Goal: Transaction & Acquisition: Purchase product/service

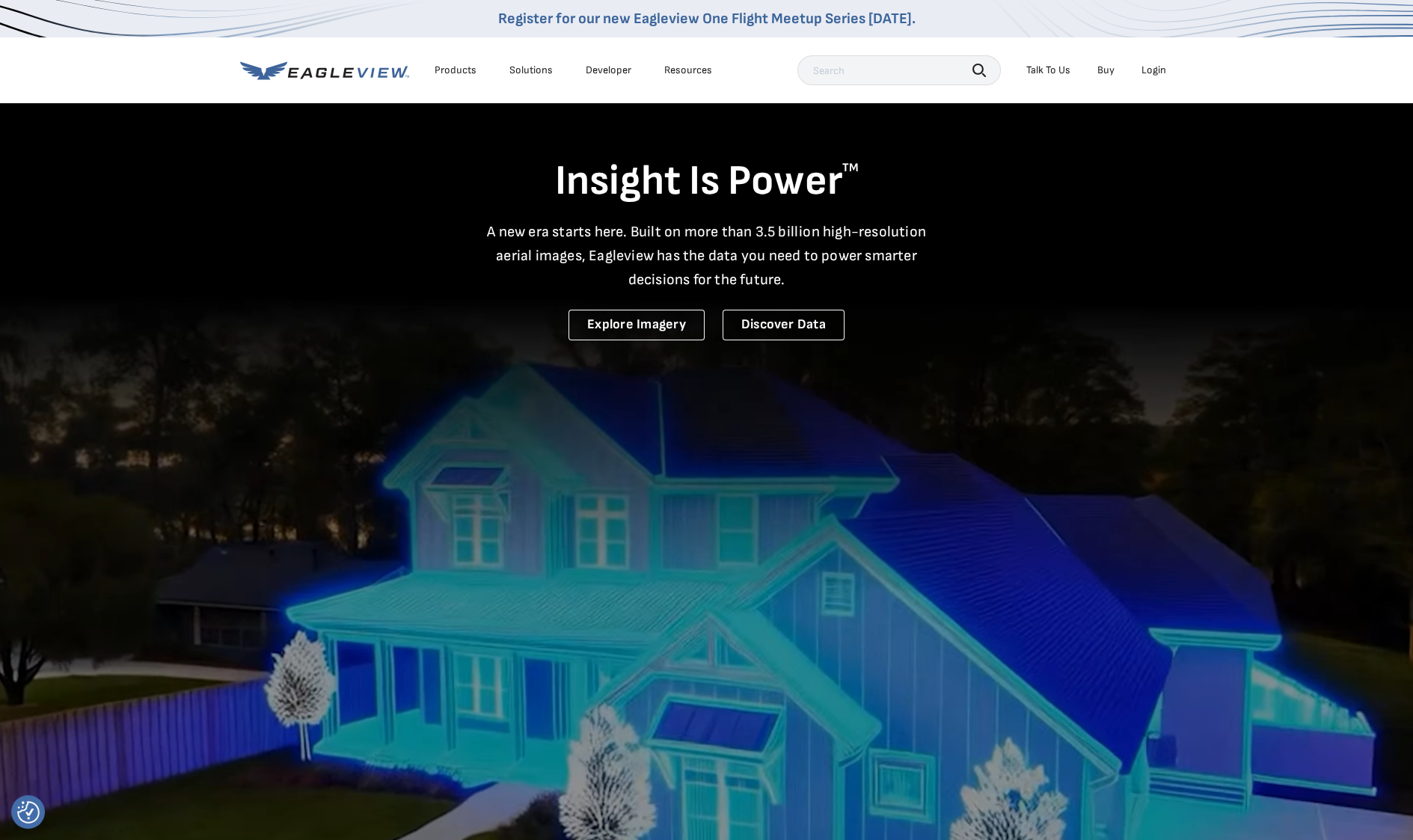
click at [1156, 68] on div "Login" at bounding box center [1154, 70] width 25 height 13
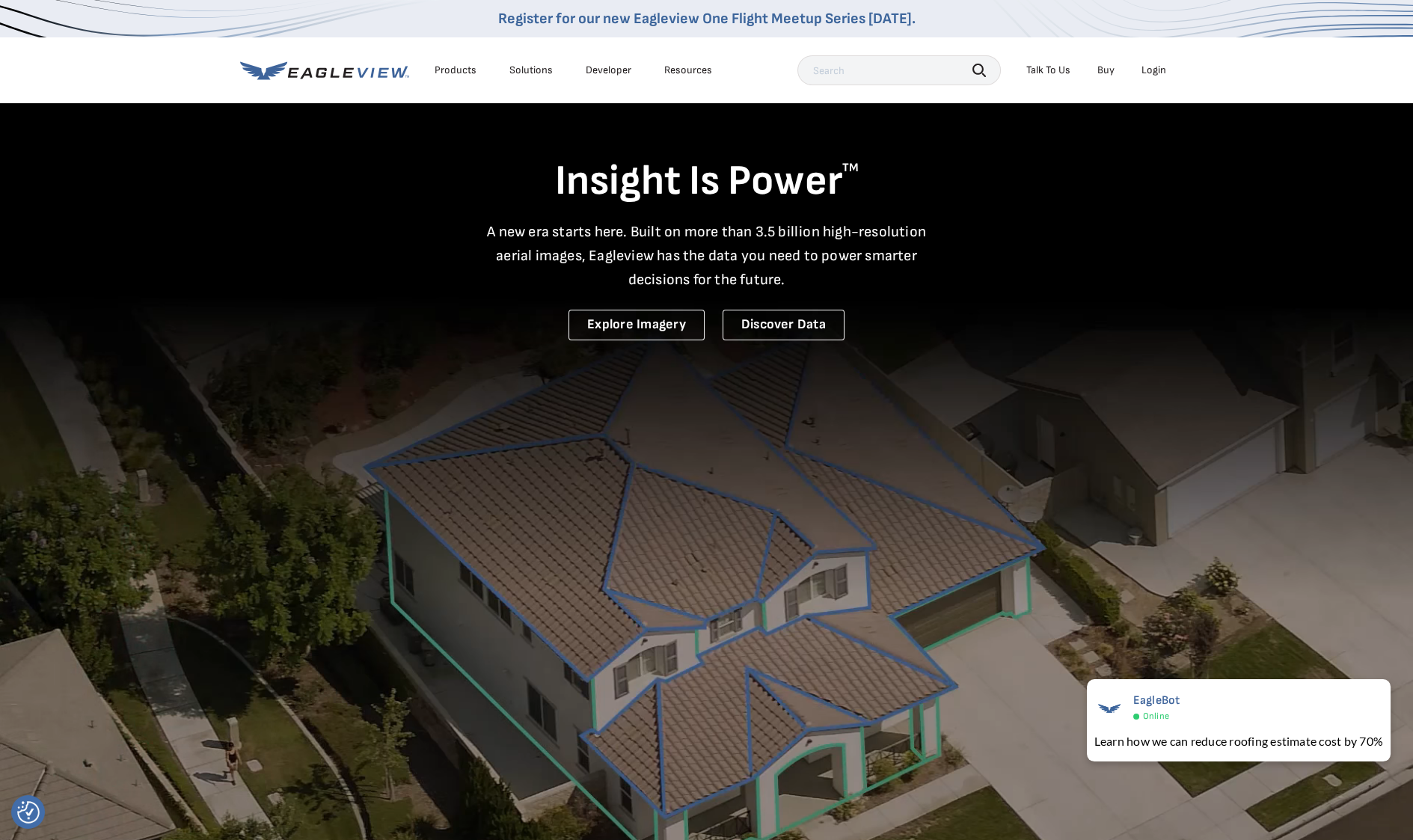
click at [449, 63] on div "Products" at bounding box center [456, 70] width 42 height 13
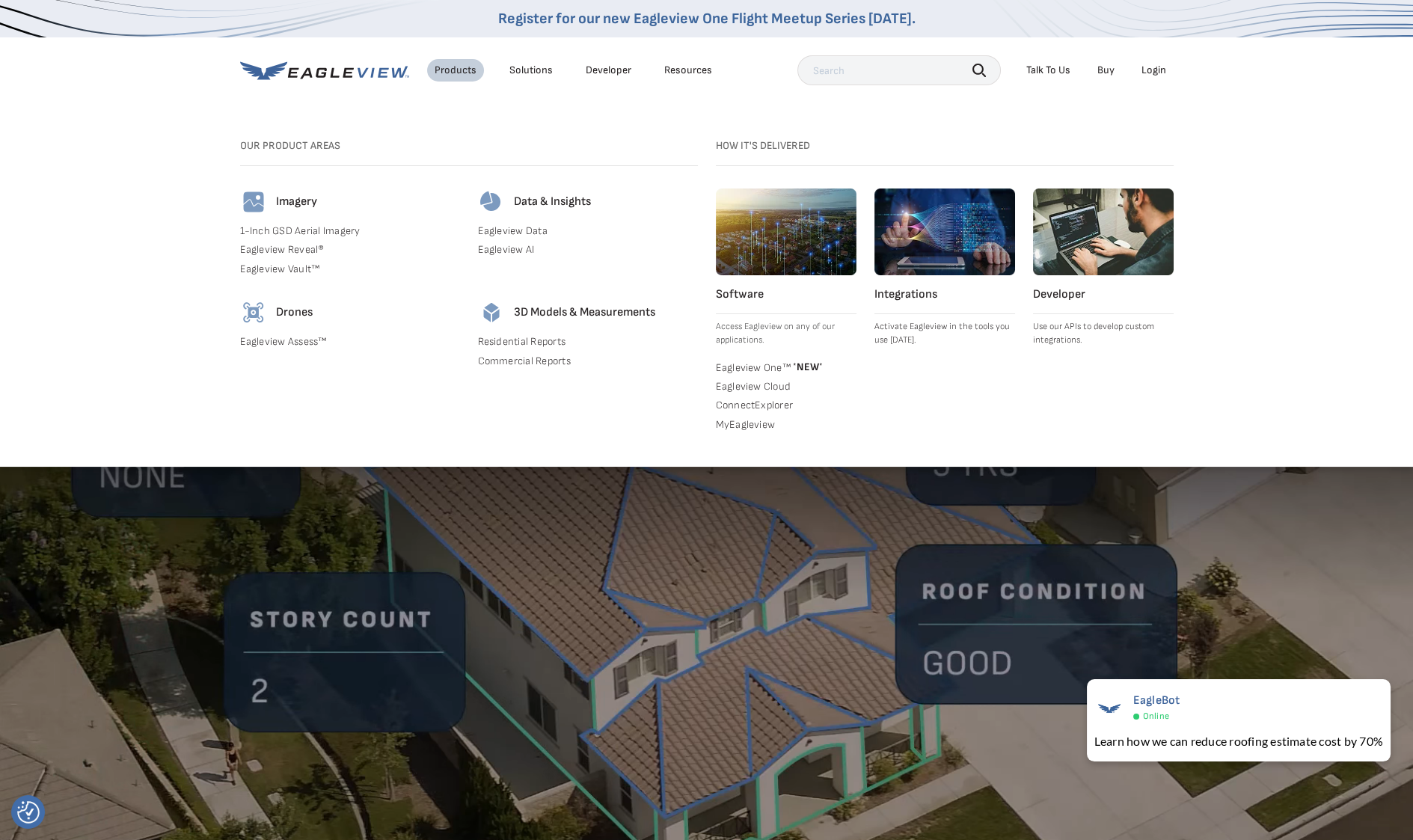
click at [532, 344] on link "Residential Reports" at bounding box center [588, 341] width 220 height 13
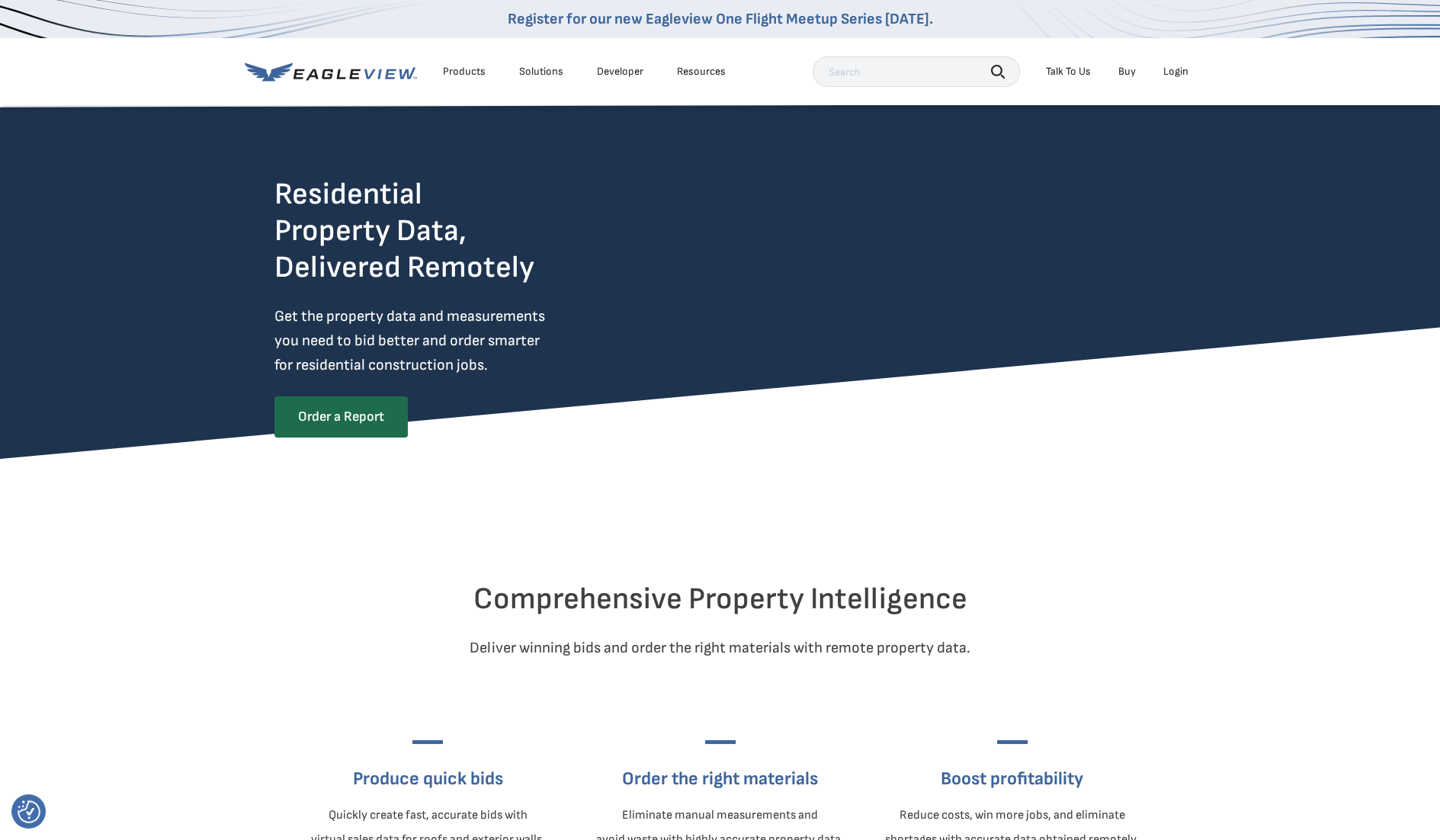
click at [1168, 74] on div "Login" at bounding box center [1176, 71] width 25 height 14
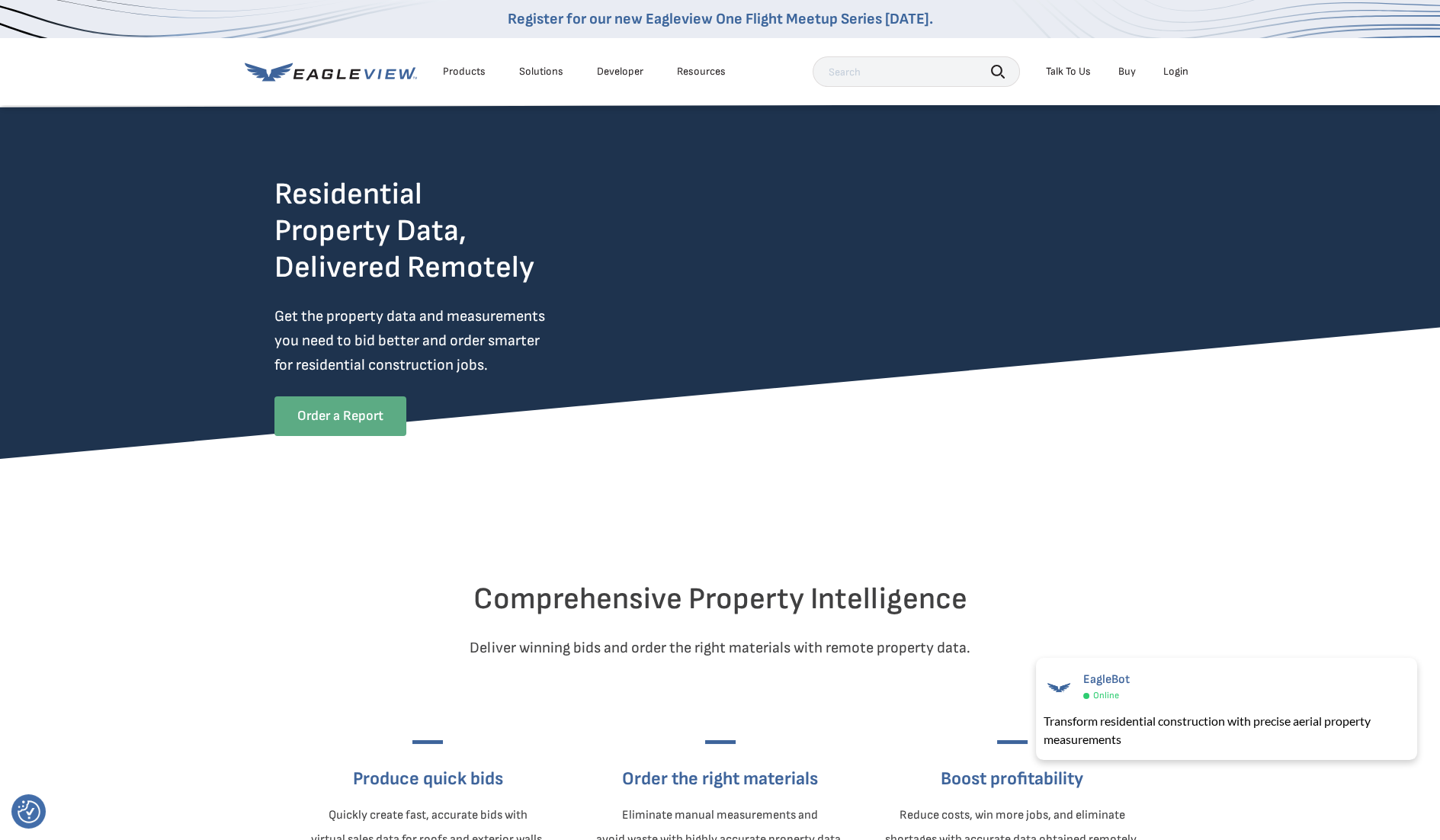
click at [275, 436] on link "Order a Report" at bounding box center [341, 416] width 132 height 40
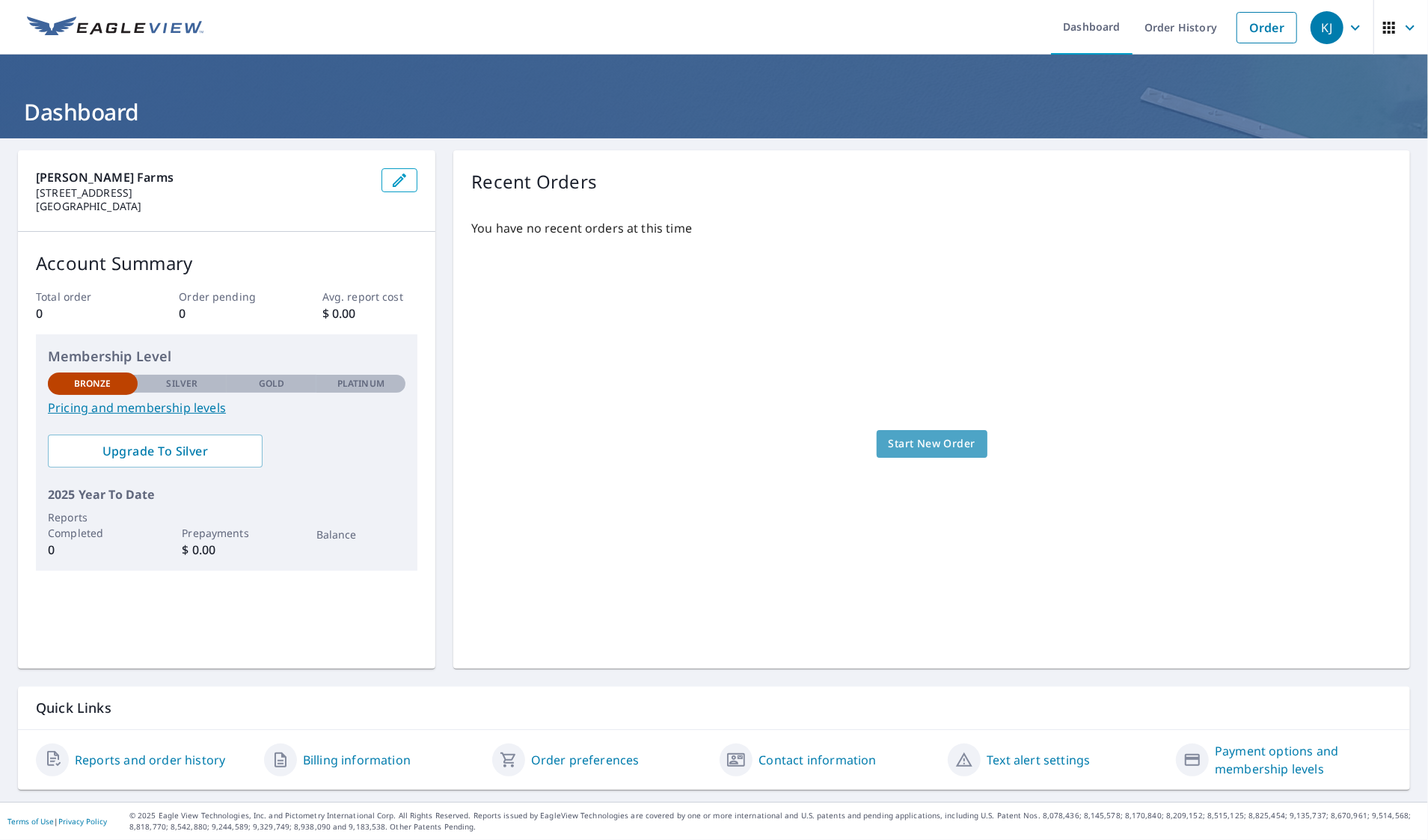
click at [919, 449] on span "Start New Order" at bounding box center [932, 444] width 87 height 19
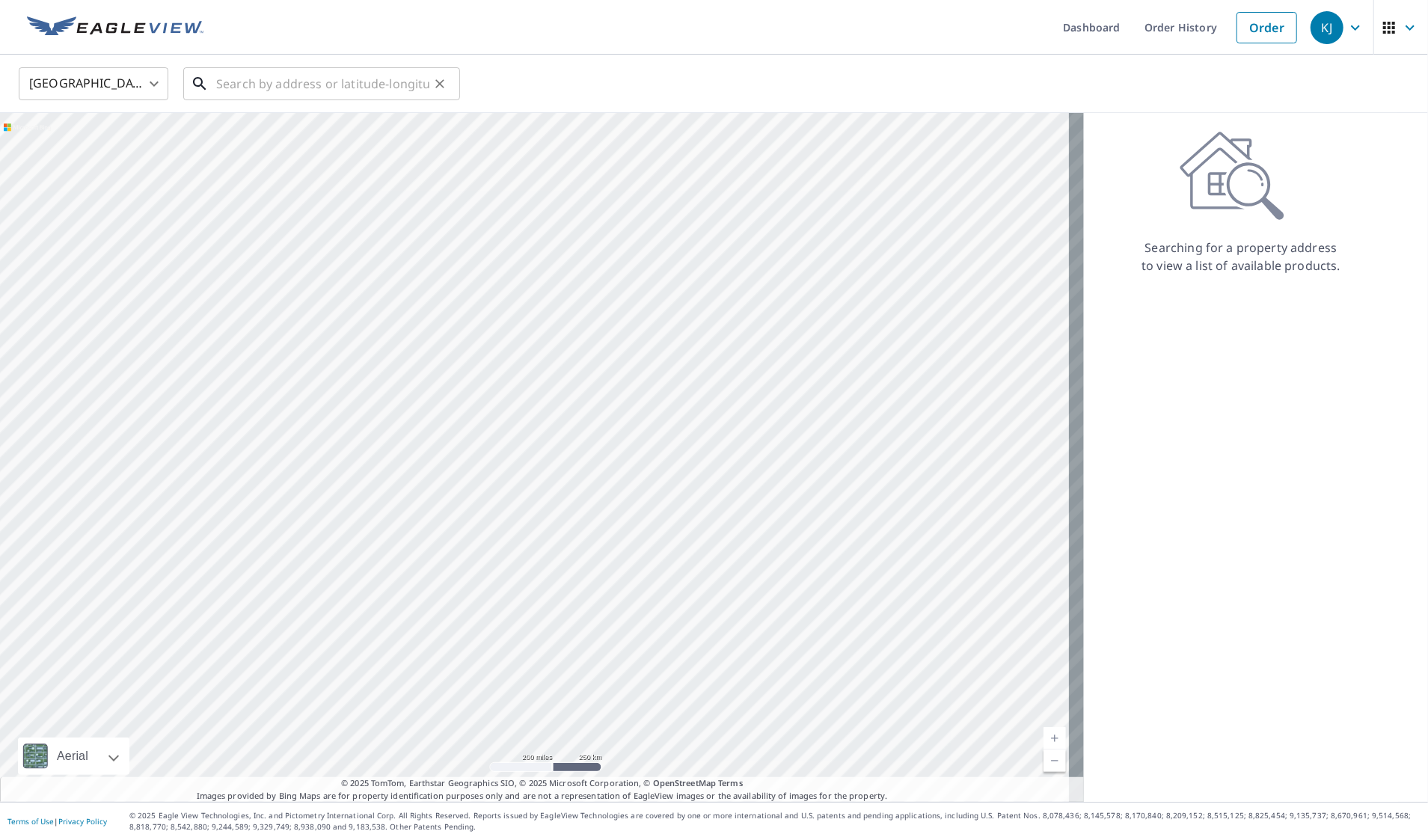
click at [251, 78] on input "text" at bounding box center [323, 84] width 213 height 42
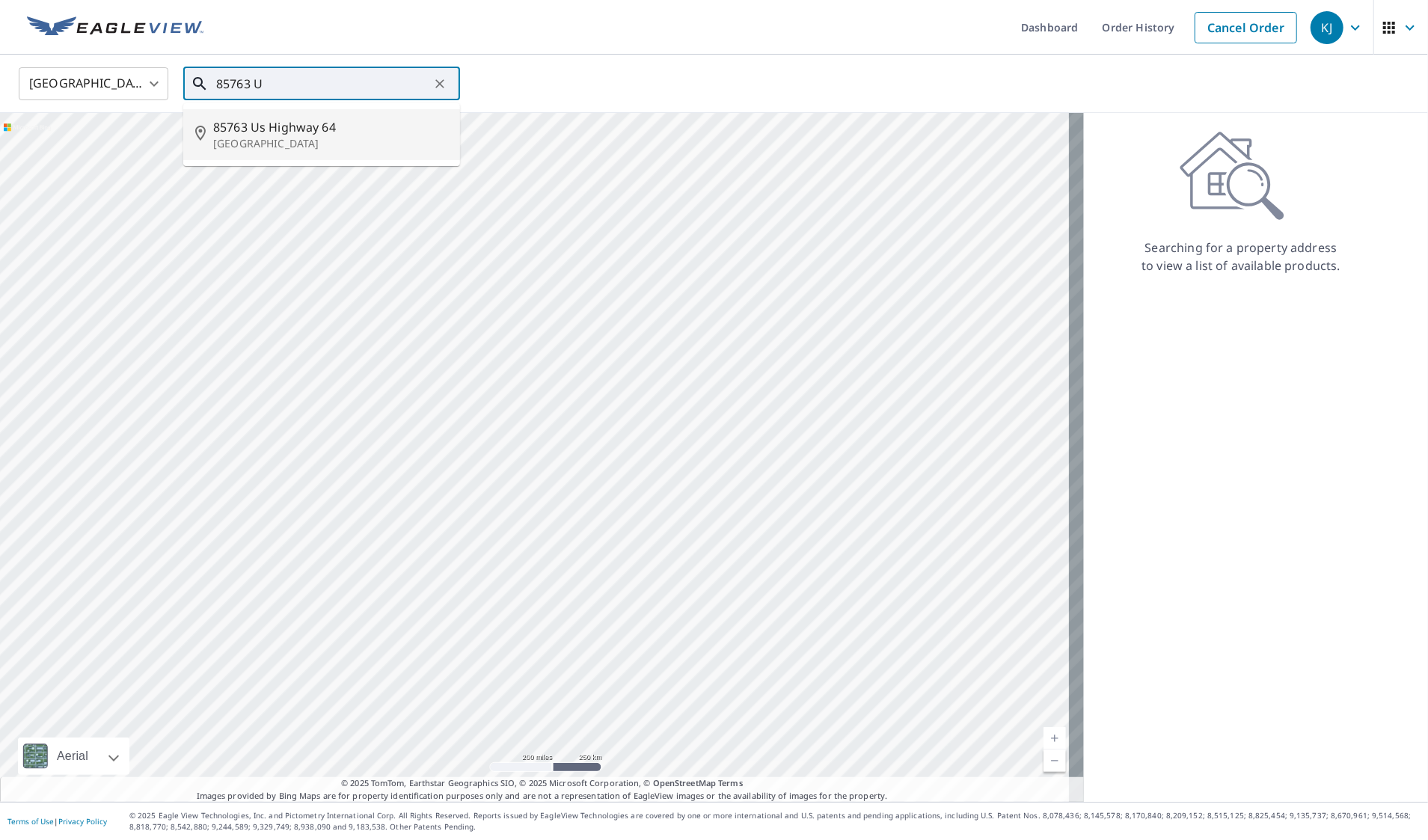
click at [267, 136] on span "85763 Us Highway 64" at bounding box center [331, 127] width 235 height 18
type input "85763 Us Highway 64 Pond Creek, OK 73766"
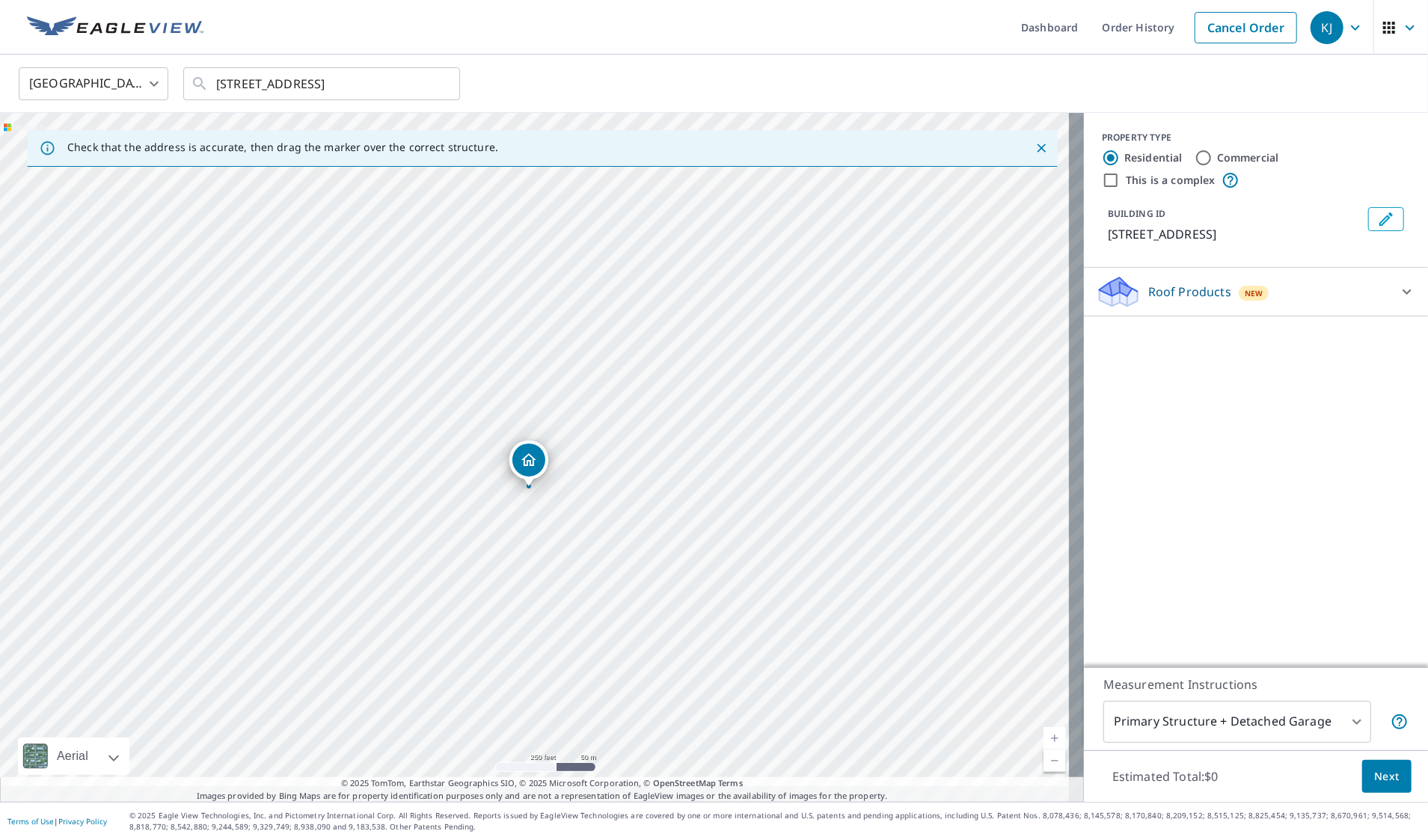
drag, startPoint x: 528, startPoint y: 427, endPoint x: 522, endPoint y: 459, distance: 32.6
click at [1402, 295] on icon at bounding box center [1406, 291] width 9 height 5
click at [1398, 301] on icon at bounding box center [1407, 291] width 18 height 18
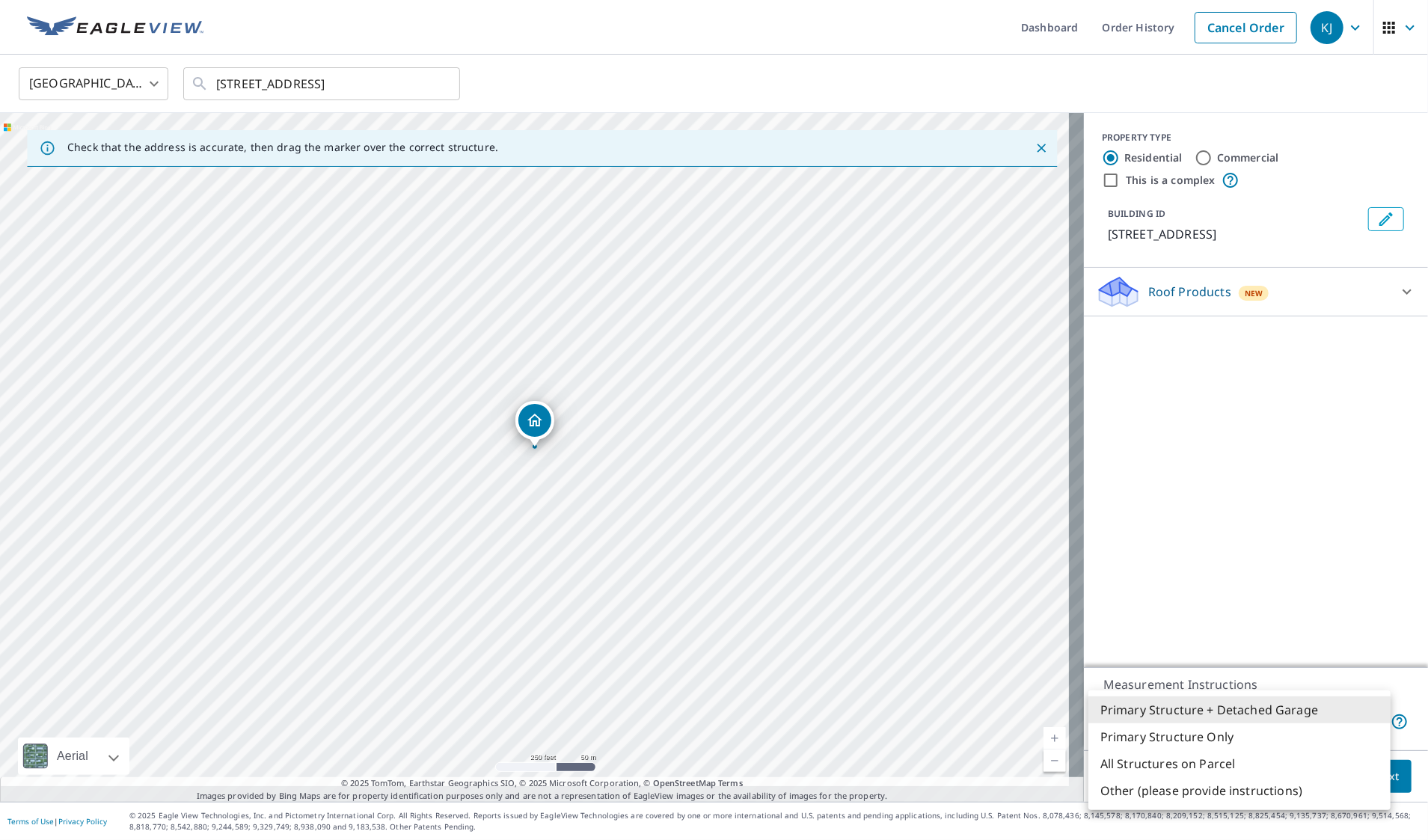
click at [1319, 703] on body "KJ KJ Dashboard Order History Cancel Order KJ United States US ​ 85763 Us Highw…" at bounding box center [714, 420] width 1428 height 840
click at [1231, 739] on li "Primary Structure Only" at bounding box center [1240, 736] width 302 height 27
type input "2"
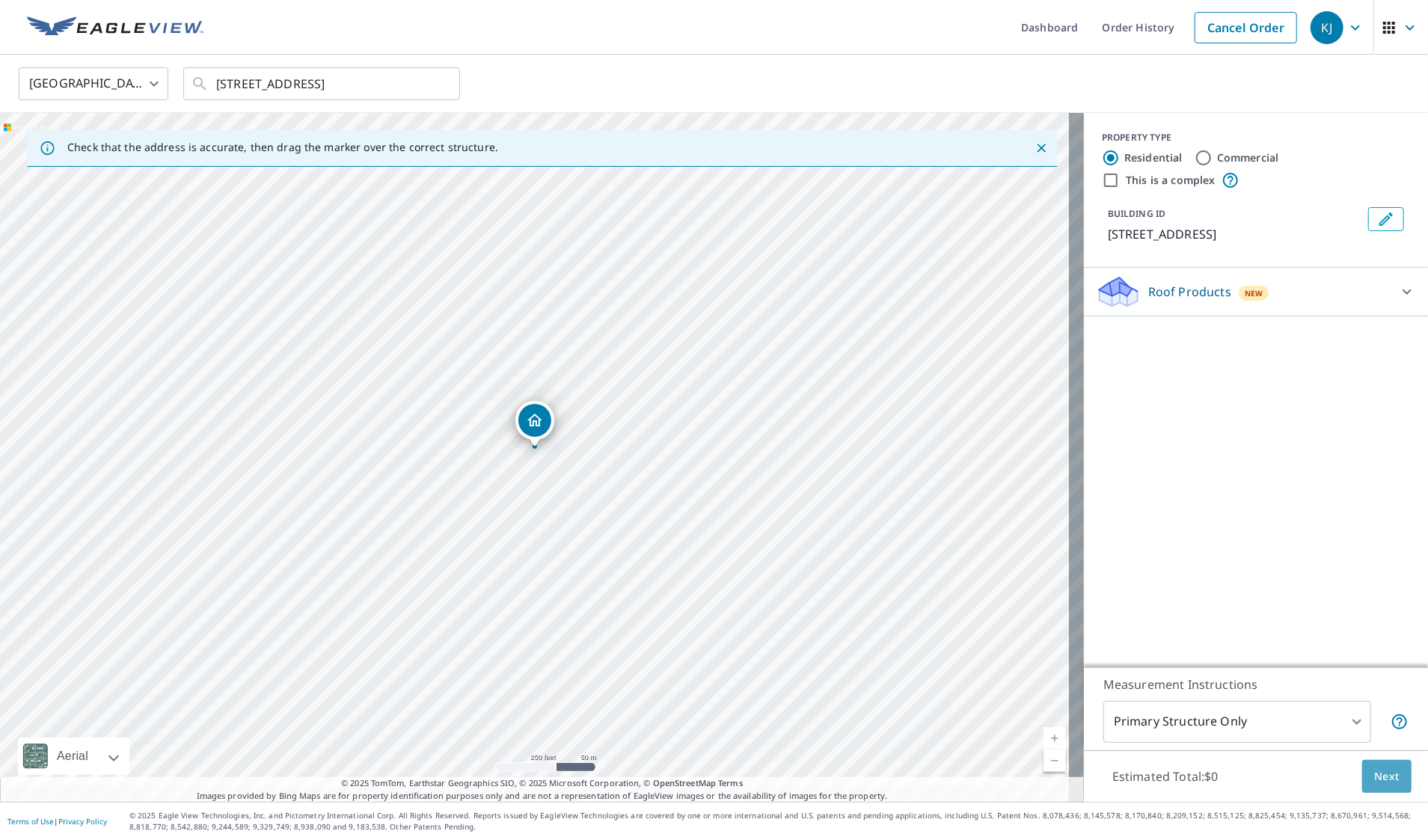
click at [1374, 776] on span "Next" at bounding box center [1387, 777] width 26 height 19
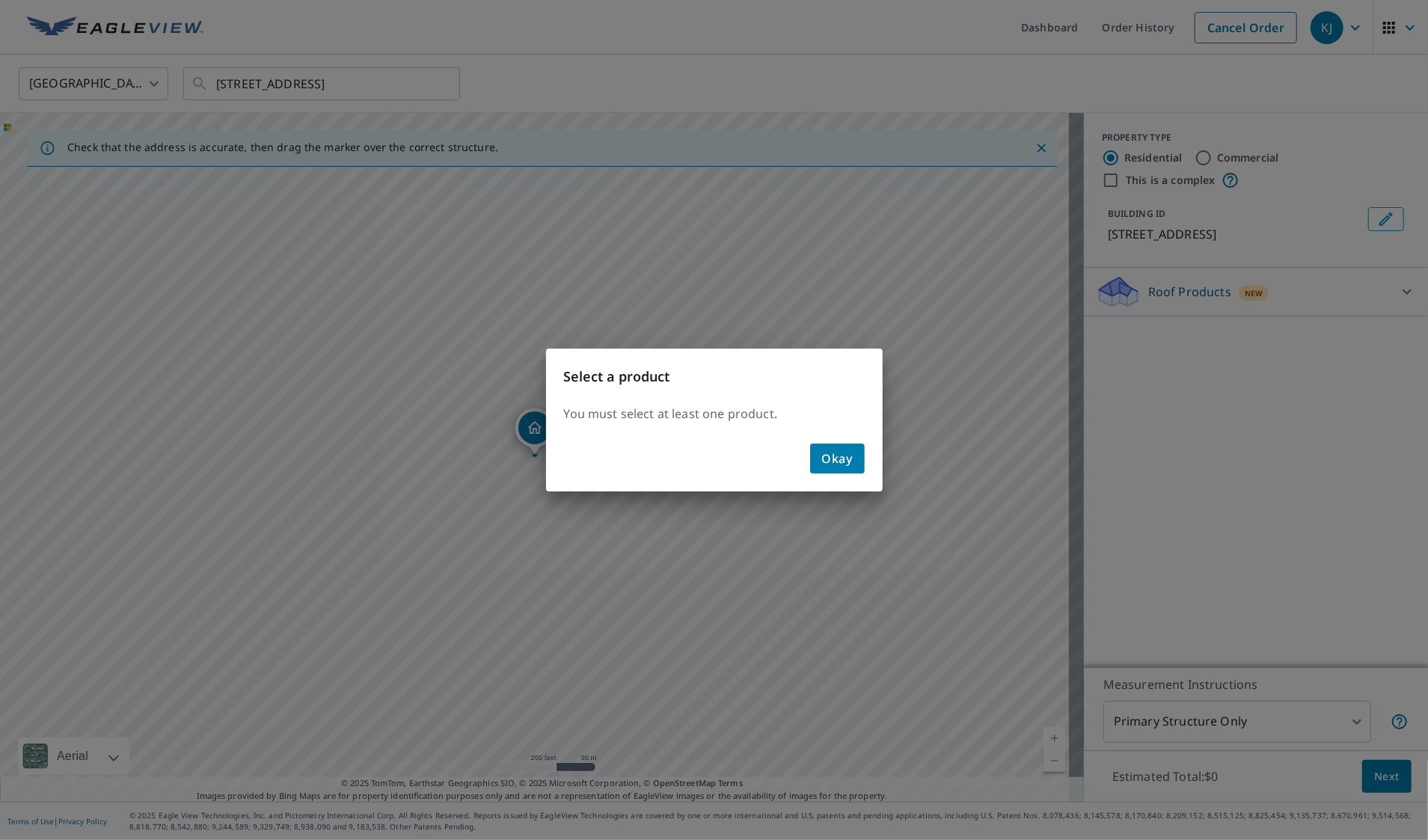
click at [837, 449] on span "Okay" at bounding box center [837, 458] width 30 height 21
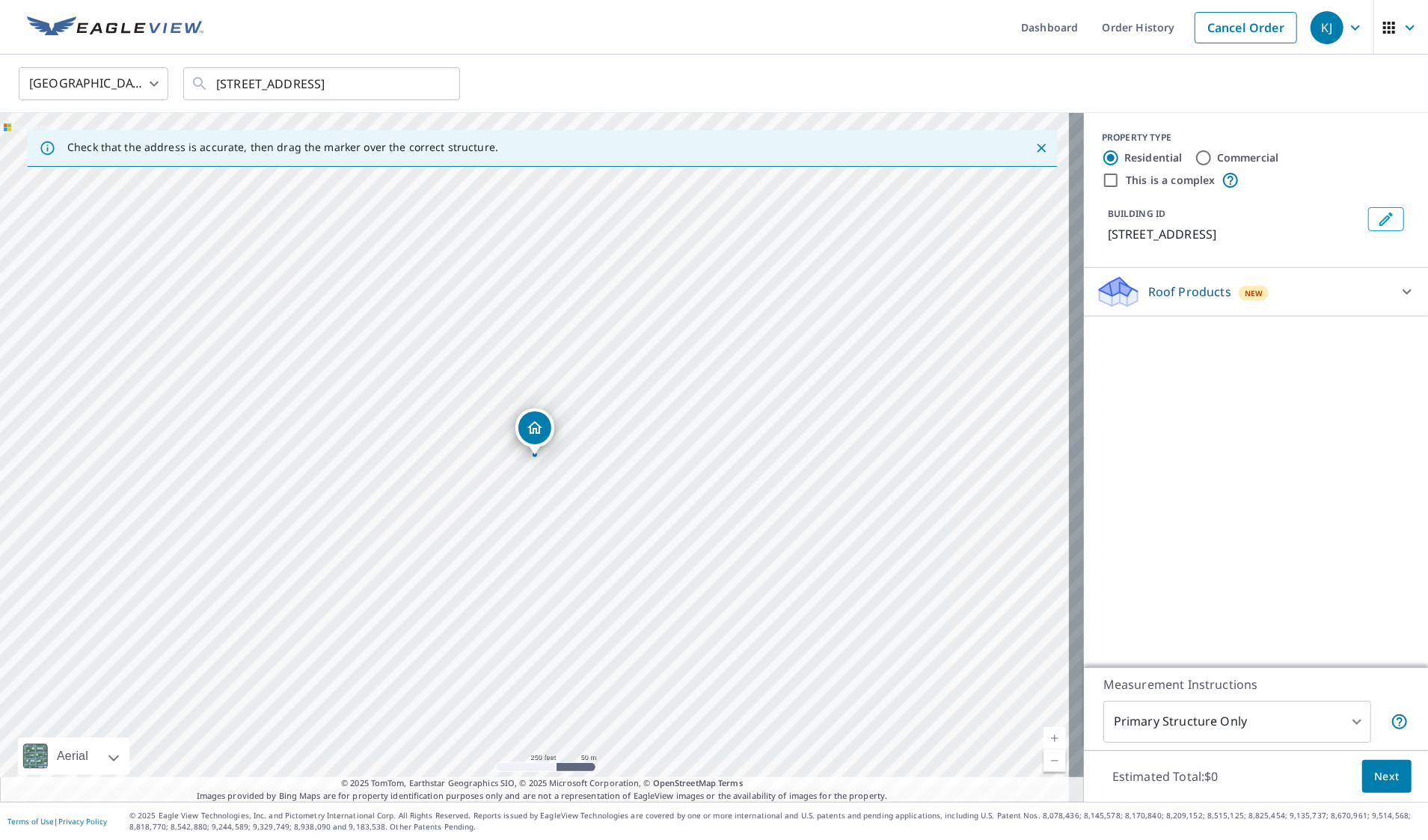
click at [1157, 301] on p "Roof Products" at bounding box center [1190, 291] width 83 height 18
click at [1154, 239] on p "[STREET_ADDRESS]" at bounding box center [1234, 234] width 254 height 18
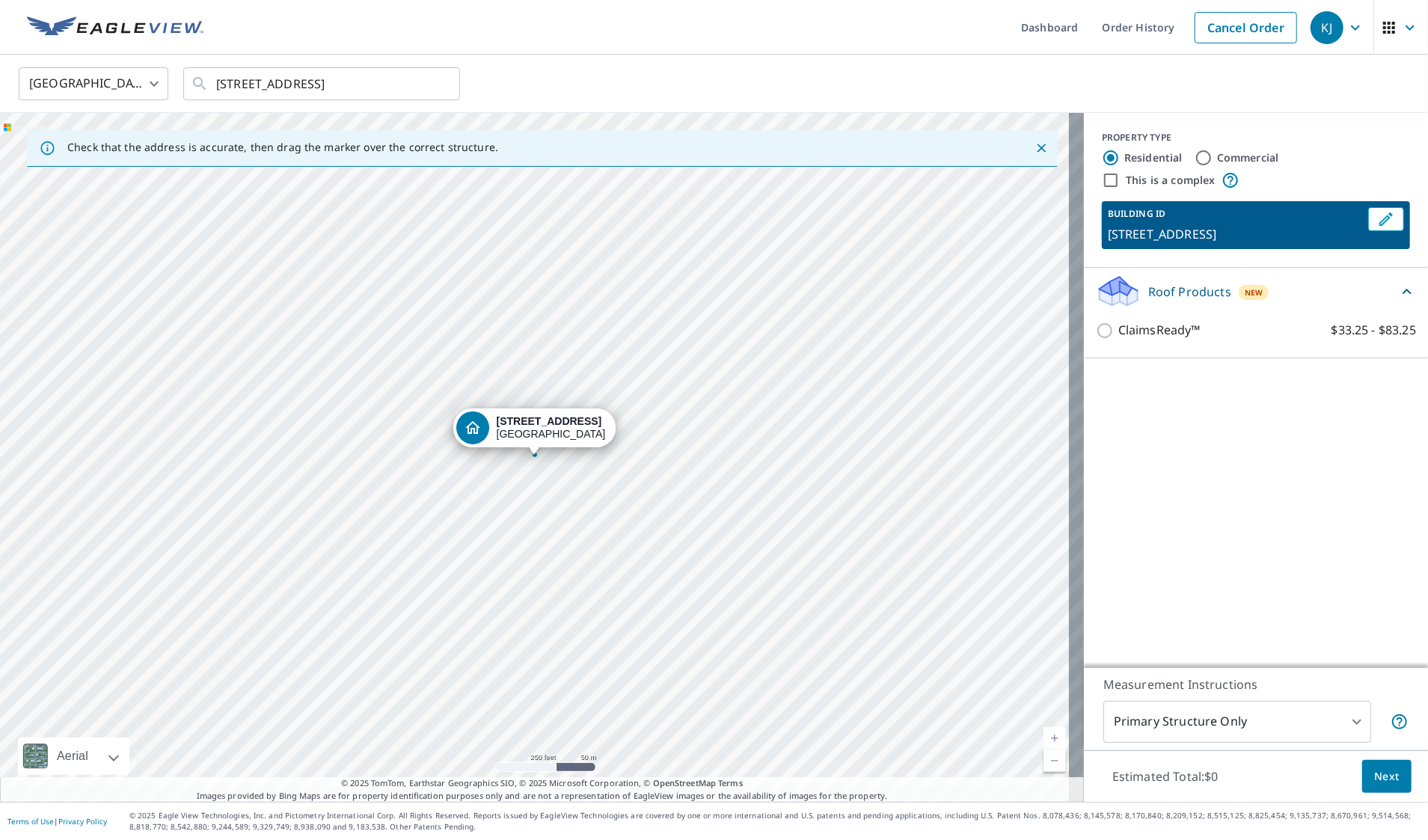
click at [1388, 779] on button "Next" at bounding box center [1387, 776] width 49 height 34
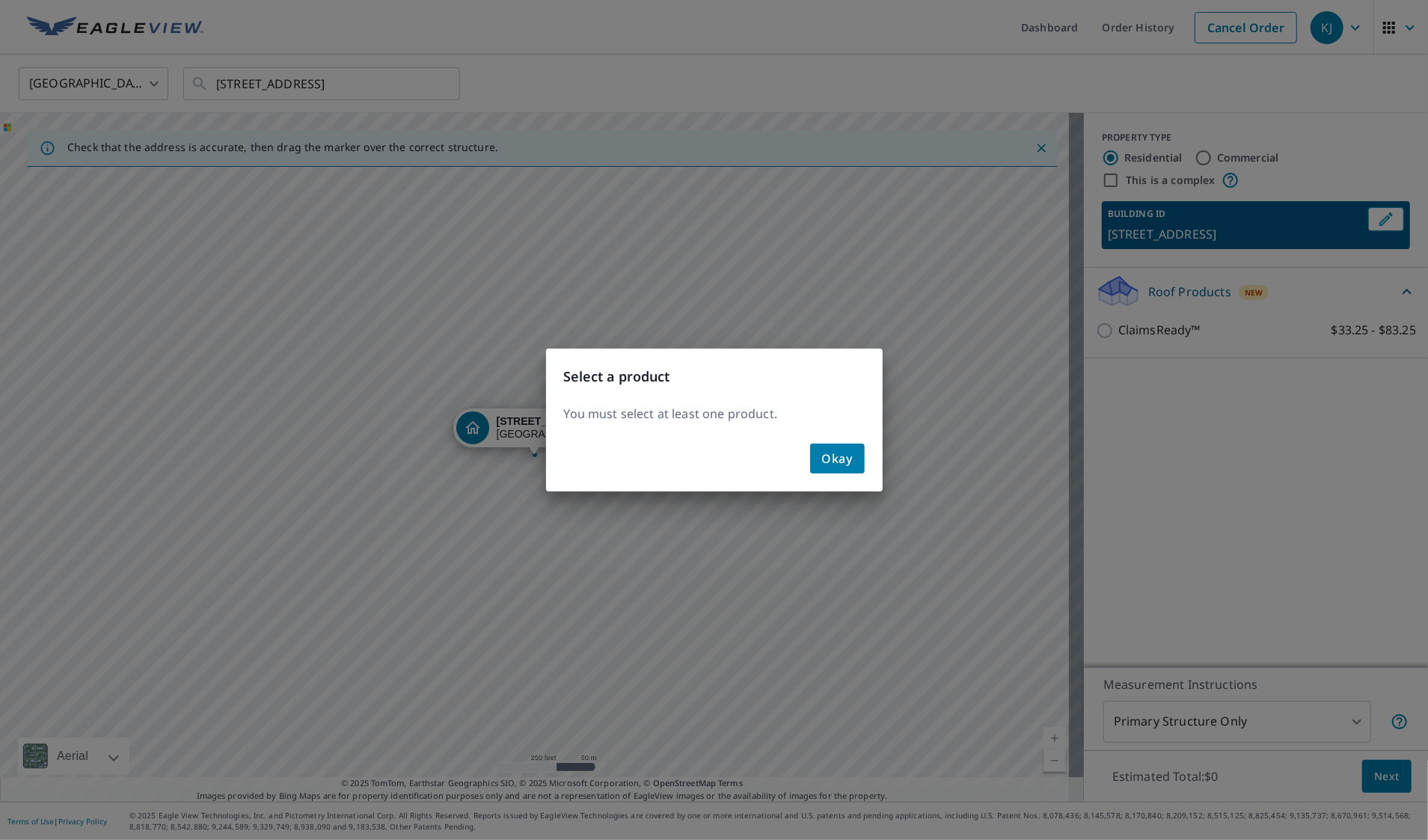
click at [843, 450] on span "Okay" at bounding box center [837, 458] width 30 height 21
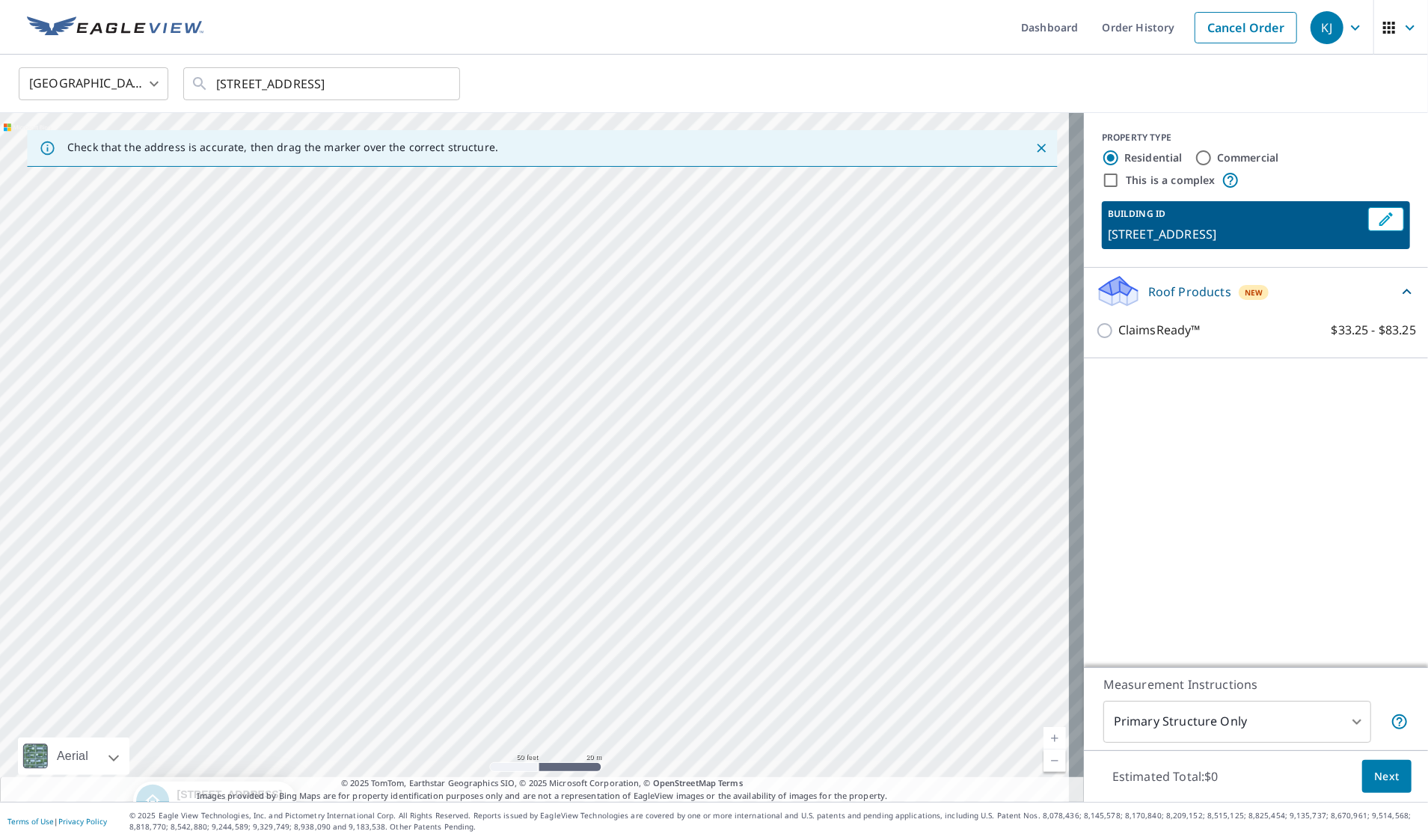
drag, startPoint x: 287, startPoint y: 540, endPoint x: 1176, endPoint y: 380, distance: 903.3
click at [1176, 380] on div "Check that the address is accurate, then drag the marker over the correct struc…" at bounding box center [714, 457] width 1428 height 688
drag, startPoint x: 284, startPoint y: 591, endPoint x: 1388, endPoint y: 450, distance: 1113.0
click at [1388, 450] on div "Check that the address is accurate, then drag the marker over the correct struc…" at bounding box center [714, 457] width 1428 height 688
click at [1043, 738] on link "Current Level 19, Zoom In" at bounding box center [1054, 738] width 23 height 23
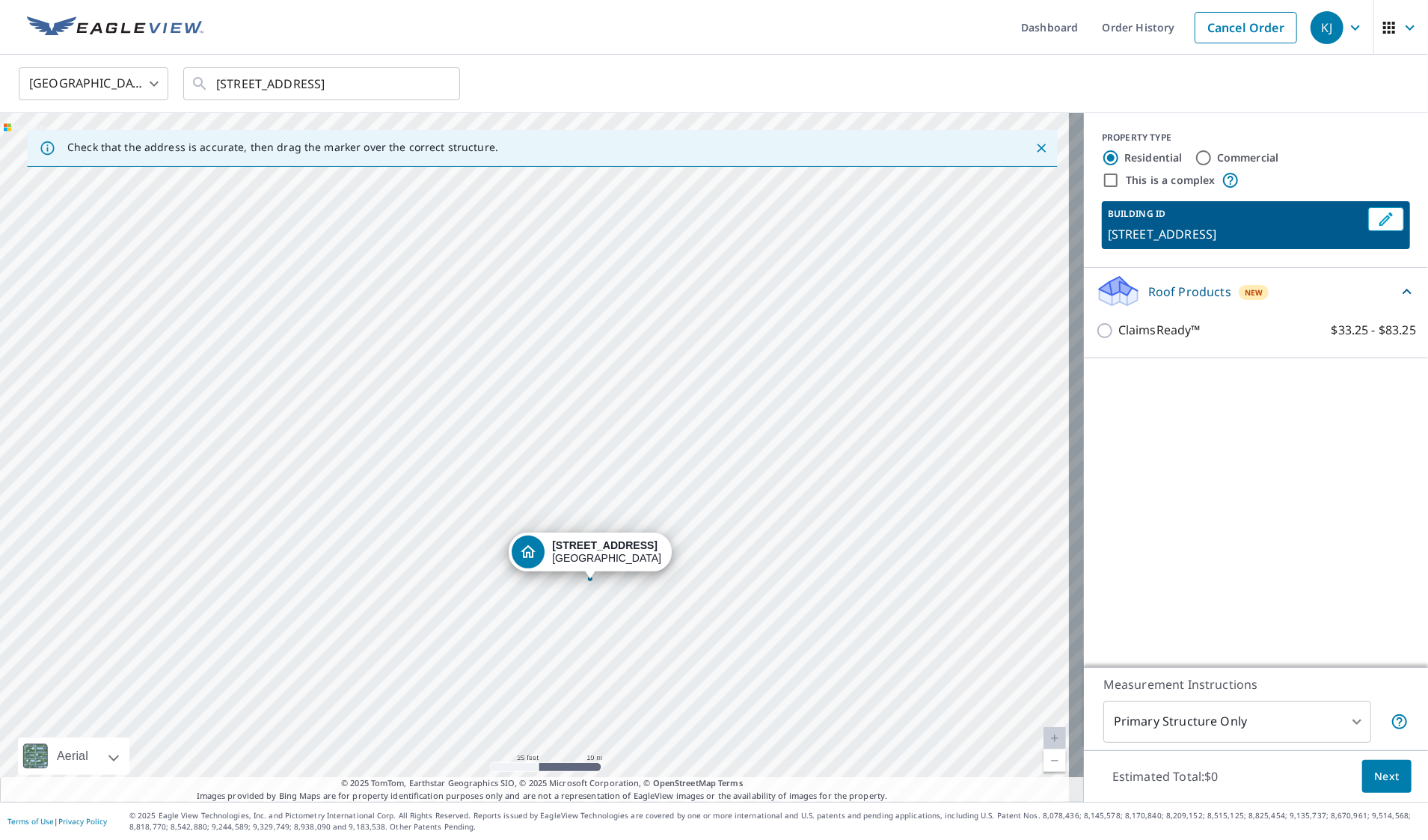
click at [1102, 157] on input "Residential" at bounding box center [1111, 157] width 18 height 18
click at [1164, 301] on p "Roof Products" at bounding box center [1190, 291] width 83 height 18
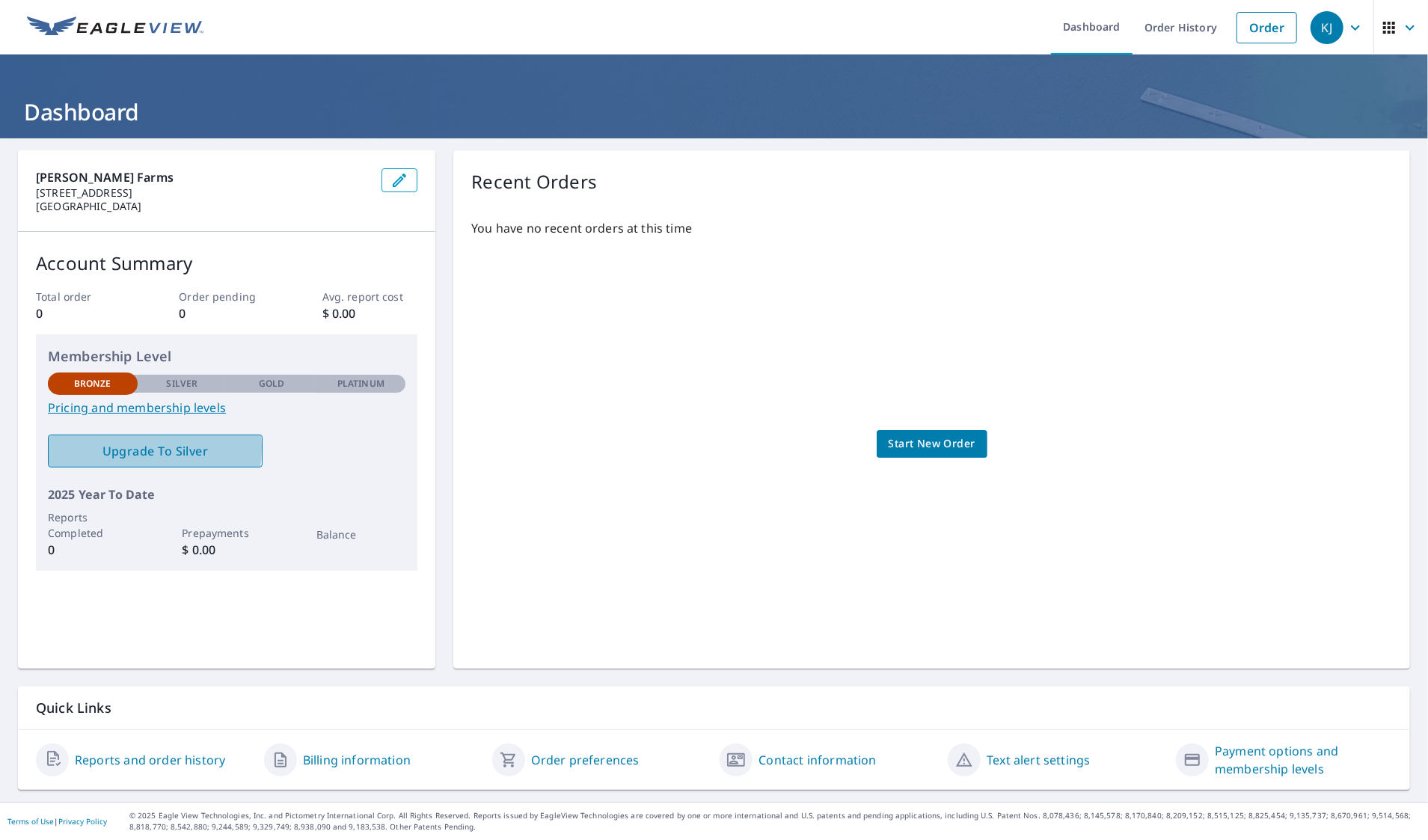
click at [130, 448] on span "Upgrade To Silver" at bounding box center [156, 451] width 191 height 16
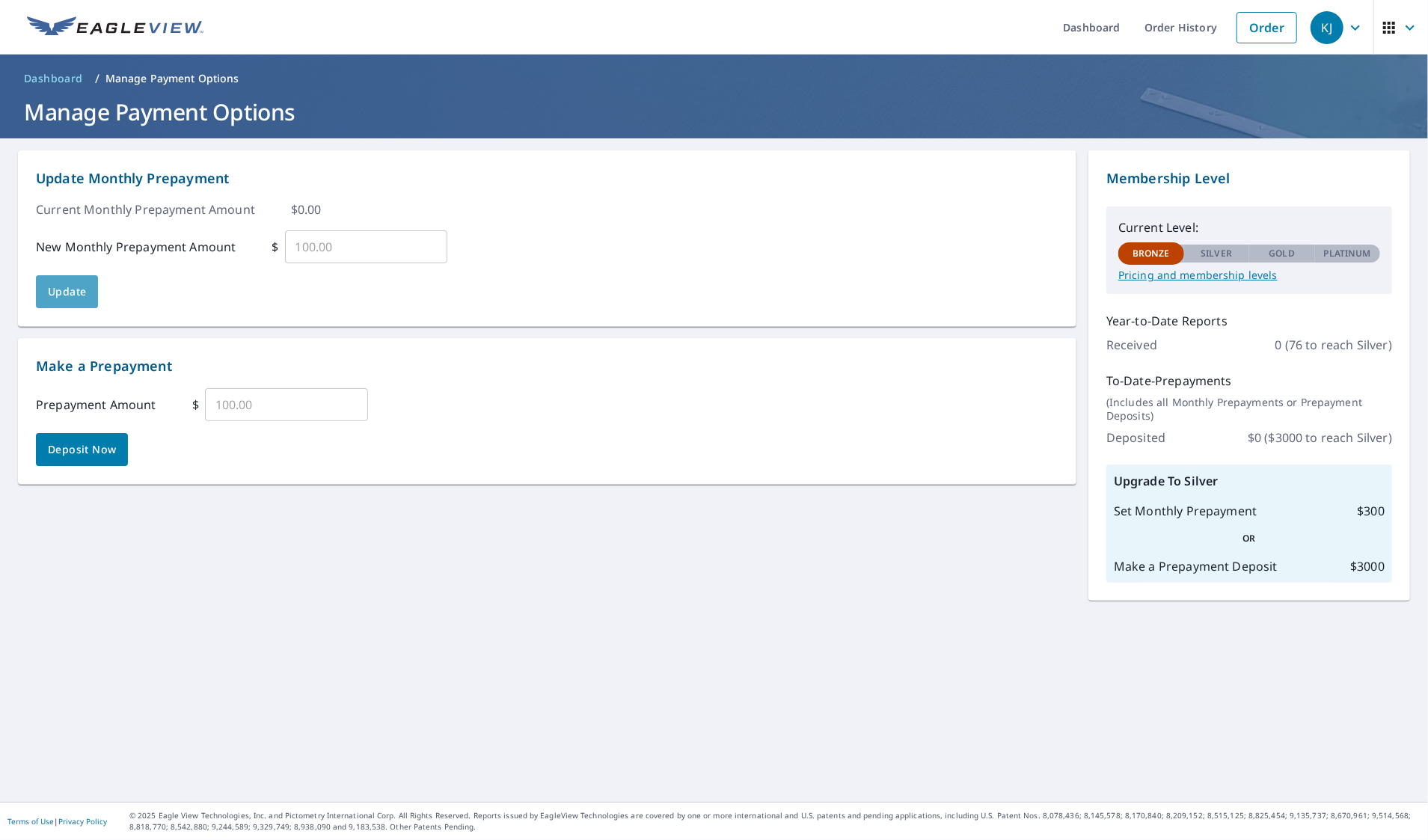
click at [60, 300] on span "Update" at bounding box center [66, 292] width 38 height 19
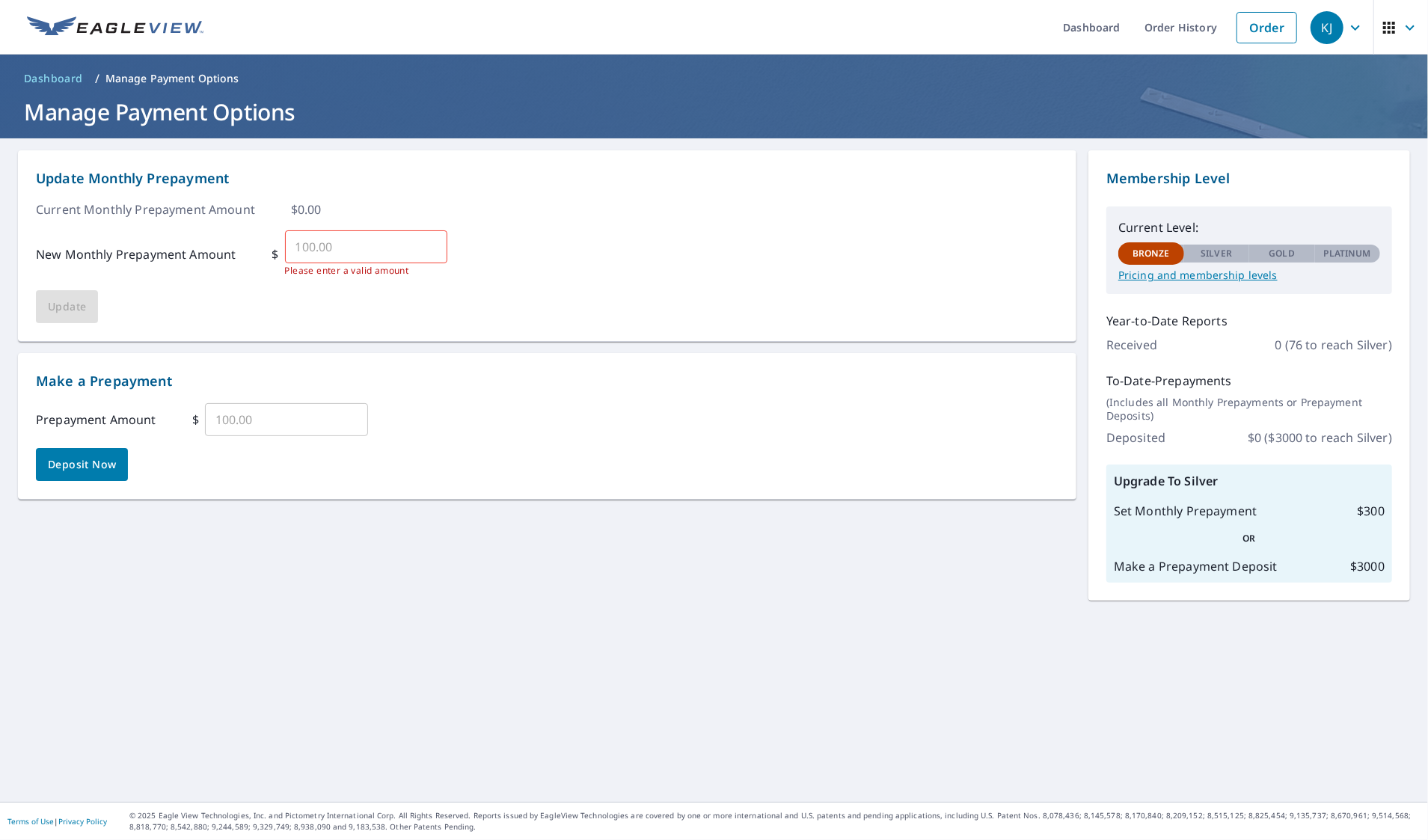
click at [1166, 273] on p "Pricing and membership levels" at bounding box center [1249, 275] width 262 height 13
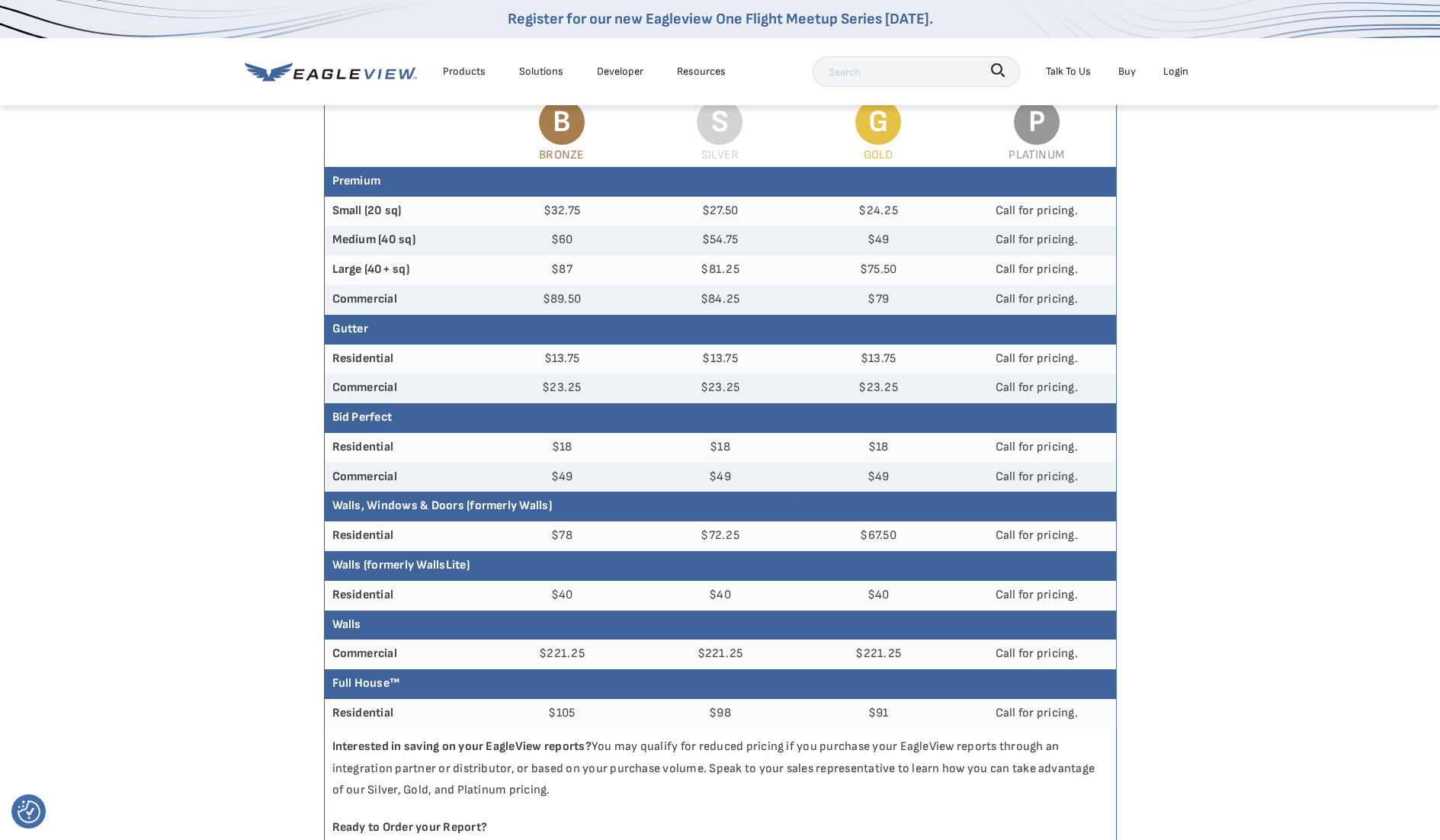
scroll to position [169, 0]
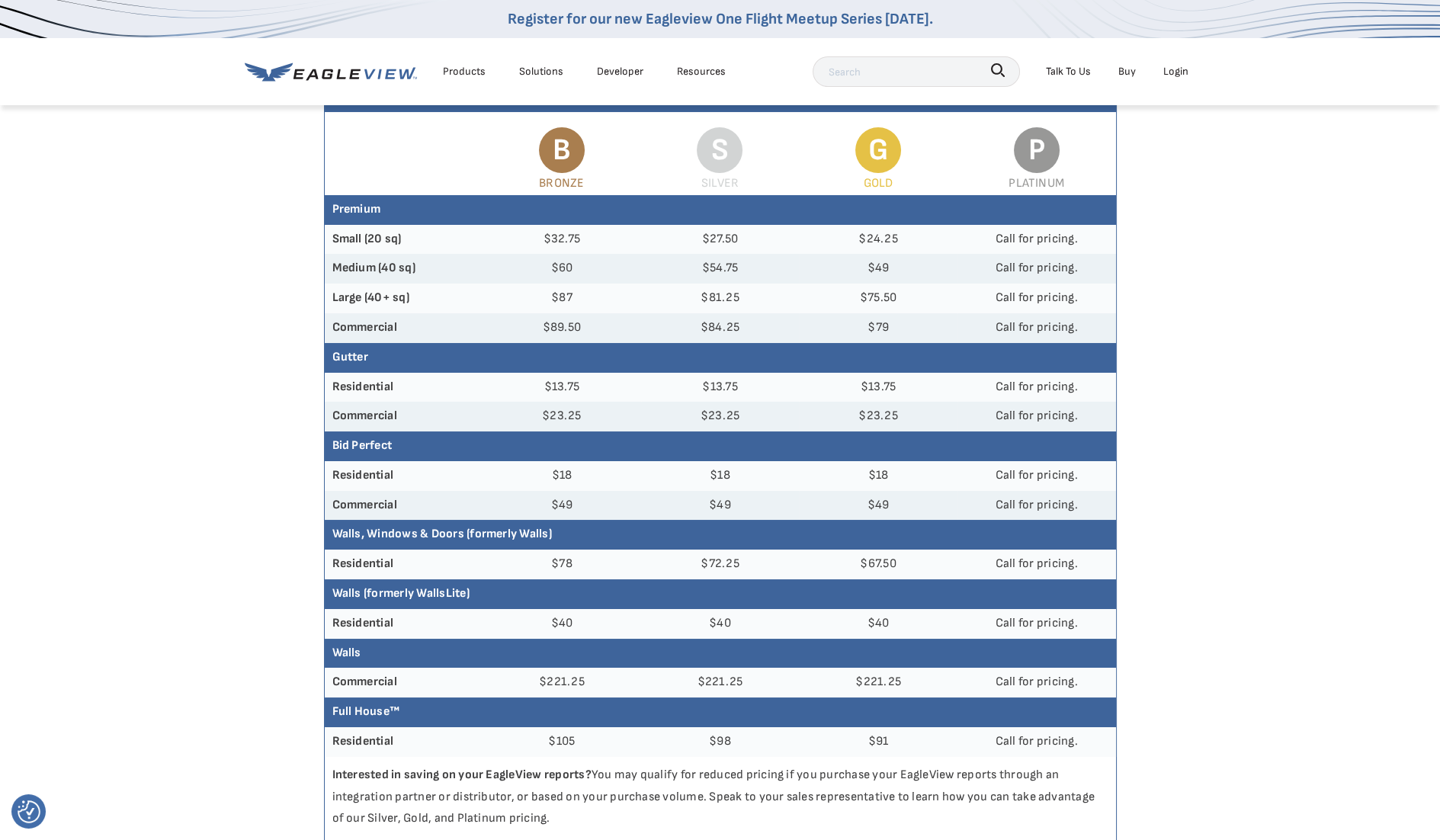
click at [539, 173] on span "B" at bounding box center [562, 150] width 45 height 45
click at [466, 72] on div "Products" at bounding box center [464, 72] width 43 height 19
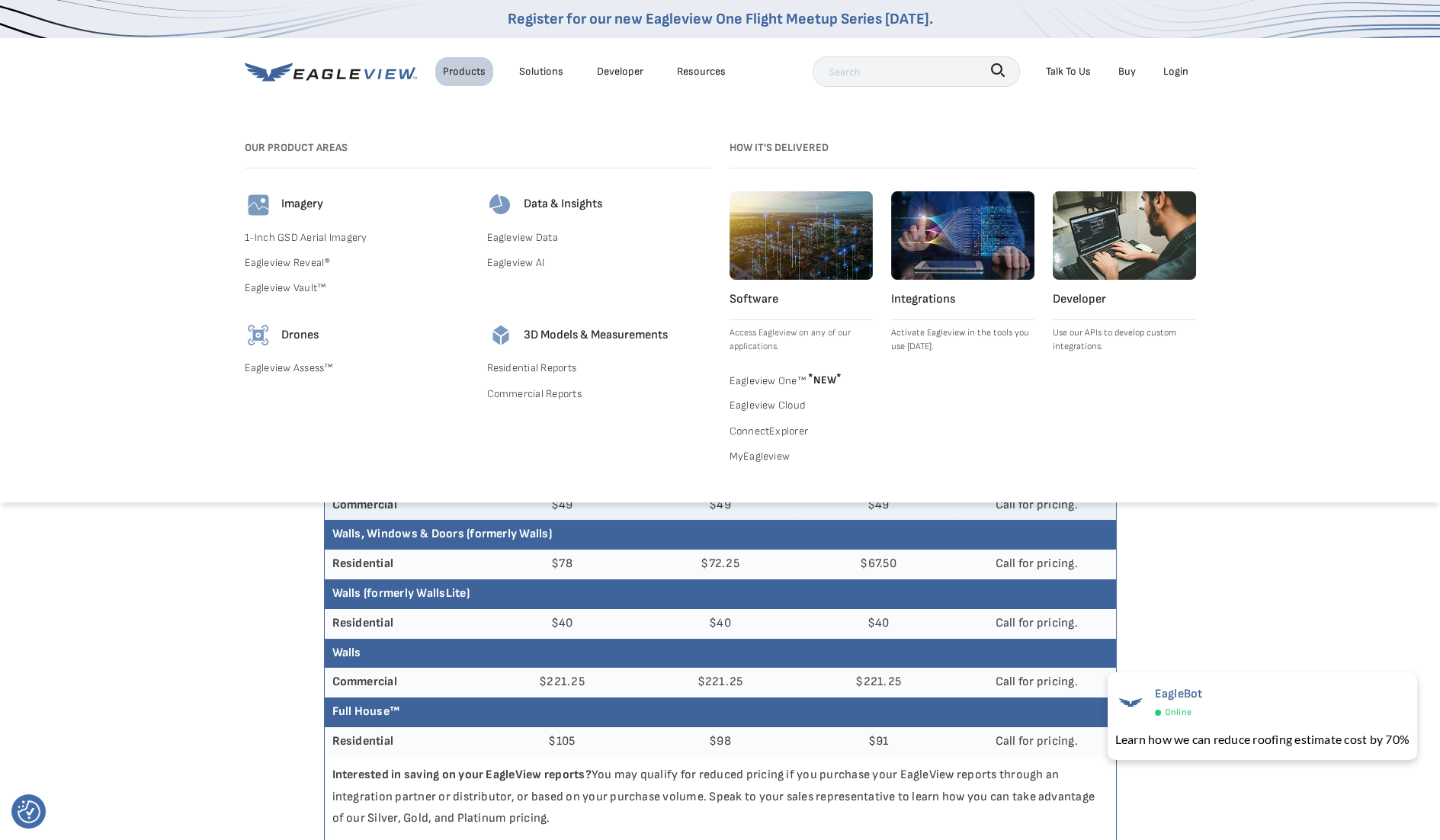
click at [537, 377] on link "Residential Reports" at bounding box center [599, 368] width 224 height 19
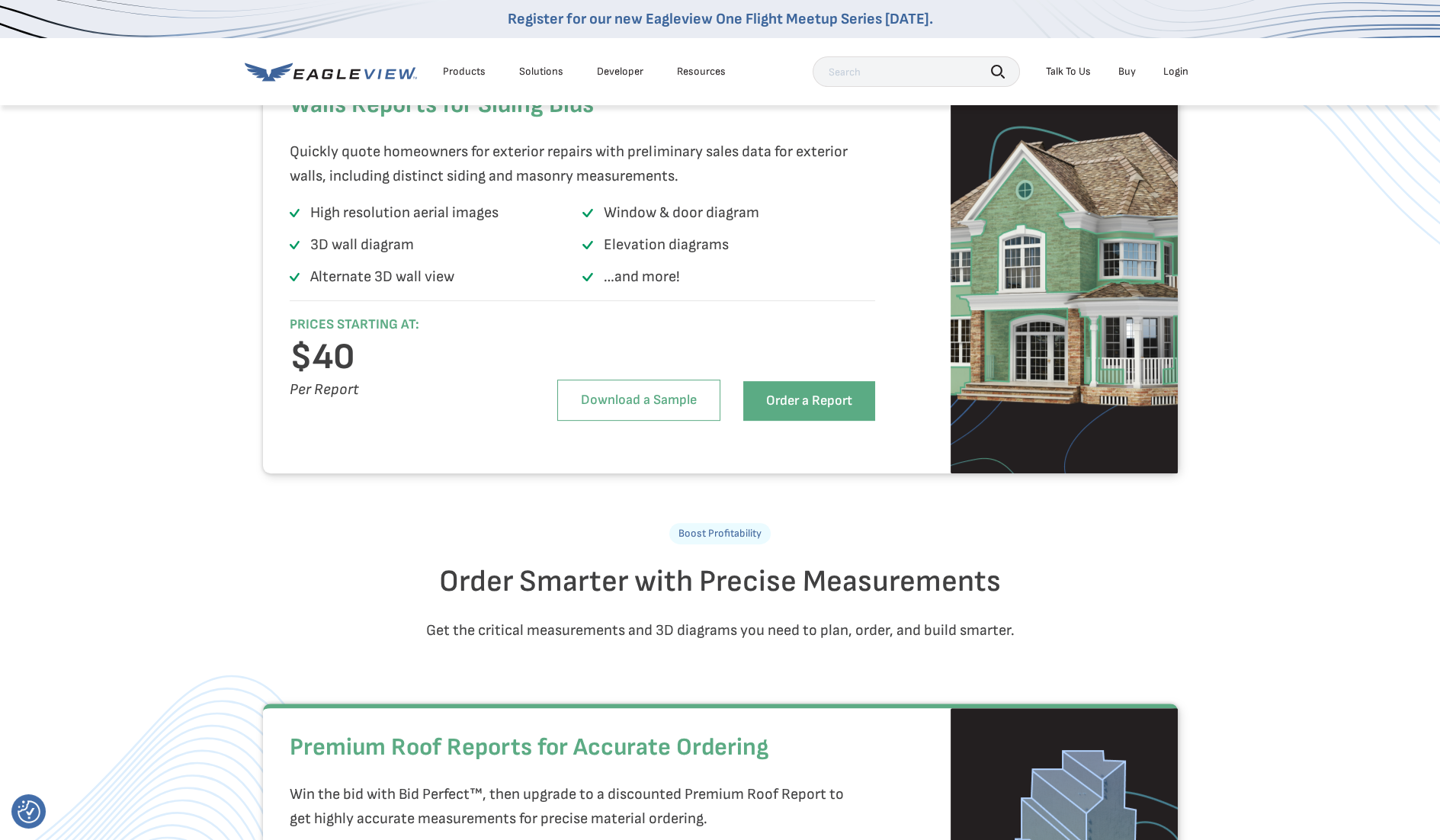
scroll to position [1686, 0]
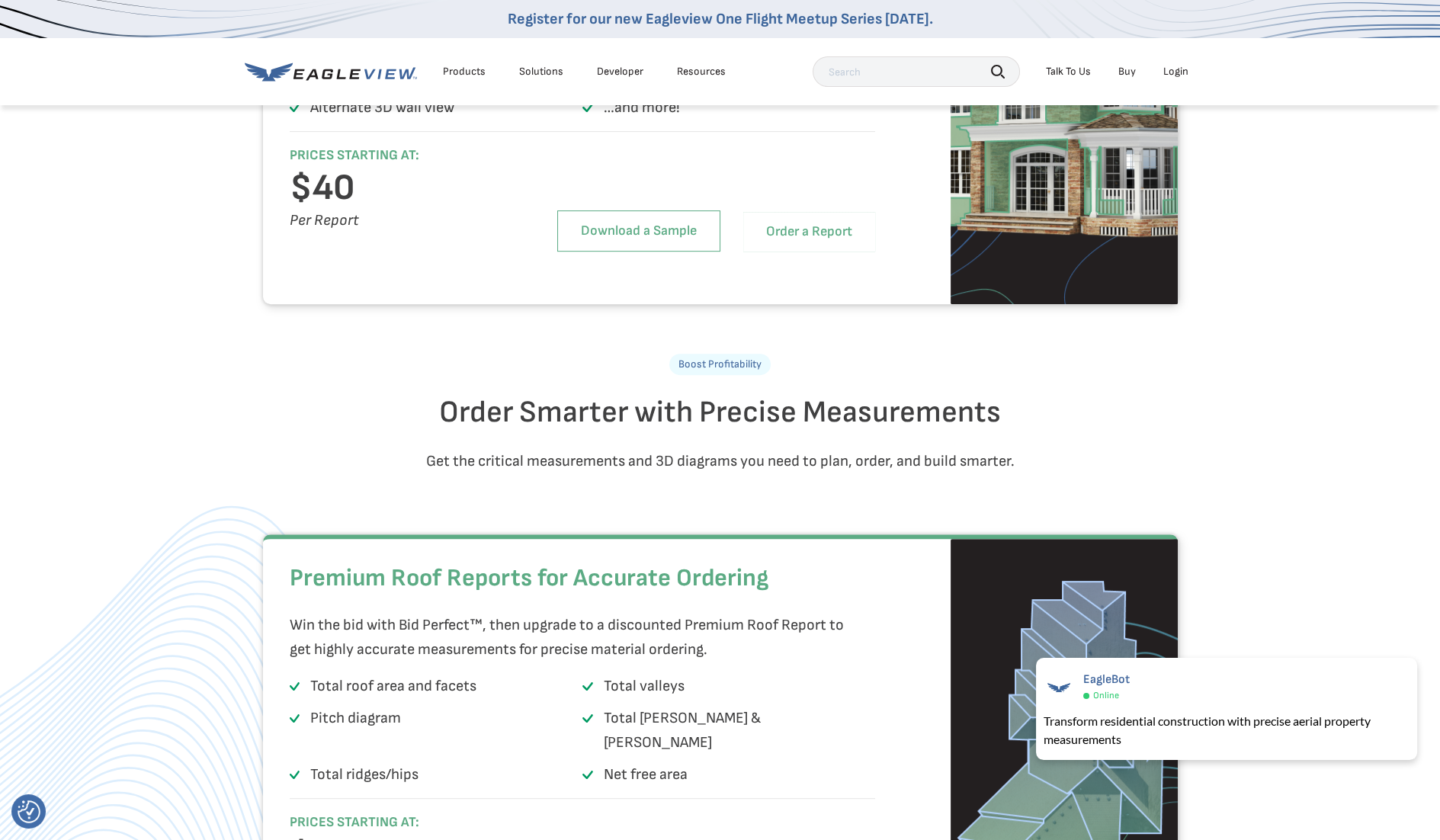
click at [861, 252] on link "Order a Report" at bounding box center [809, 232] width 132 height 40
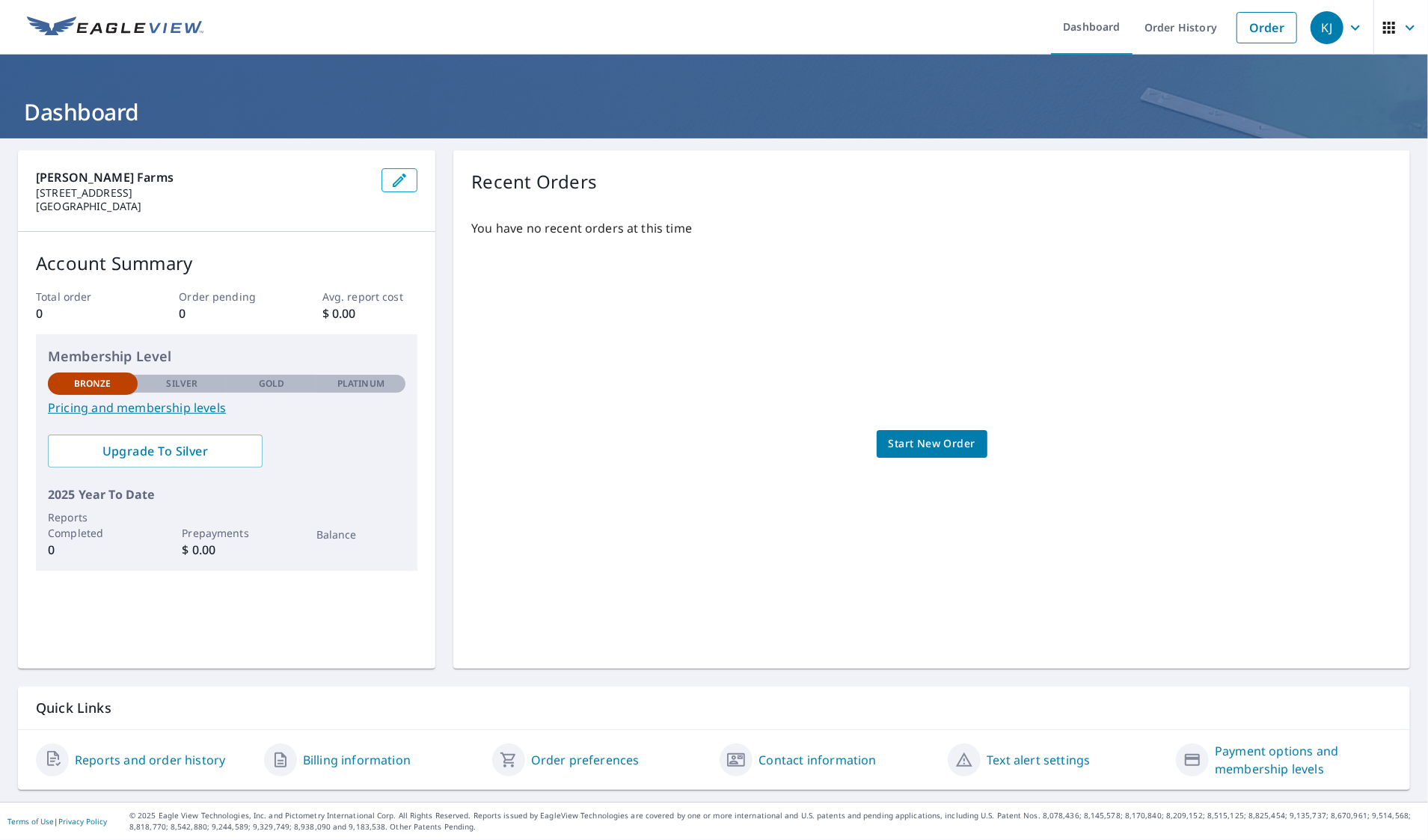
click at [964, 444] on span "Start New Order" at bounding box center [932, 444] width 87 height 19
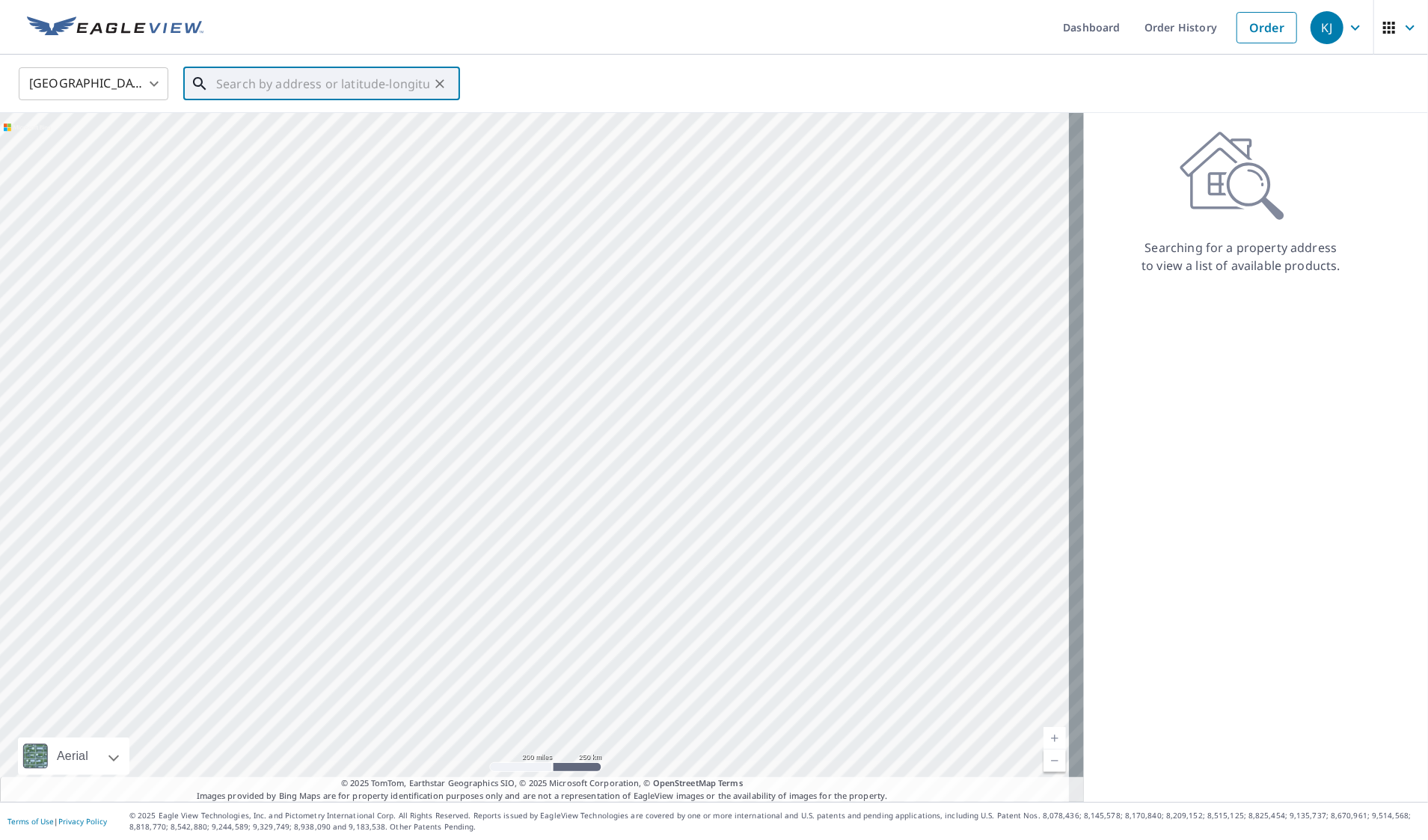
click at [355, 77] on input "text" at bounding box center [323, 84] width 213 height 42
click at [322, 151] on p "Pond Creek, OK 73766" at bounding box center [331, 143] width 235 height 15
type input "[STREET_ADDRESS]"
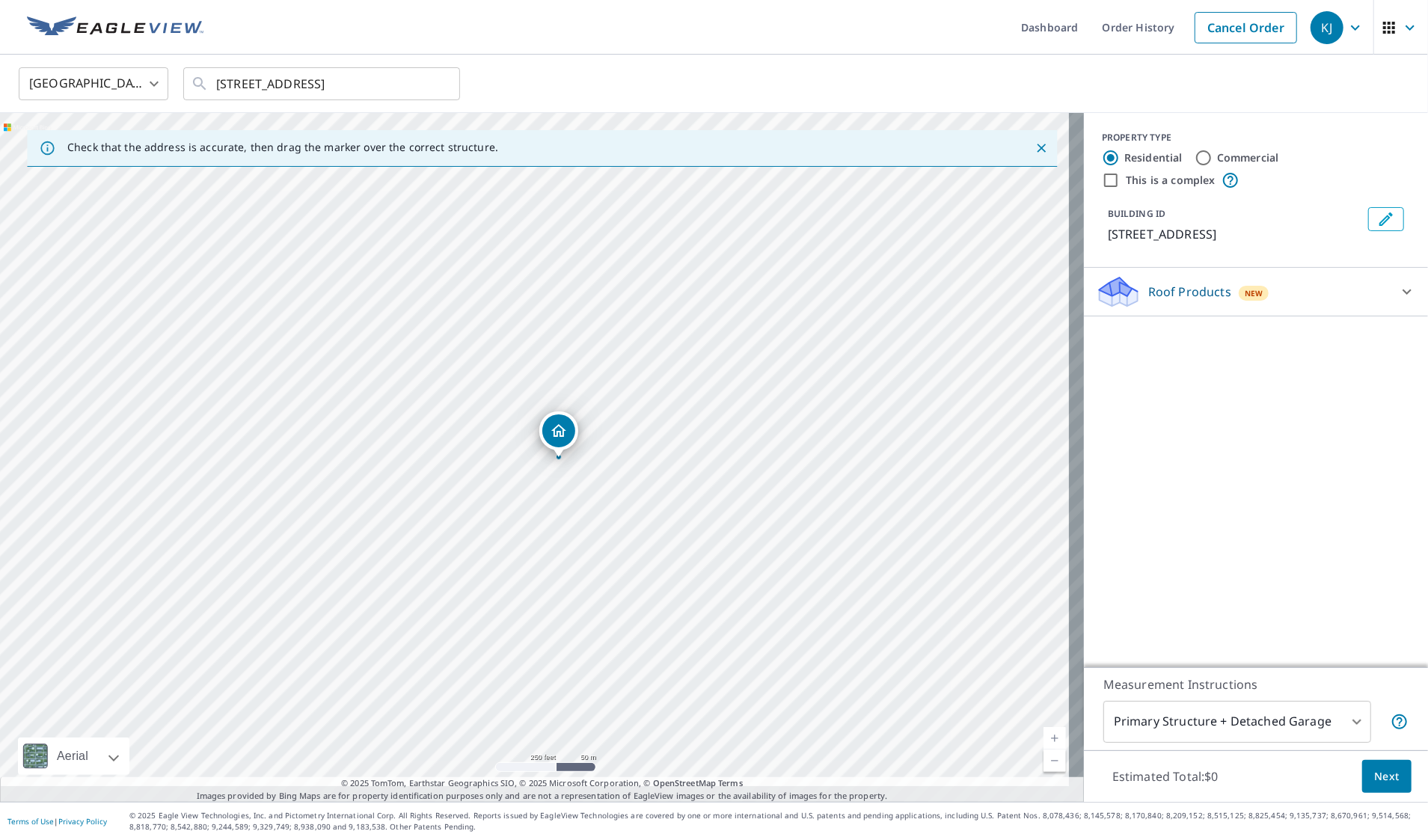
click at [1043, 727] on link "Current Level 17, Zoom In" at bounding box center [1054, 738] width 23 height 23
click at [1043, 727] on link "Current Level 18, Zoom In" at bounding box center [1054, 738] width 23 height 23
drag, startPoint x: 637, startPoint y: 469, endPoint x: 621, endPoint y: 617, distance: 148.9
click at [1147, 699] on body "KJ KJ Dashboard Order History Cancel Order KJ United States US ​ 85763 Us Highw…" at bounding box center [714, 420] width 1428 height 840
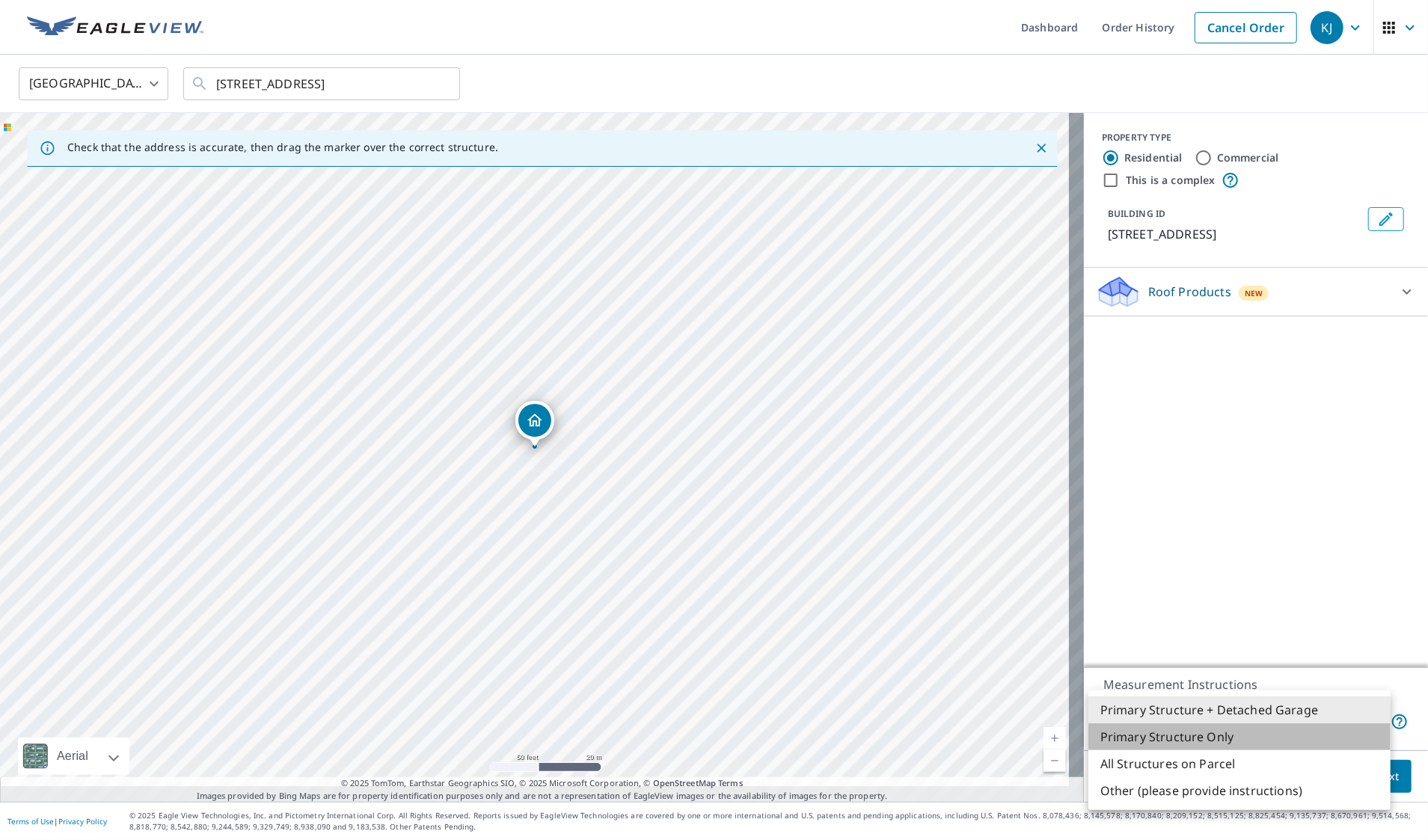
click at [1151, 749] on li "Primary Structure Only" at bounding box center [1240, 736] width 302 height 27
type input "2"
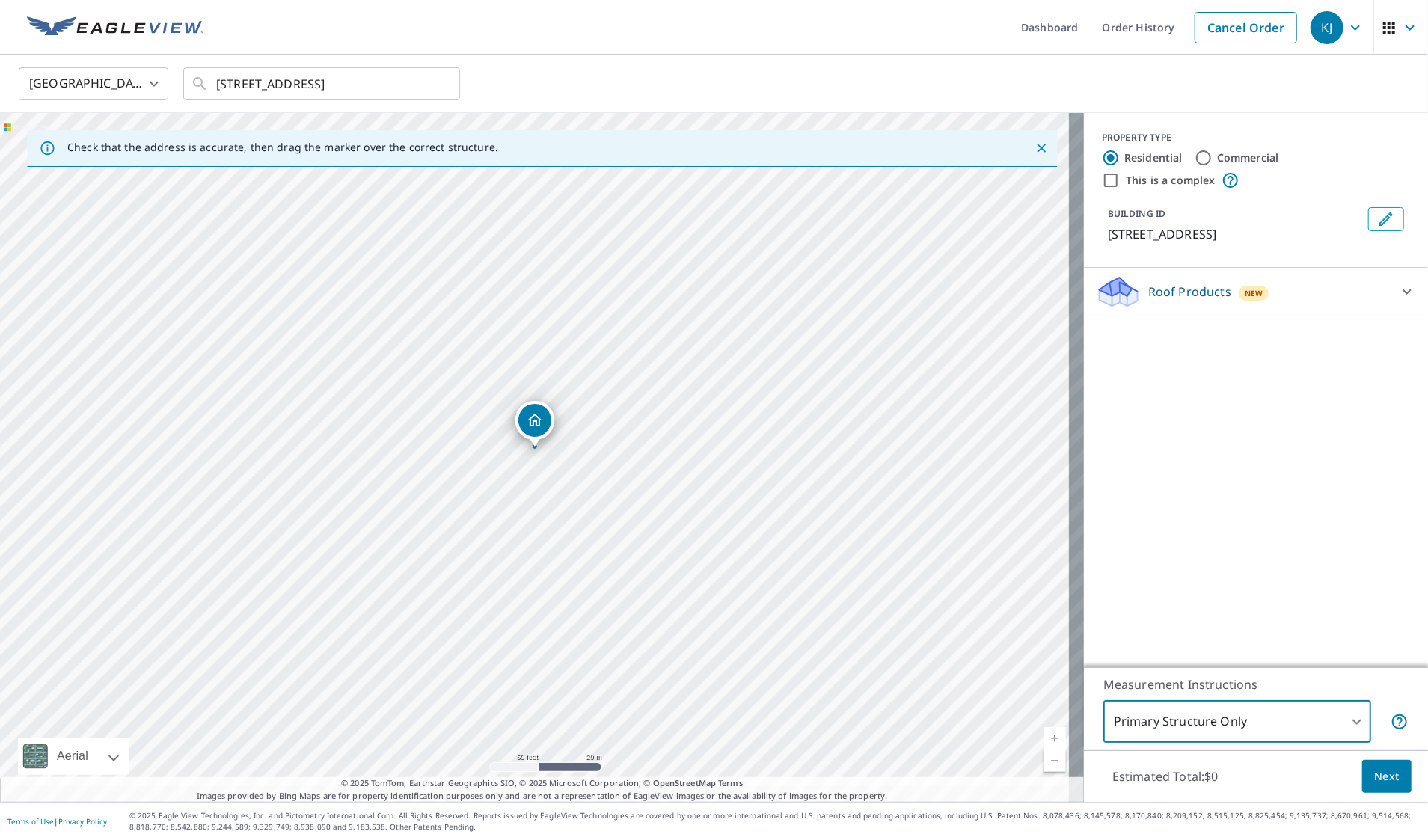
click at [1182, 395] on div "PROPERTY TYPE Residential Commercial This is a complex BUILDING ID 85763 US Hig…" at bounding box center [1256, 390] width 344 height 554
click at [1398, 301] on icon at bounding box center [1407, 291] width 18 height 18
drag, startPoint x: 537, startPoint y: 412, endPoint x: 522, endPoint y: 420, distance: 17.0
drag, startPoint x: 531, startPoint y: 423, endPoint x: 514, endPoint y: 367, distance: 58.5
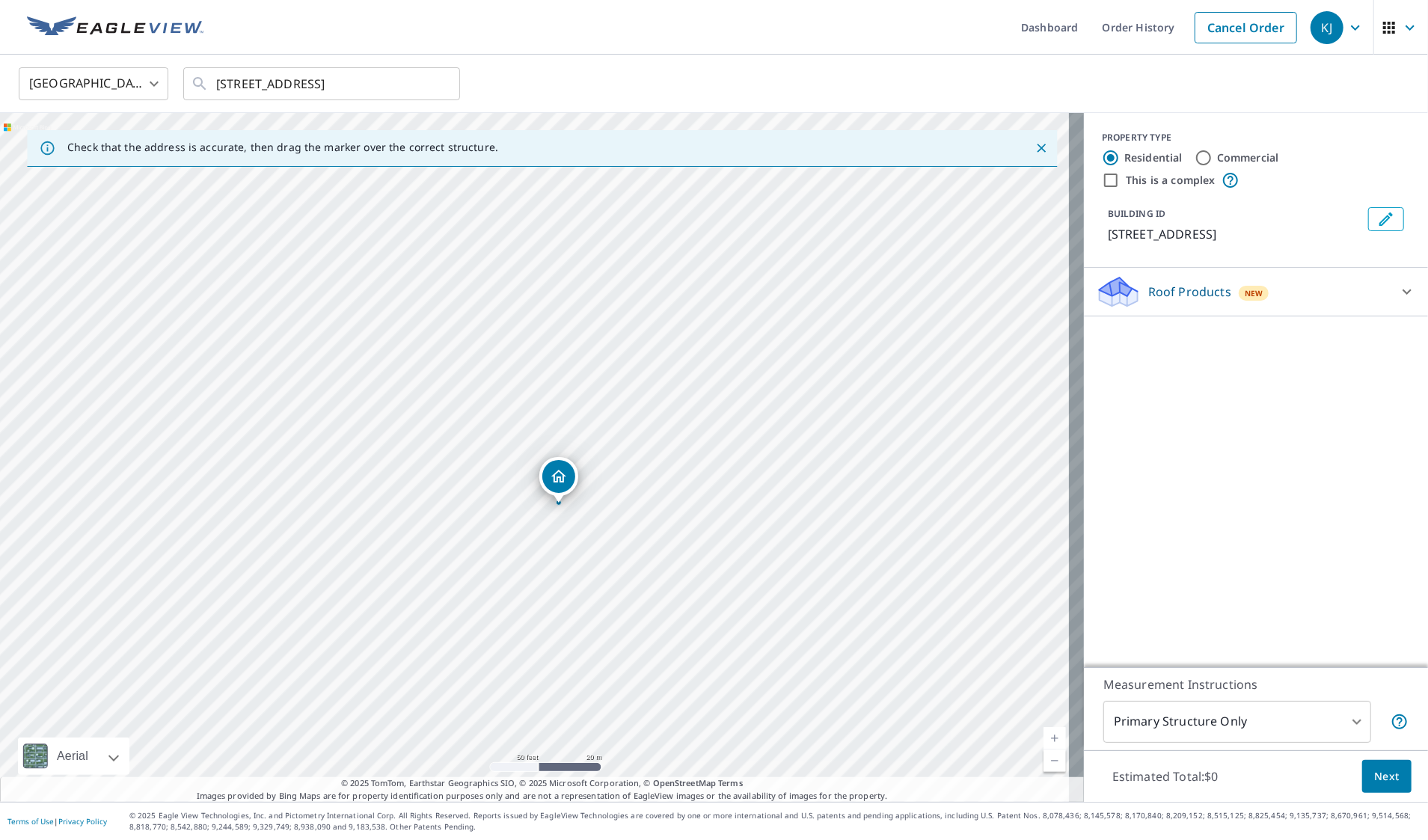
drag, startPoint x: 537, startPoint y: 415, endPoint x: 561, endPoint y: 463, distance: 53.7
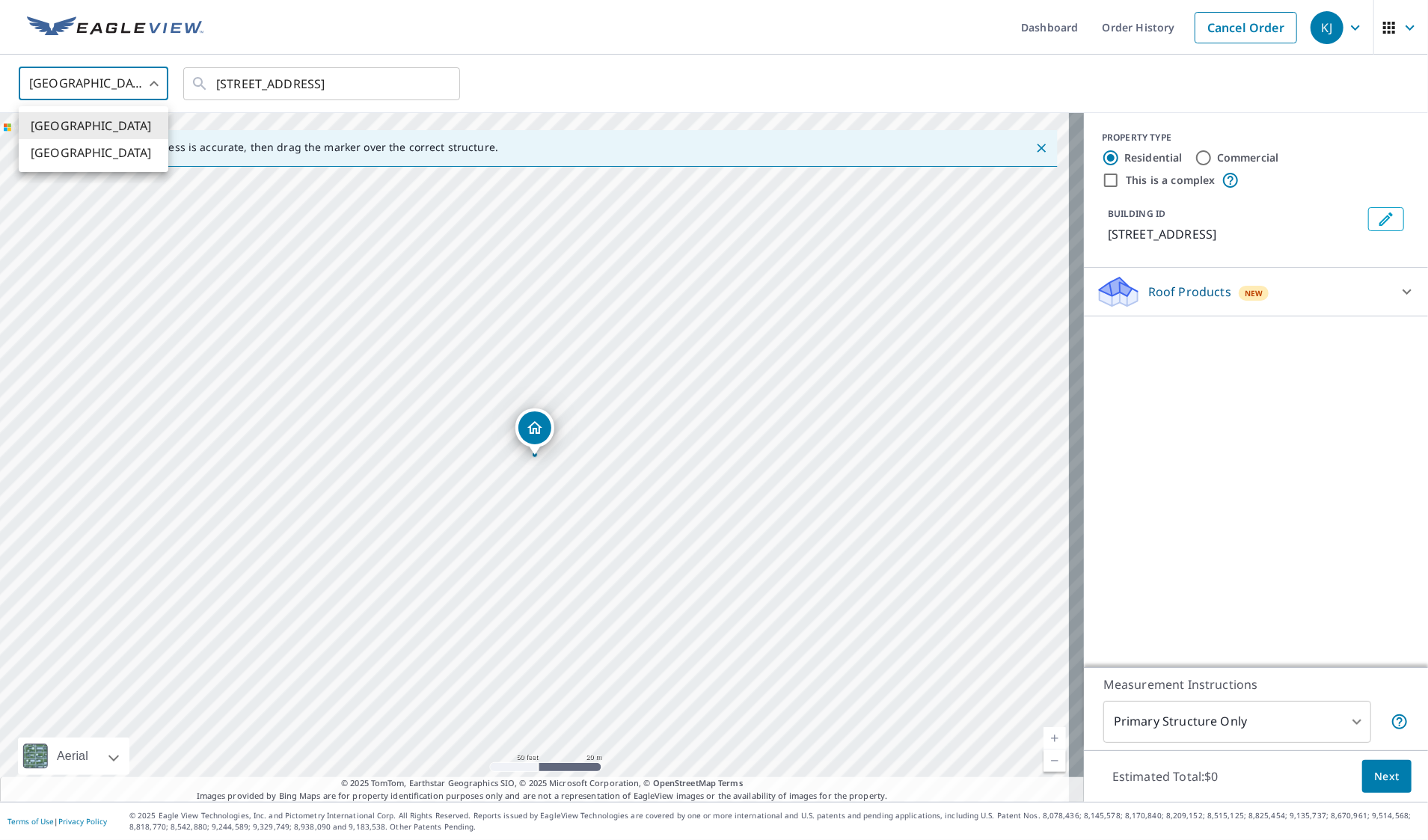
click at [101, 81] on body "KJ KJ Dashboard Order History Cancel Order KJ United States US ​ 85763 Us Highw…" at bounding box center [714, 420] width 1428 height 840
click at [101, 81] on div at bounding box center [714, 420] width 1428 height 840
click at [1227, 25] on link "Cancel Order" at bounding box center [1245, 27] width 102 height 31
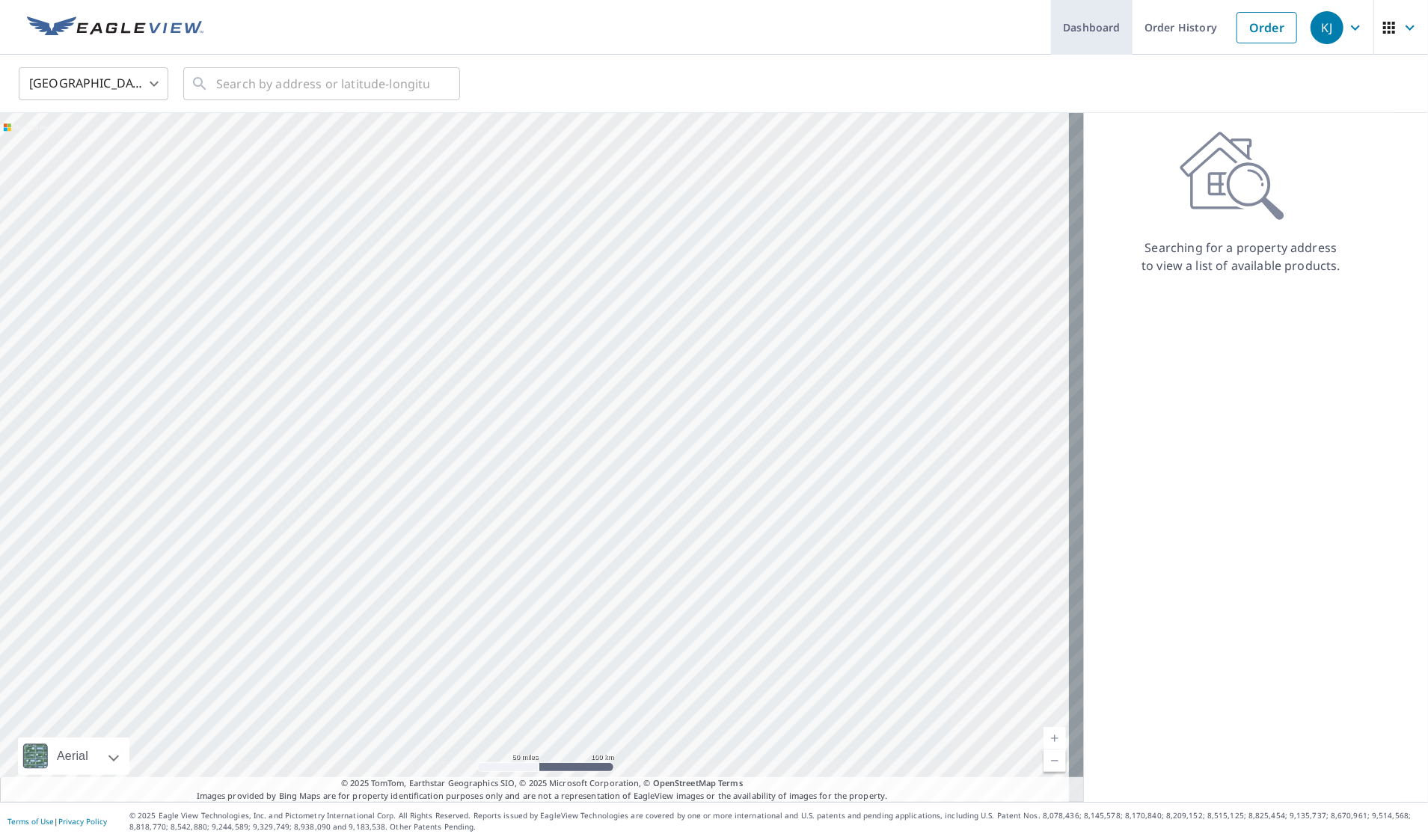
click at [1068, 24] on link "Dashboard" at bounding box center [1092, 27] width 81 height 55
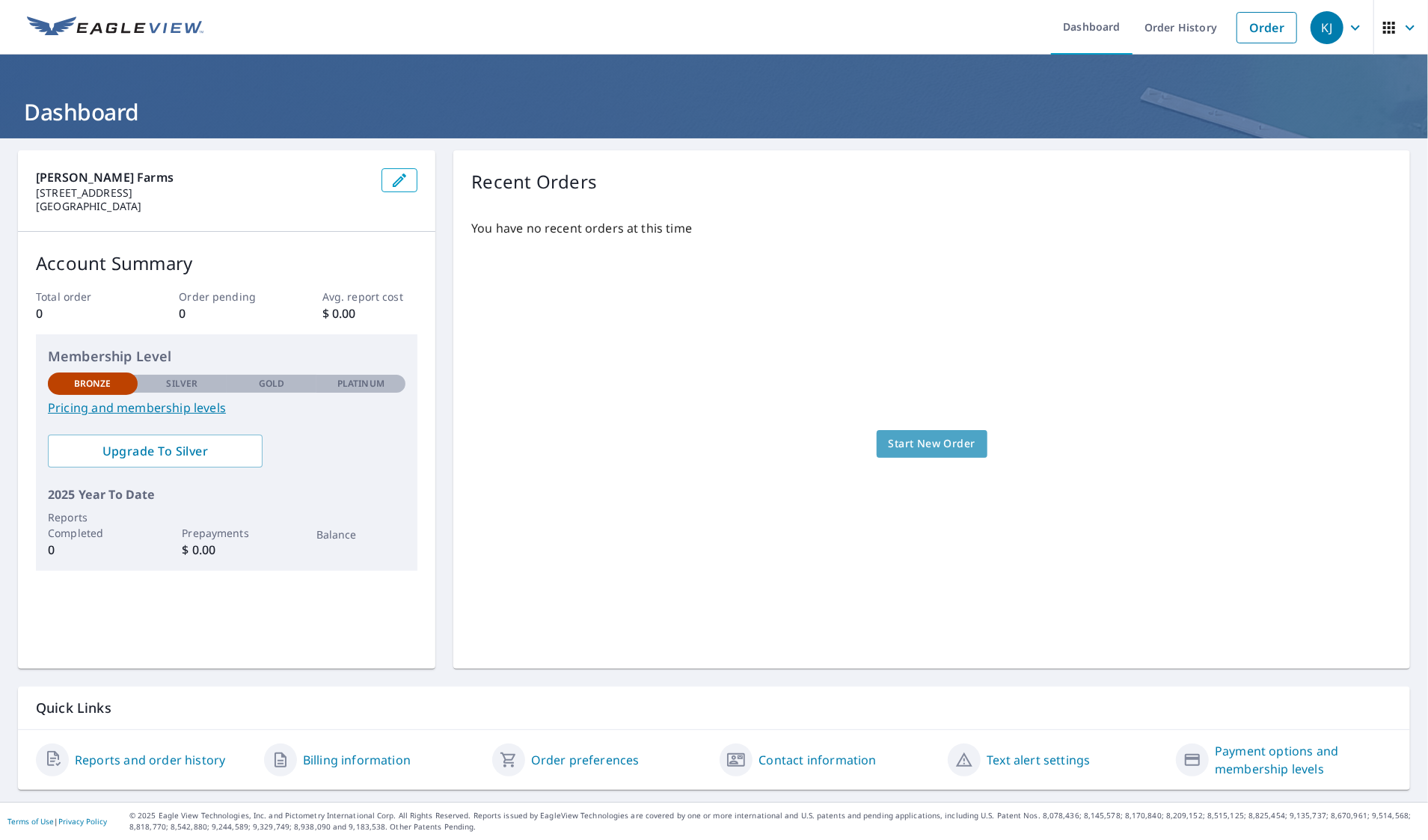
click at [910, 436] on span "Start New Order" at bounding box center [932, 444] width 87 height 19
click at [155, 410] on link "Pricing and membership levels" at bounding box center [226, 407] width 357 height 18
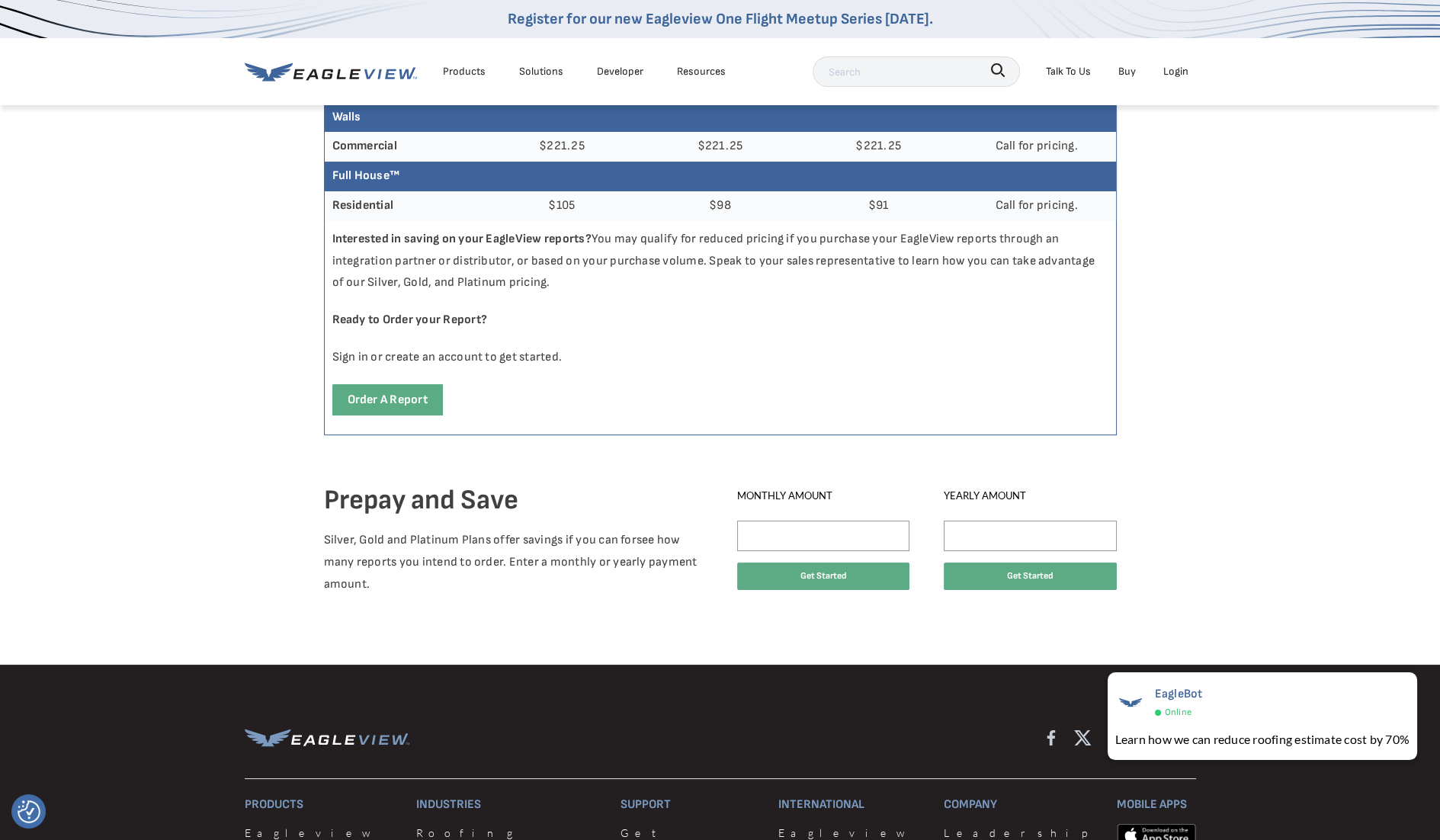
scroll to position [677, 0]
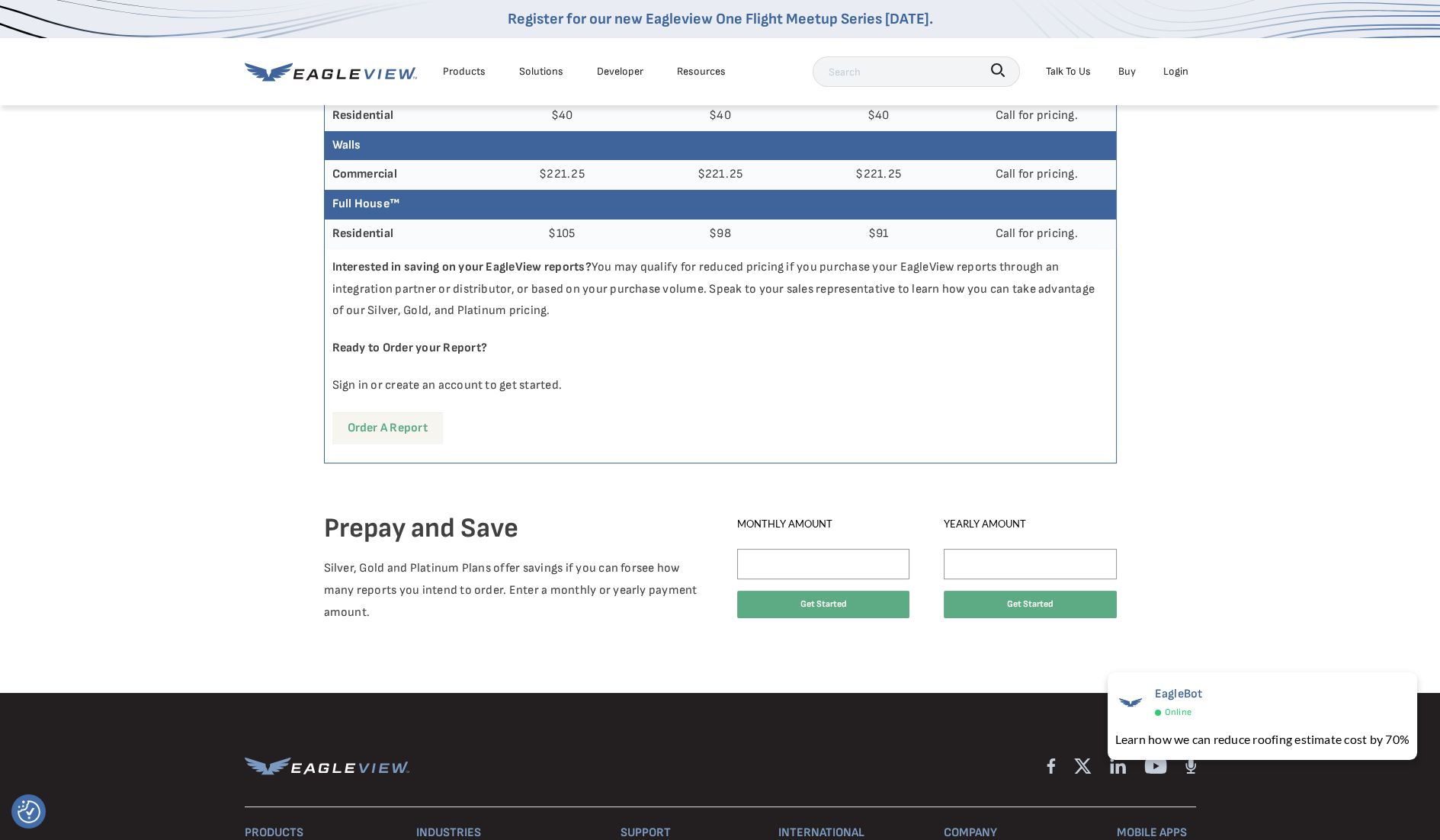
click at [332, 443] on link "Order a report" at bounding box center [387, 428] width 111 height 31
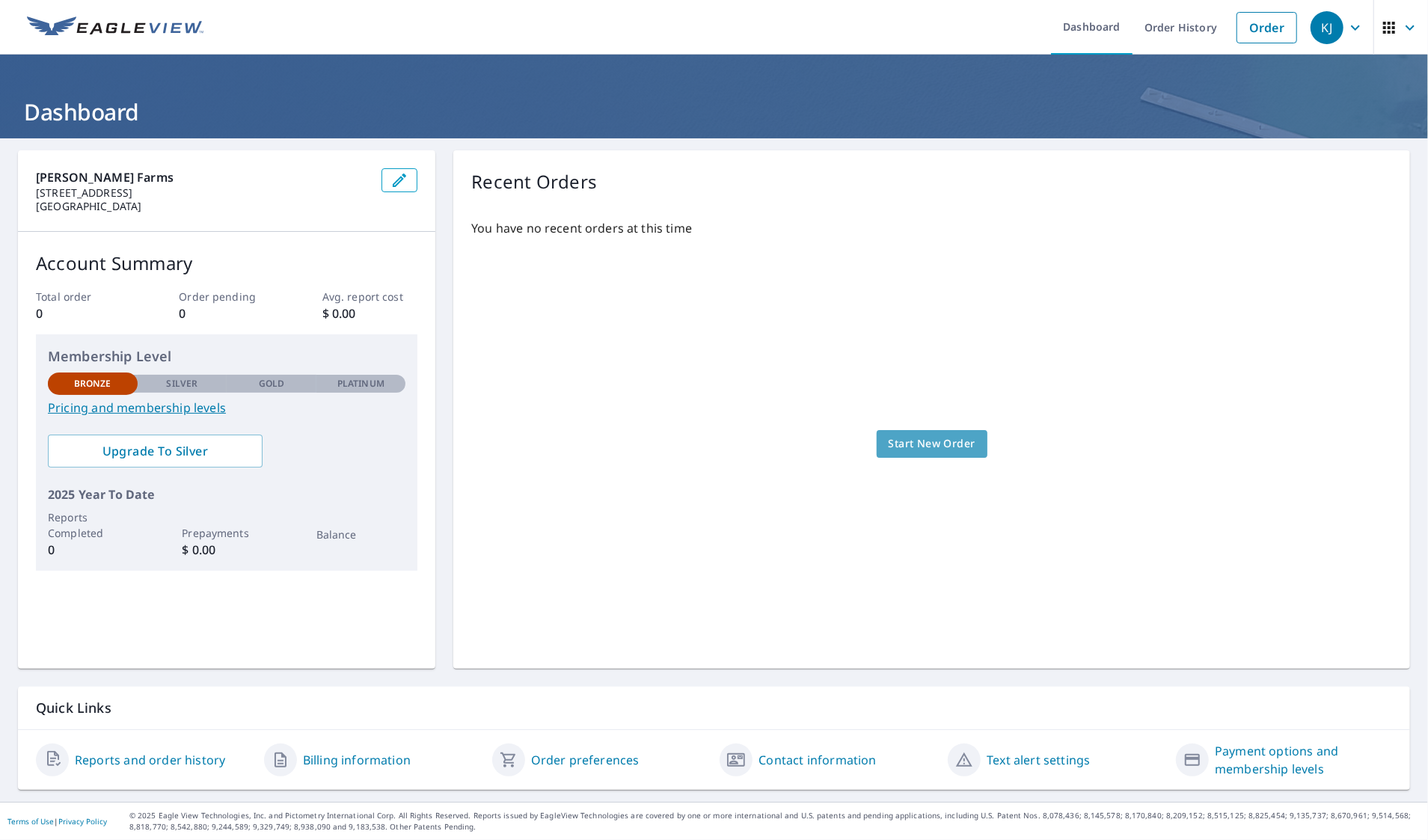
click at [929, 437] on span "Start New Order" at bounding box center [932, 444] width 87 height 19
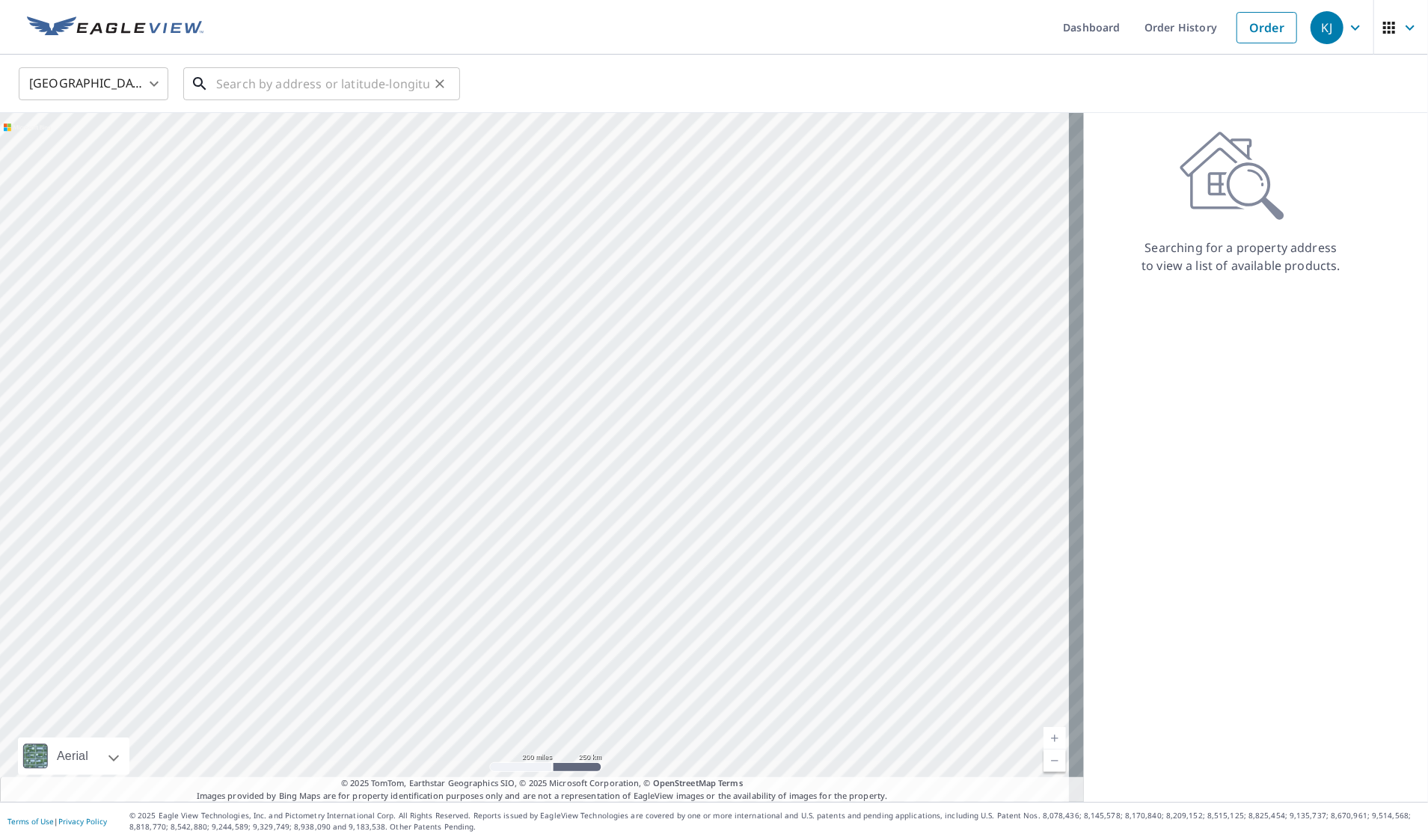
click at [257, 84] on input "text" at bounding box center [323, 84] width 213 height 42
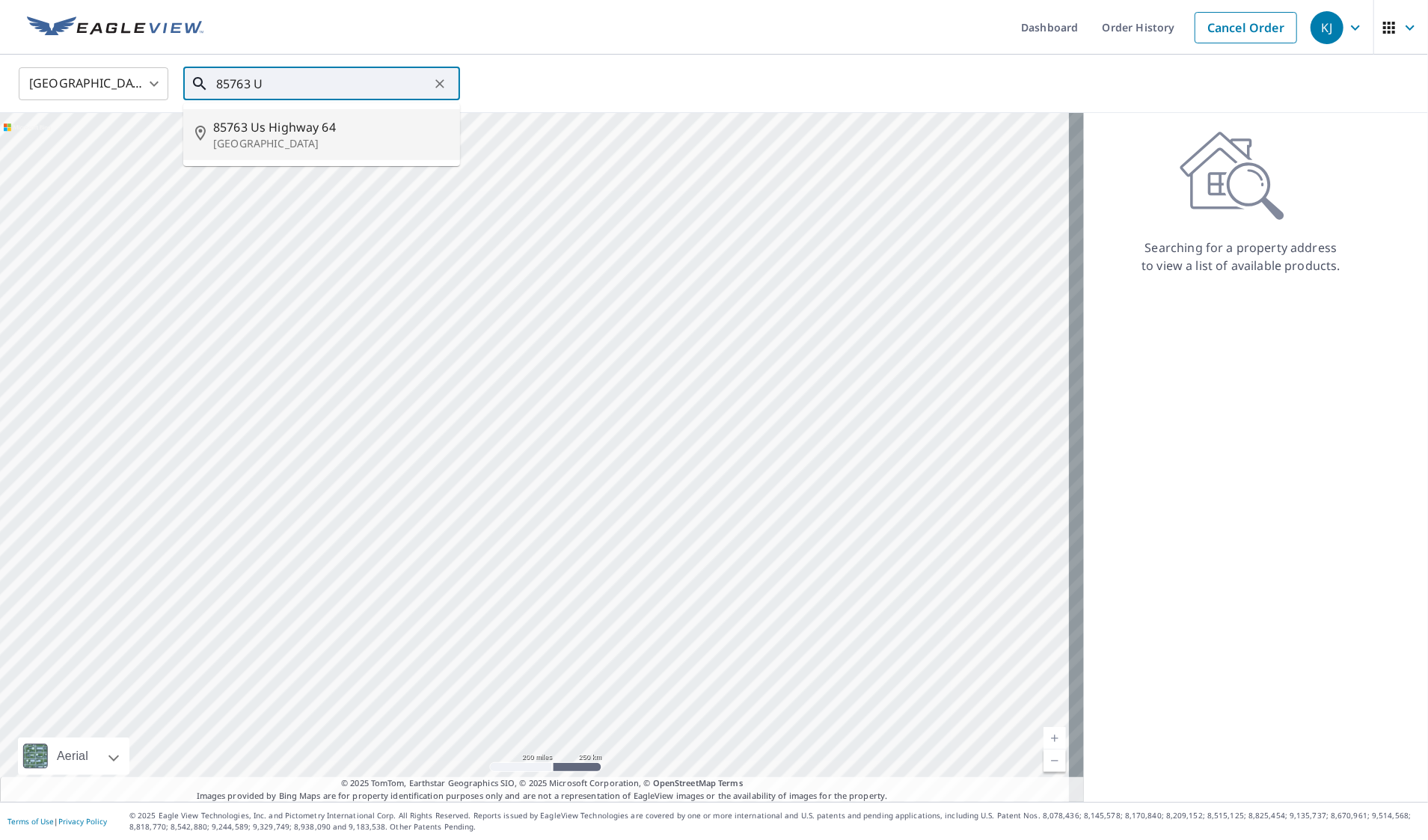
click at [305, 128] on span "85763 Us Highway 64" at bounding box center [331, 127] width 235 height 18
type input "[STREET_ADDRESS]"
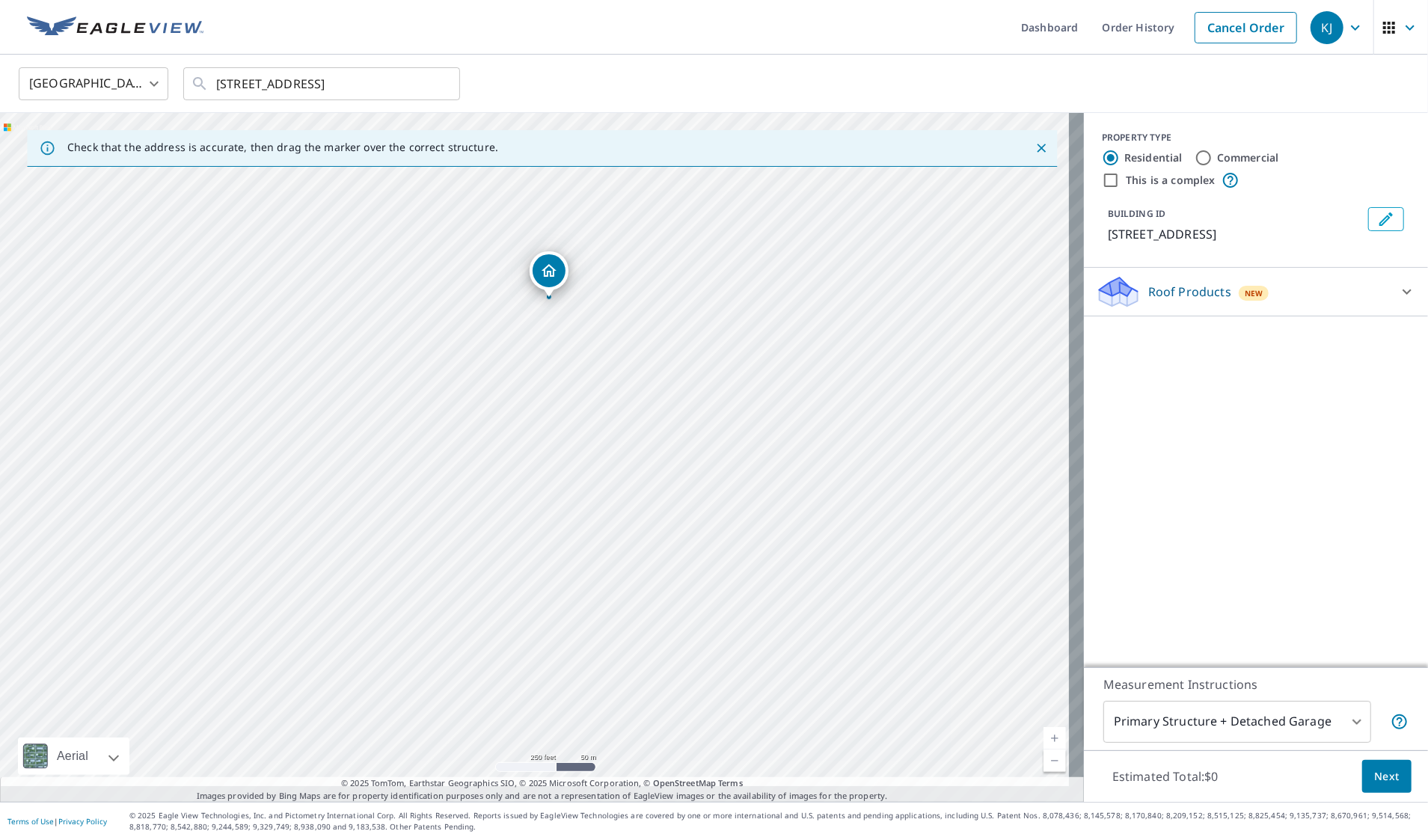
drag, startPoint x: 827, startPoint y: 631, endPoint x: 841, endPoint y: 481, distance: 150.7
click at [841, 481] on div "[STREET_ADDRESS]" at bounding box center [542, 457] width 1084 height 688
click at [1043, 727] on link "Current Level 17, Zoom In" at bounding box center [1054, 738] width 23 height 23
drag, startPoint x: 802, startPoint y: 267, endPoint x: 780, endPoint y: 395, distance: 129.9
click at [789, 406] on div "[STREET_ADDRESS]" at bounding box center [542, 457] width 1084 height 688
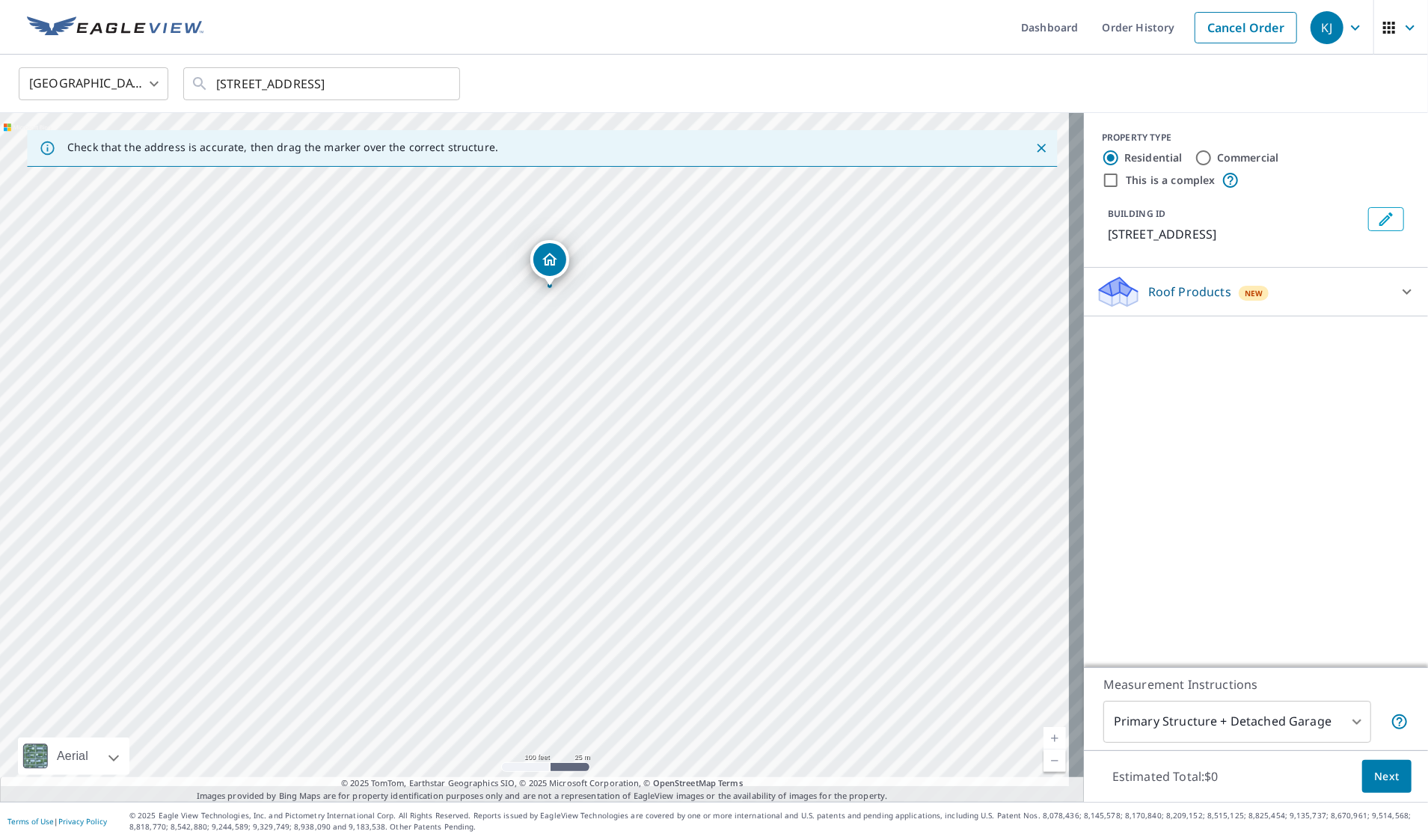
click at [1043, 727] on link "Current Level 18, Zoom In" at bounding box center [1054, 738] width 23 height 23
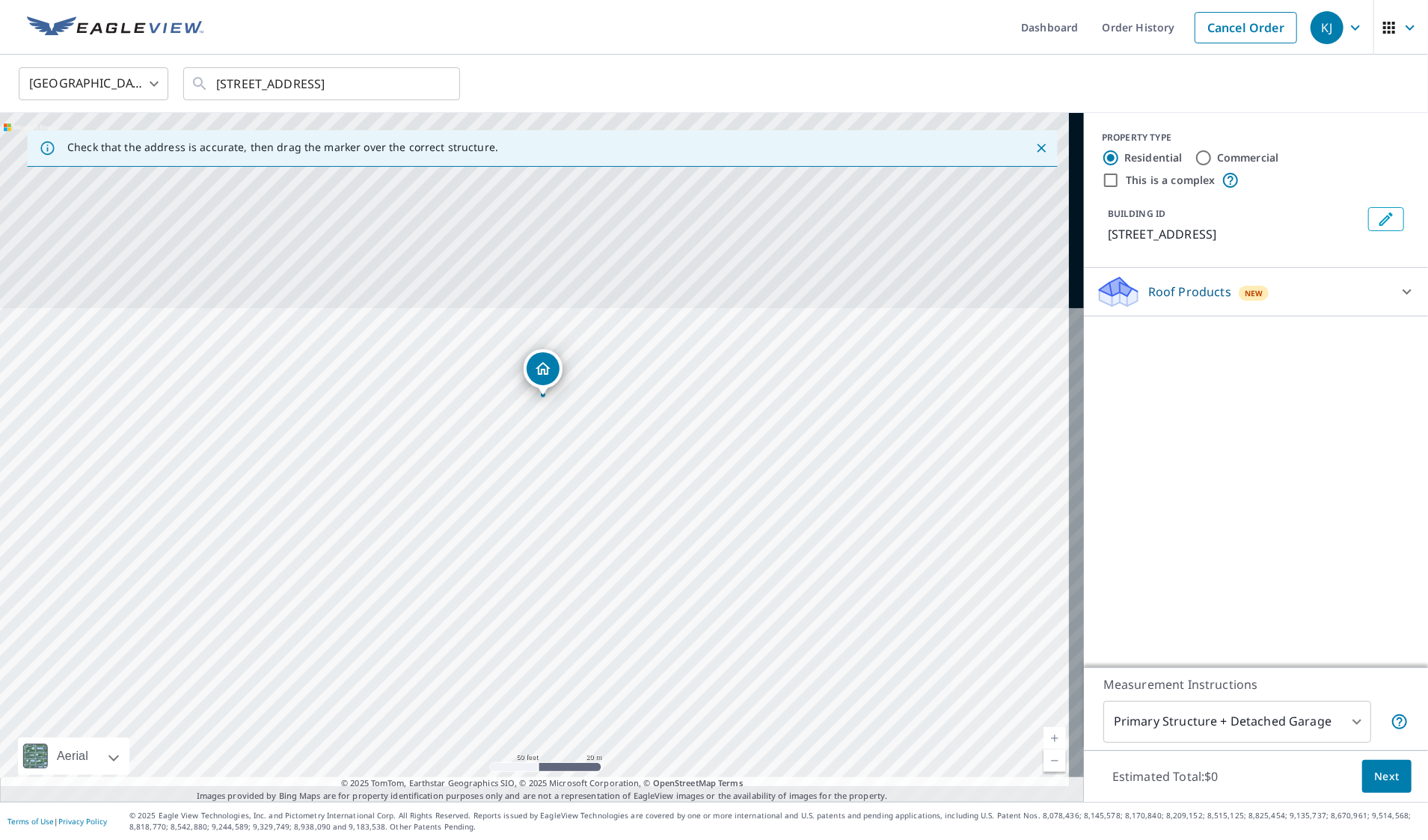
drag, startPoint x: 761, startPoint y: 291, endPoint x: 740, endPoint y: 561, distance: 270.8
click at [740, 561] on div "[STREET_ADDRESS]" at bounding box center [542, 457] width 1084 height 688
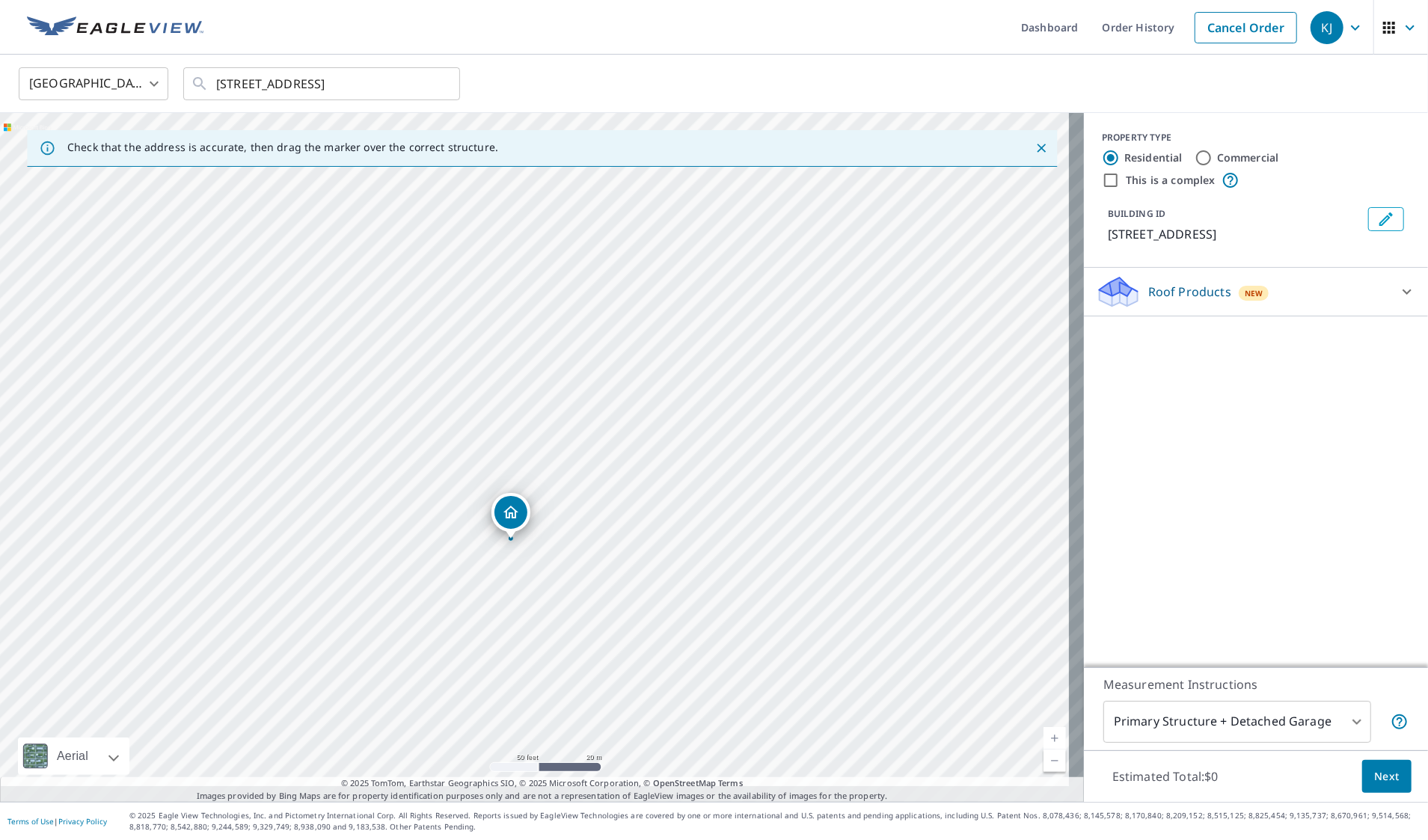
drag, startPoint x: 546, startPoint y: 363, endPoint x: 514, endPoint y: 506, distance: 146.5
click at [1201, 162] on input "Commercial" at bounding box center [1203, 157] width 18 height 18
radio input "true"
type input "4"
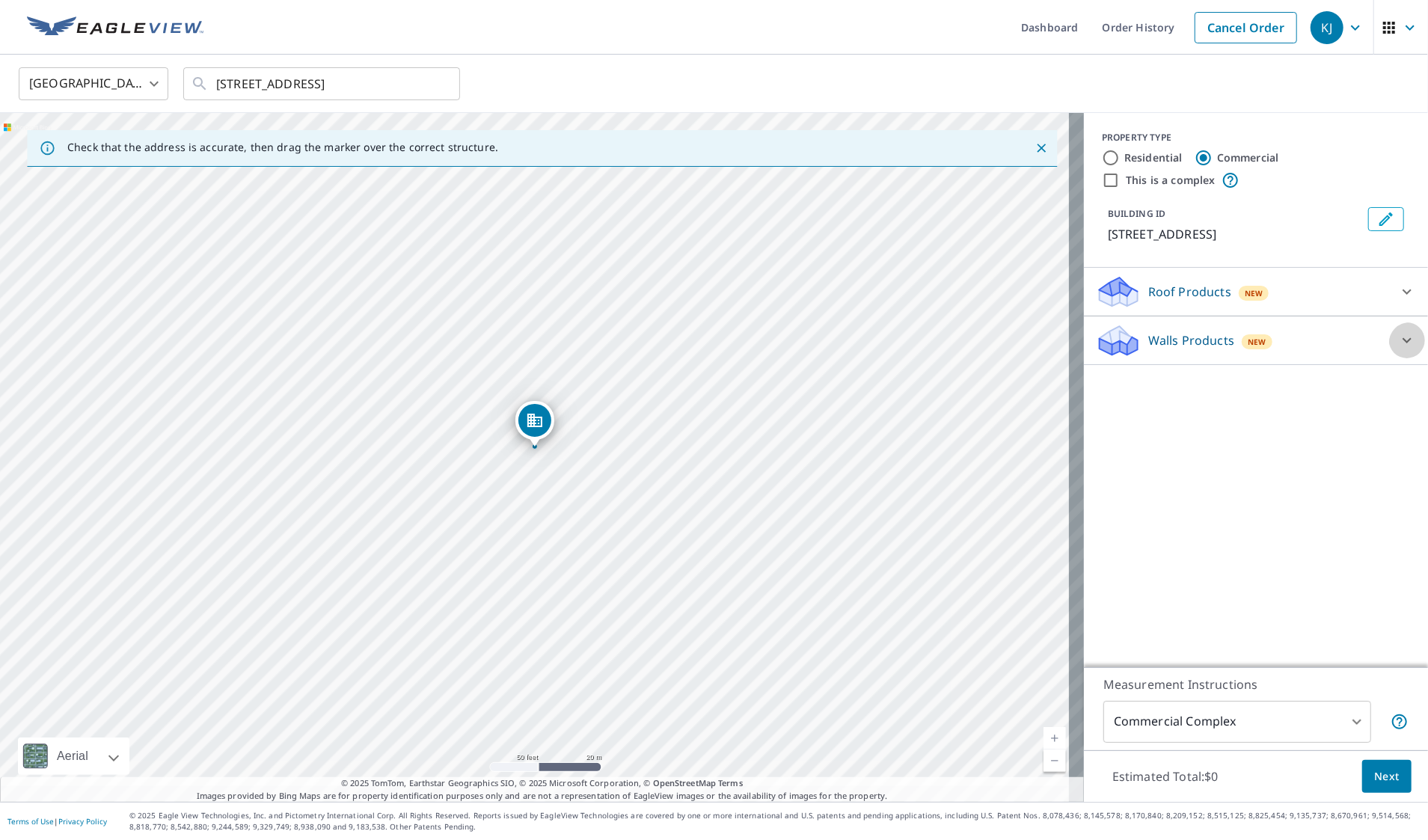
click at [1398, 349] on icon at bounding box center [1407, 340] width 18 height 18
click at [1102, 188] on input "This is a complex" at bounding box center [1111, 180] width 18 height 18
checkbox input "true"
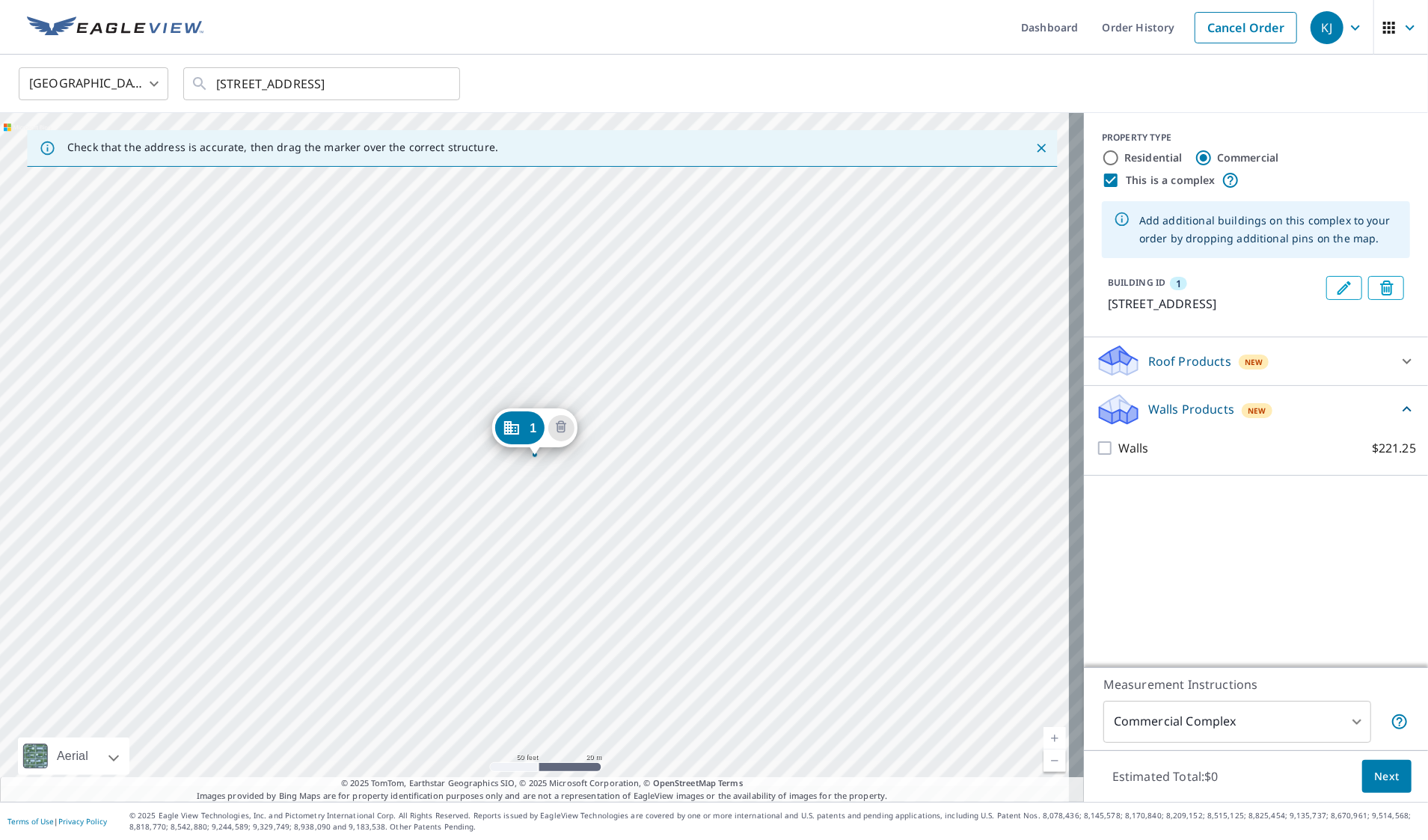
click at [1102, 166] on input "Residential" at bounding box center [1111, 157] width 18 height 18
radio input "true"
type input "1"
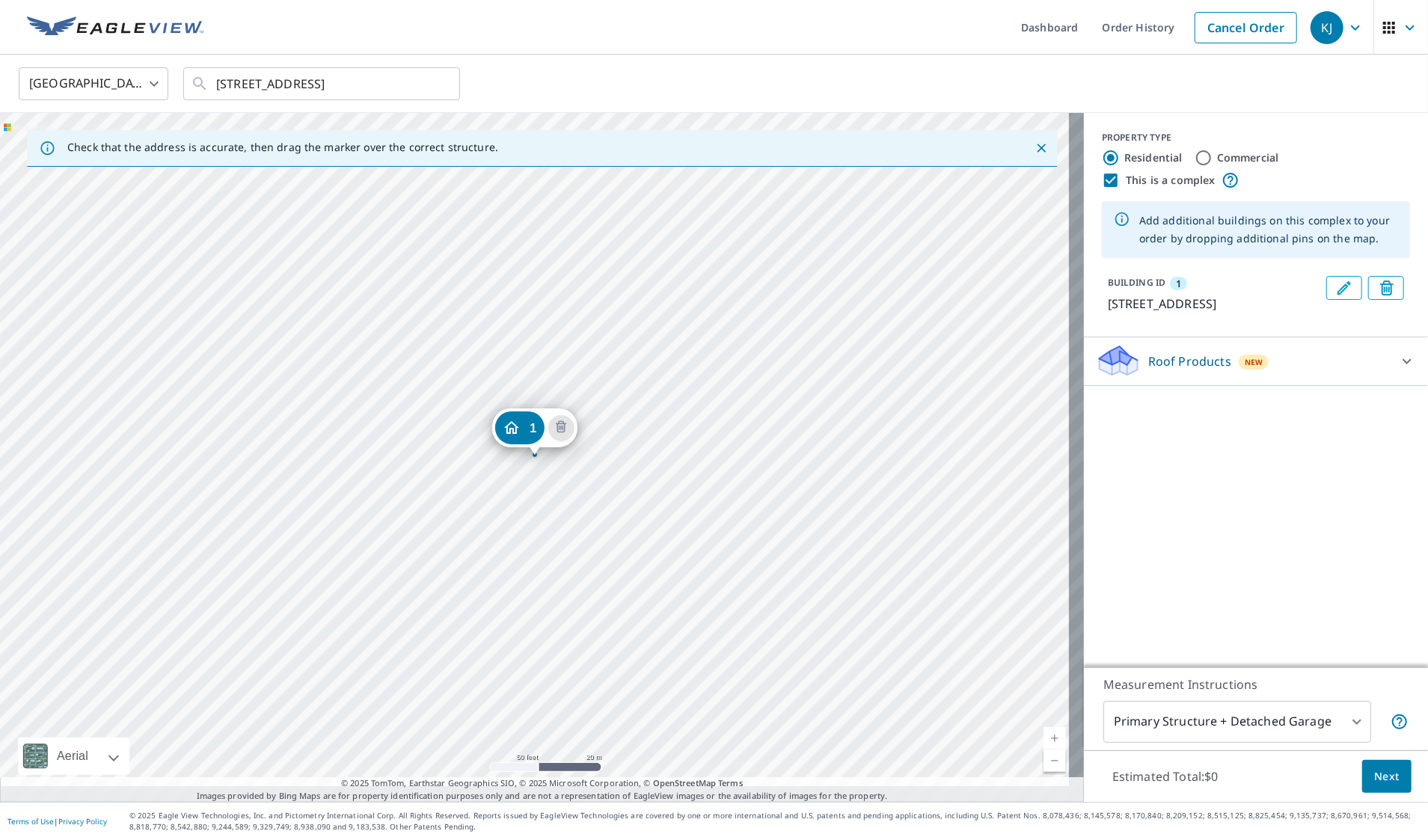
click at [1102, 180] on input "This is a complex" at bounding box center [1111, 180] width 18 height 18
checkbox input "false"
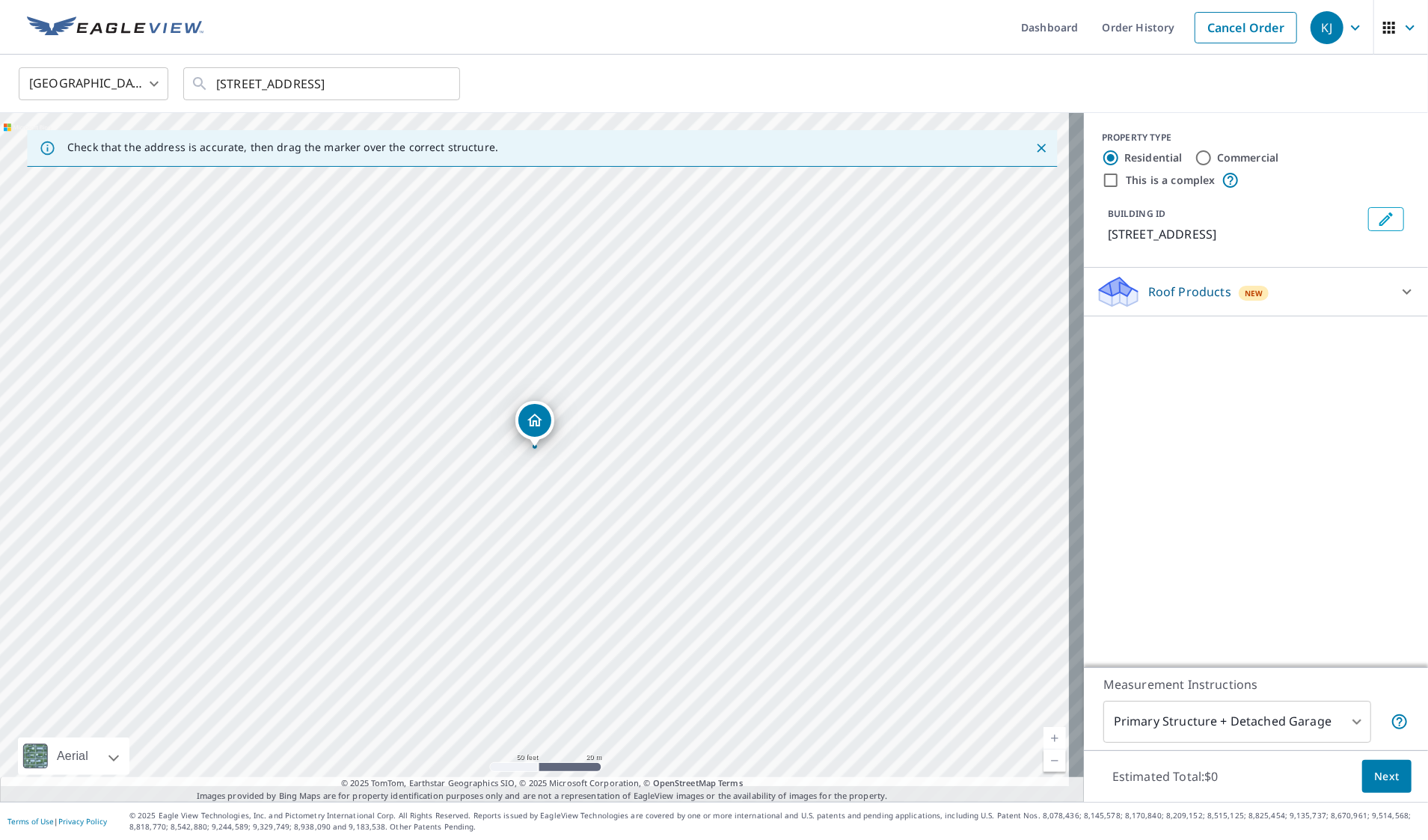
click at [1194, 157] on input "Commercial" at bounding box center [1203, 157] width 18 height 18
radio input "true"
type input "4"
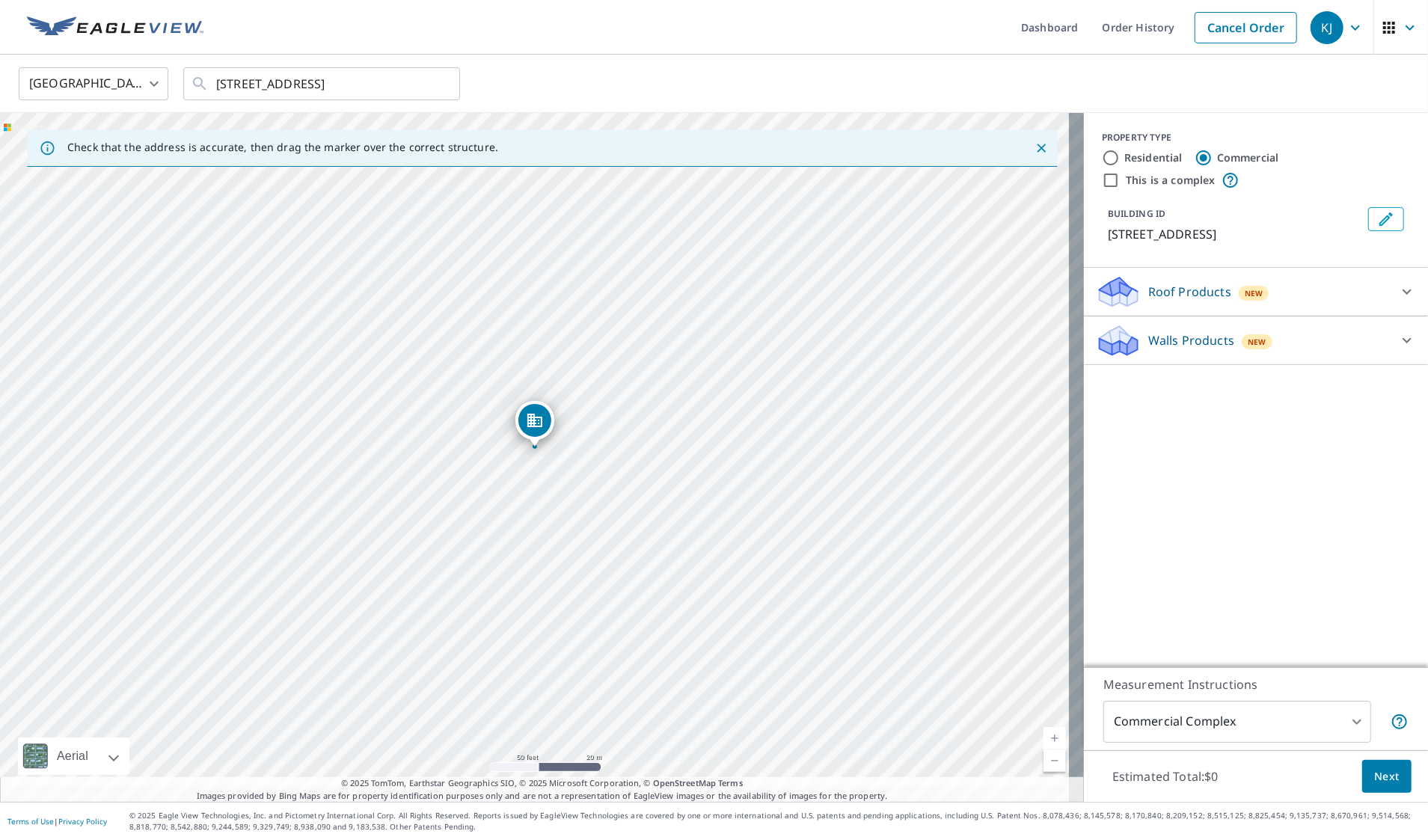
click at [1398, 349] on icon at bounding box center [1407, 340] width 18 height 18
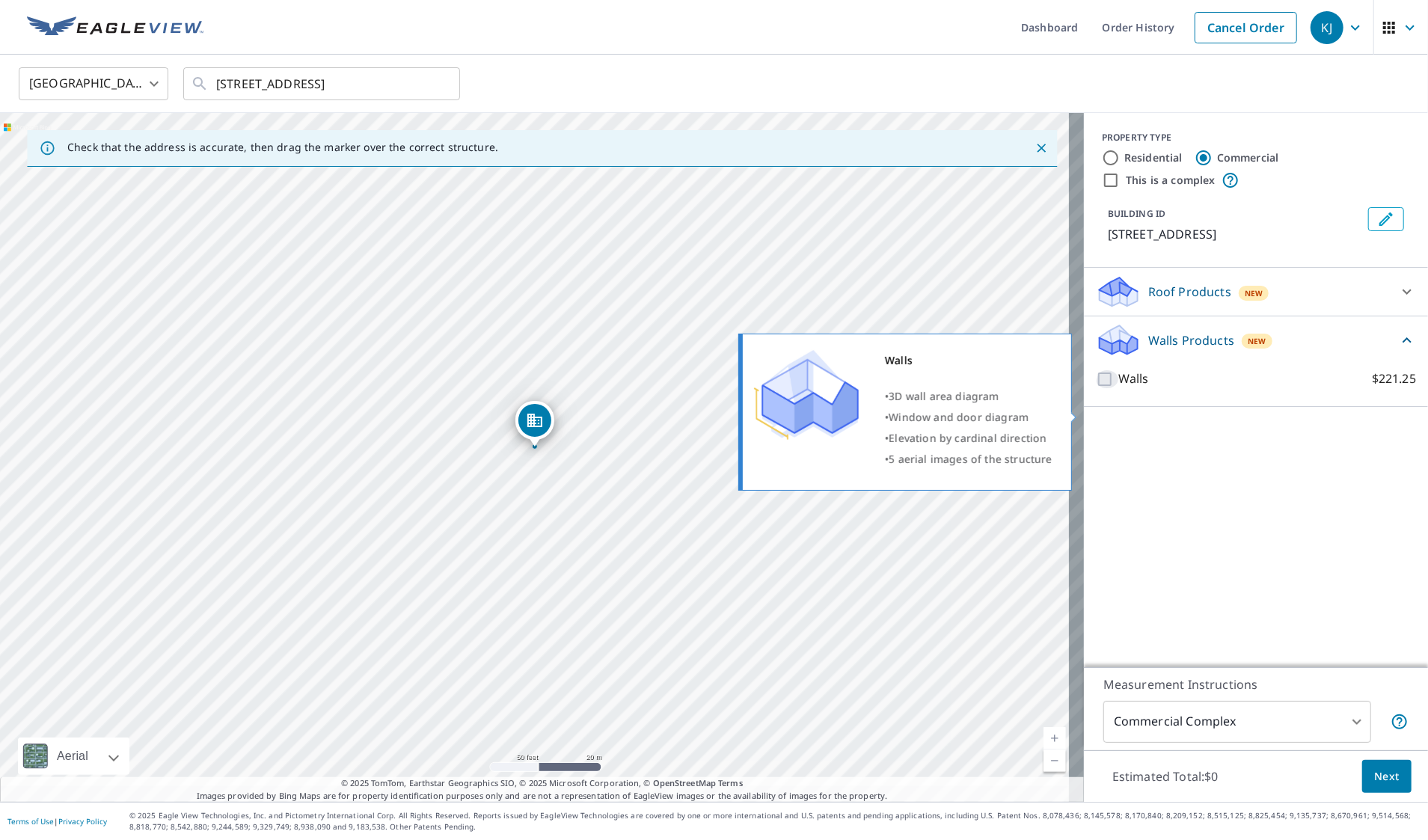
click at [1096, 388] on input "Walls $221.25" at bounding box center [1107, 379] width 23 height 18
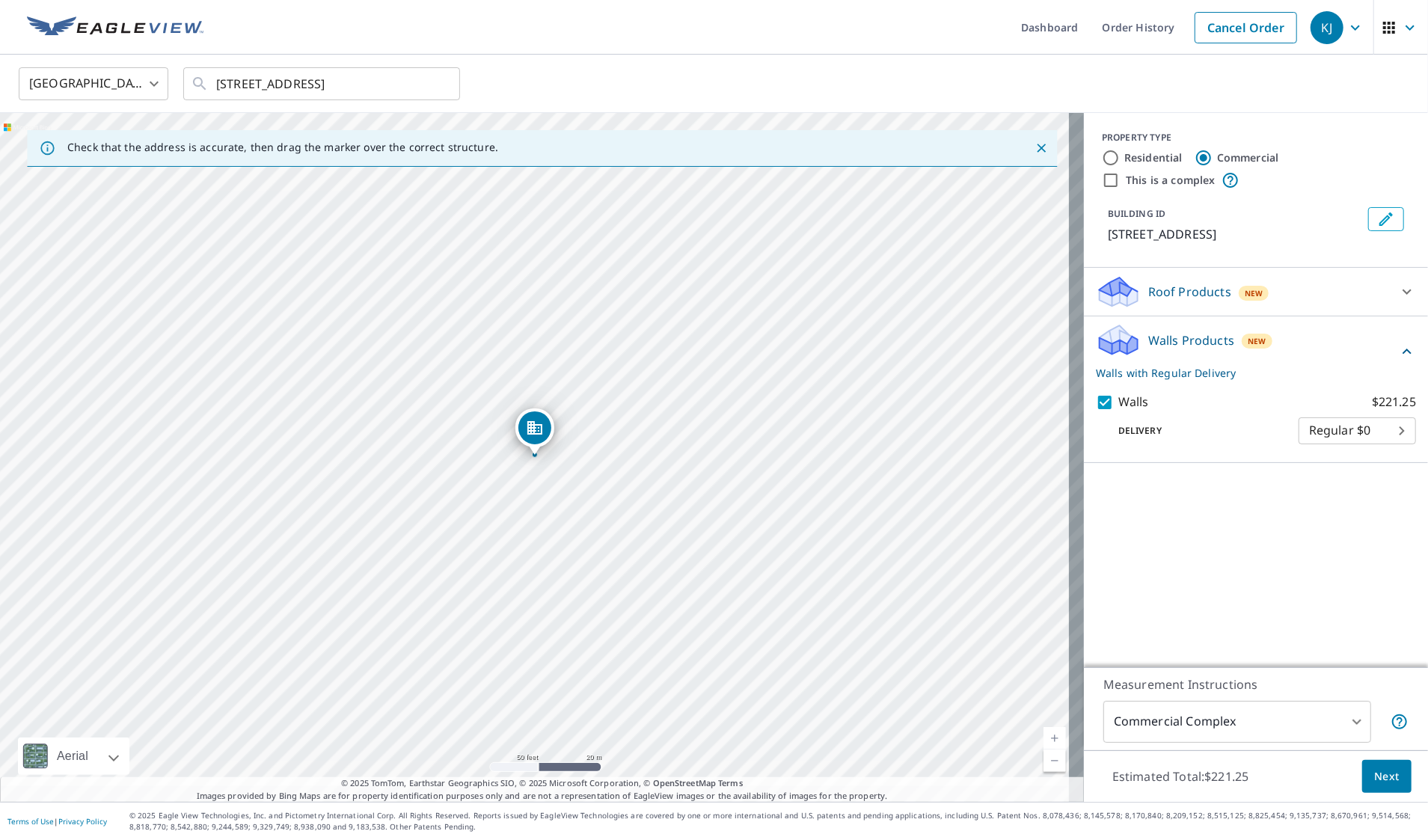
click at [1381, 462] on body "KJ KJ Dashboard Order History Cancel Order KJ [GEOGRAPHIC_DATA] [GEOGRAPHIC_DAT…" at bounding box center [714, 420] width 1428 height 840
click at [1381, 462] on ul "Regular $0" at bounding box center [1342, 463] width 117 height 39
click at [1179, 461] on div at bounding box center [714, 420] width 1428 height 840
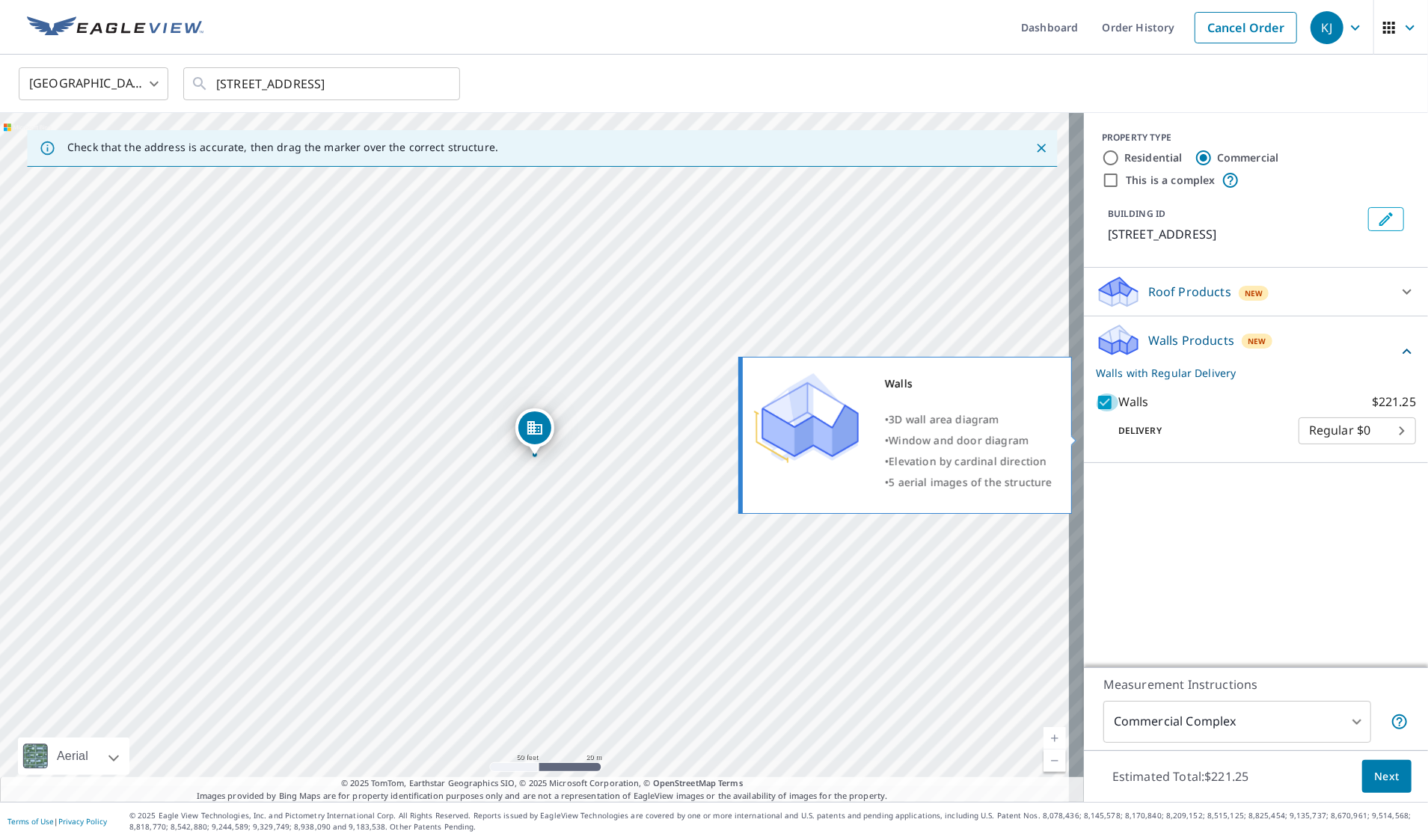
click at [1096, 411] on input "Walls $221.25" at bounding box center [1107, 402] width 23 height 18
checkbox input "false"
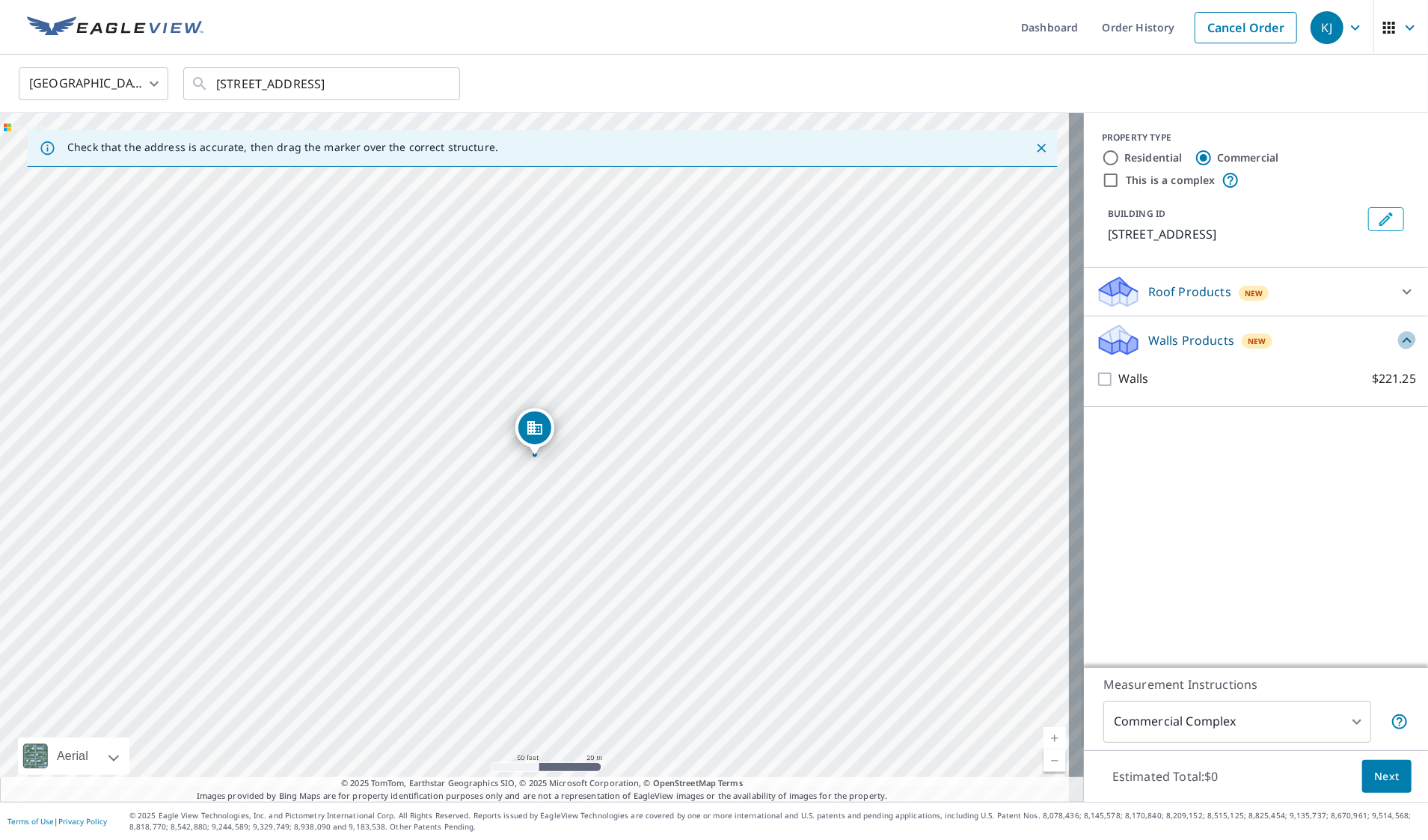
click at [1398, 349] on icon at bounding box center [1407, 340] width 18 height 18
click at [1102, 152] on input "Residential" at bounding box center [1111, 157] width 18 height 18
radio input "true"
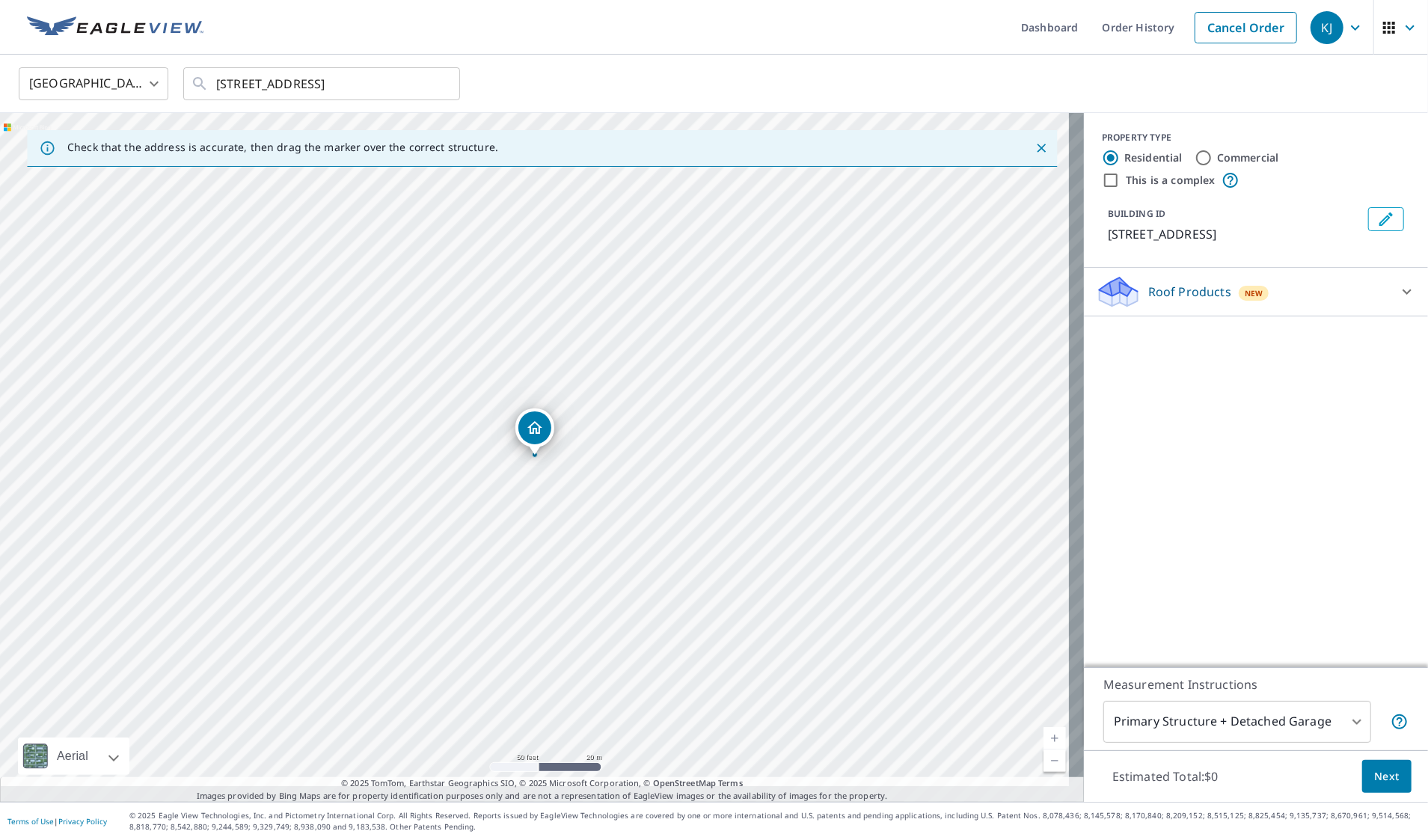
click at [1233, 710] on body "KJ KJ Dashboard Order History Cancel Order KJ [GEOGRAPHIC_DATA] [GEOGRAPHIC_DAT…" at bounding box center [714, 420] width 1428 height 840
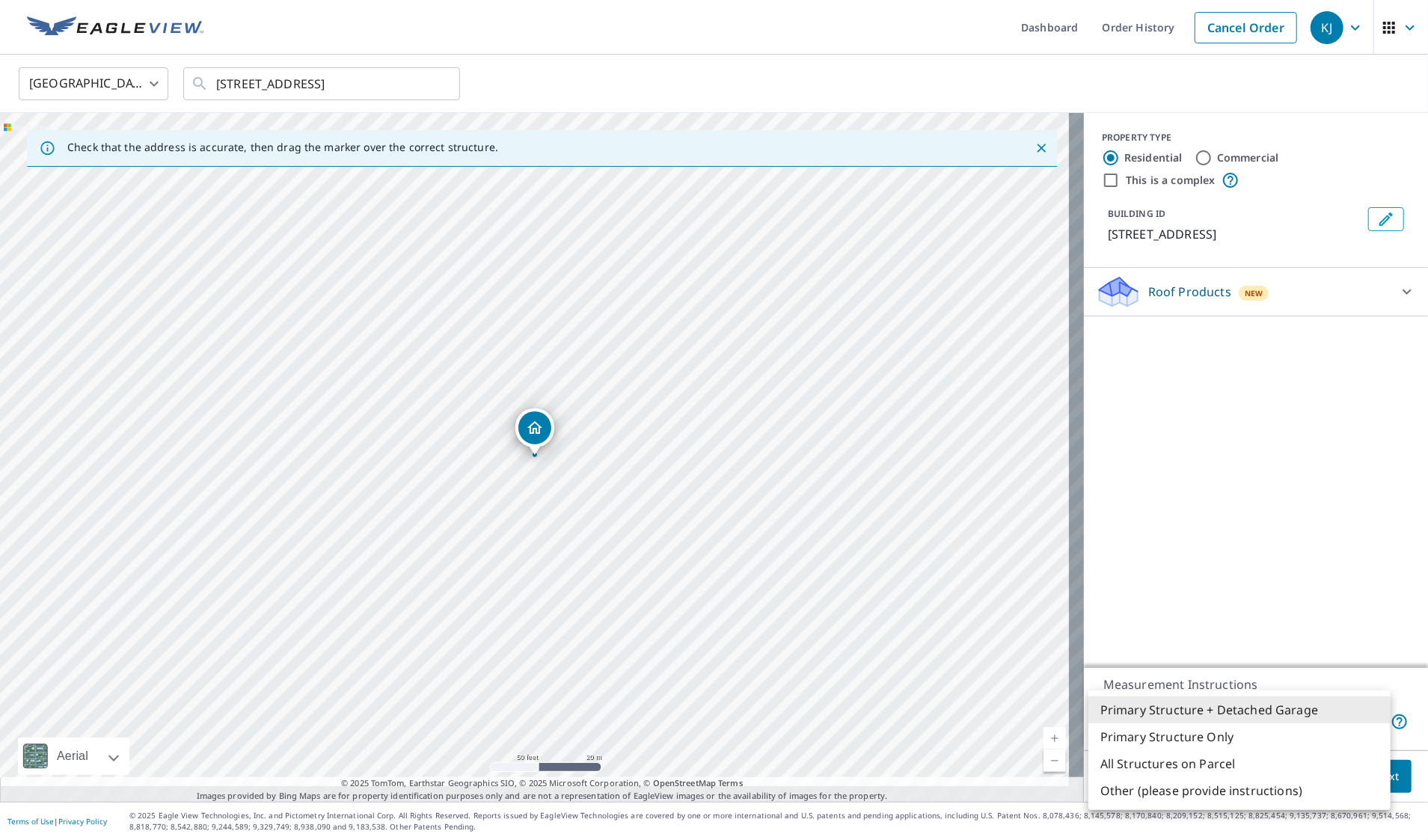
click at [1201, 743] on li "Primary Structure Only" at bounding box center [1240, 736] width 302 height 27
type input "2"
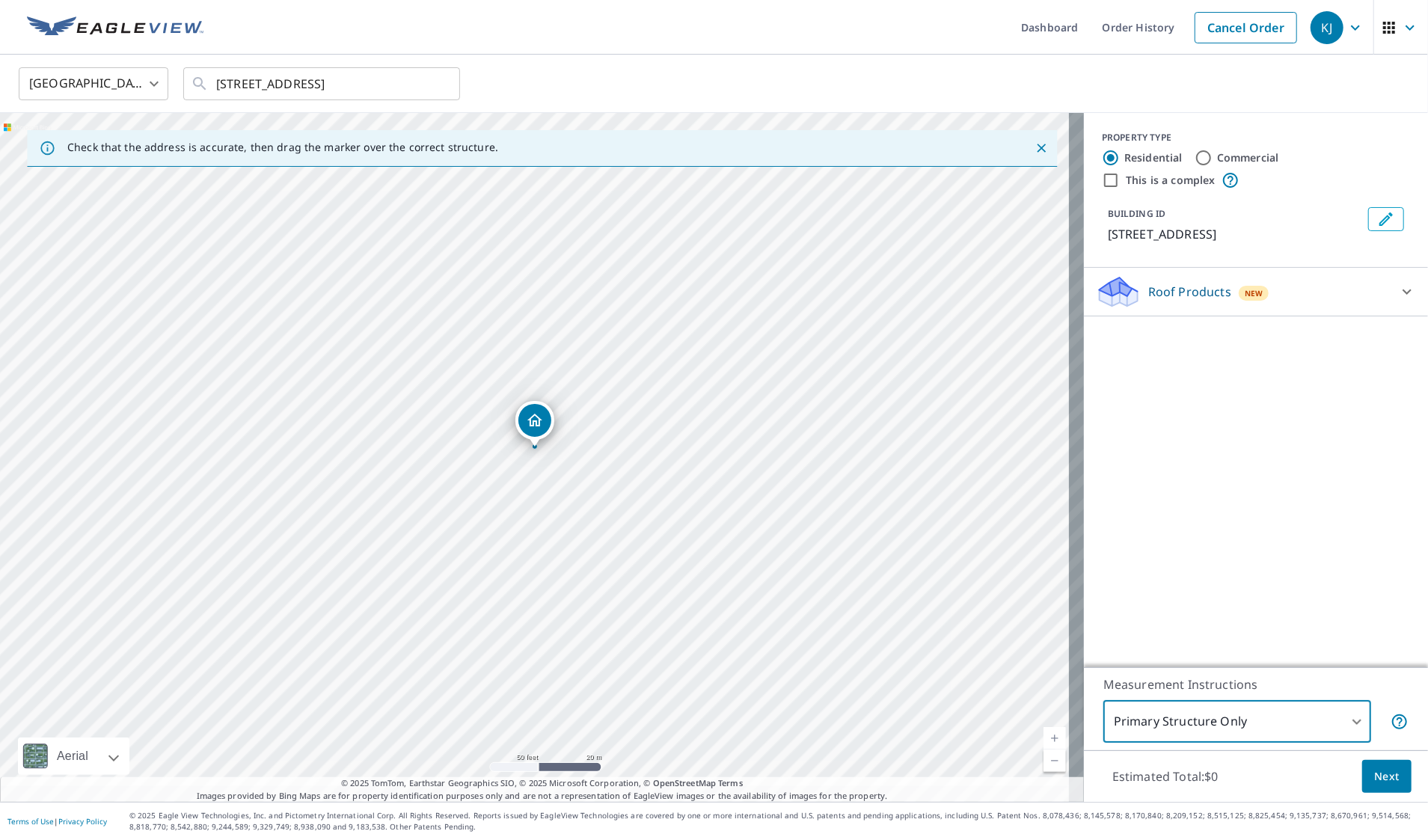
click at [1194, 158] on input "Commercial" at bounding box center [1203, 157] width 18 height 18
radio input "true"
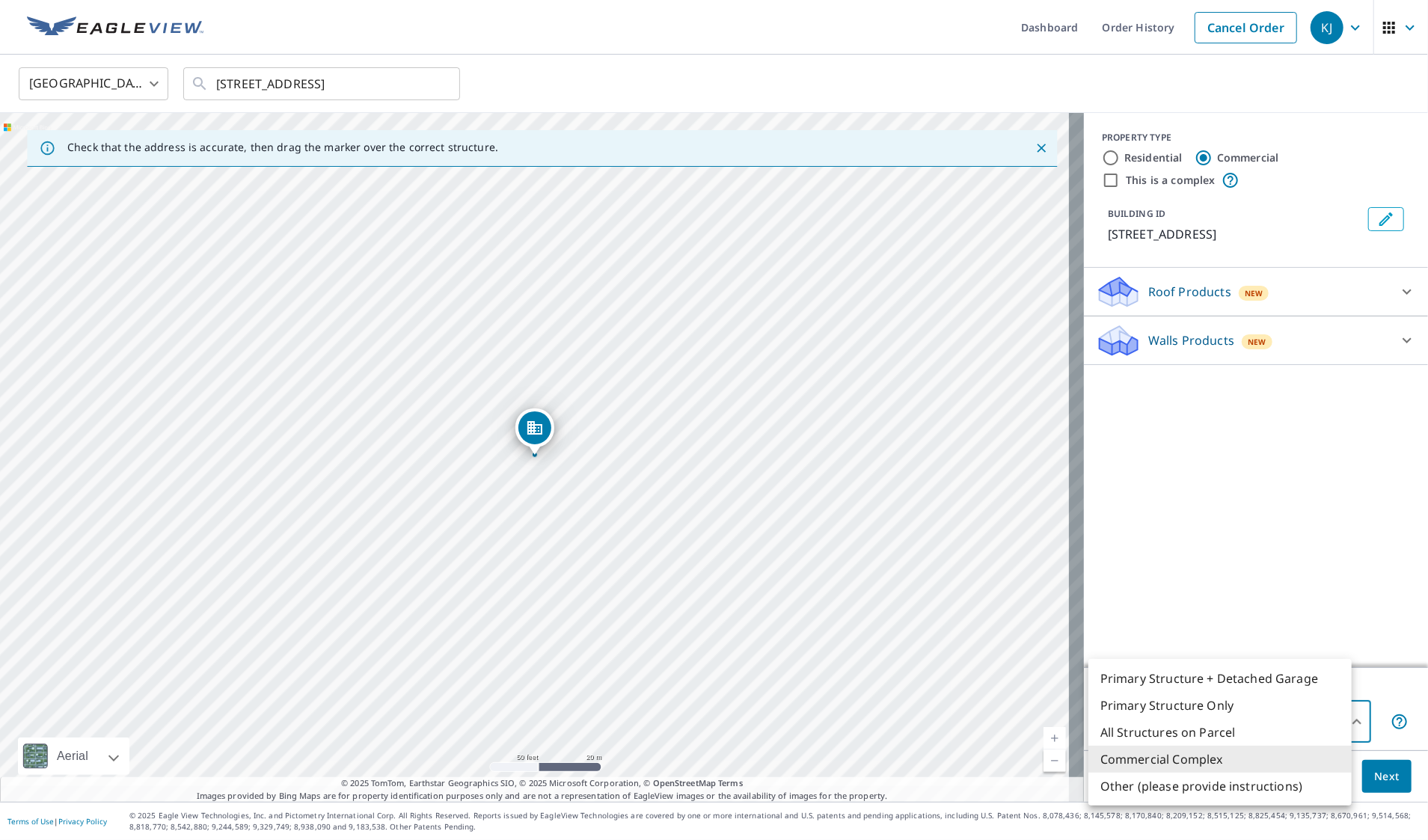
click at [1322, 710] on body "KJ KJ Dashboard Order History Cancel Order KJ [GEOGRAPHIC_DATA] [GEOGRAPHIC_DAT…" at bounding box center [714, 420] width 1428 height 840
click at [1179, 715] on li "Primary Structure Only" at bounding box center [1220, 705] width 263 height 27
type input "2"
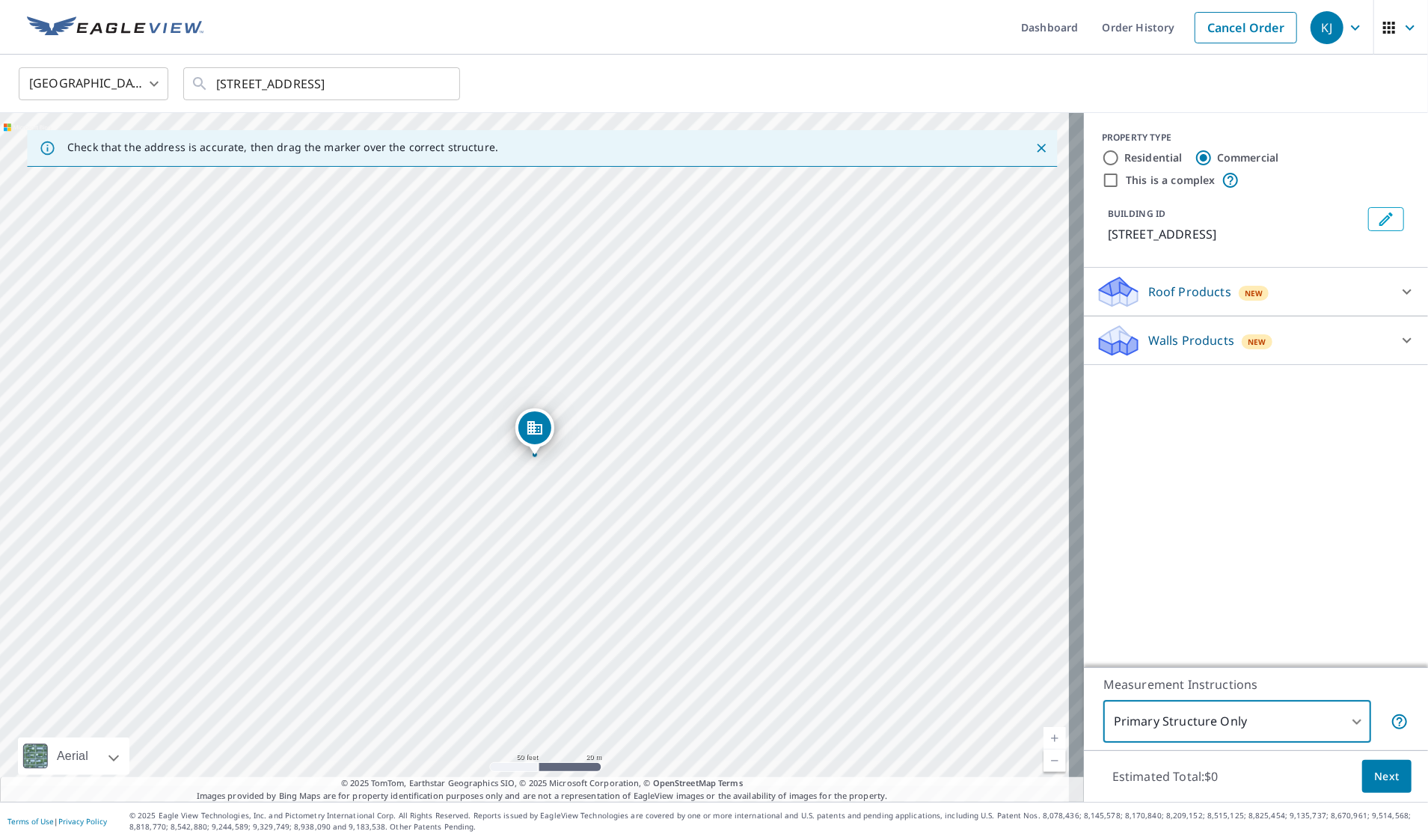
click at [1398, 349] on icon at bounding box center [1407, 340] width 18 height 18
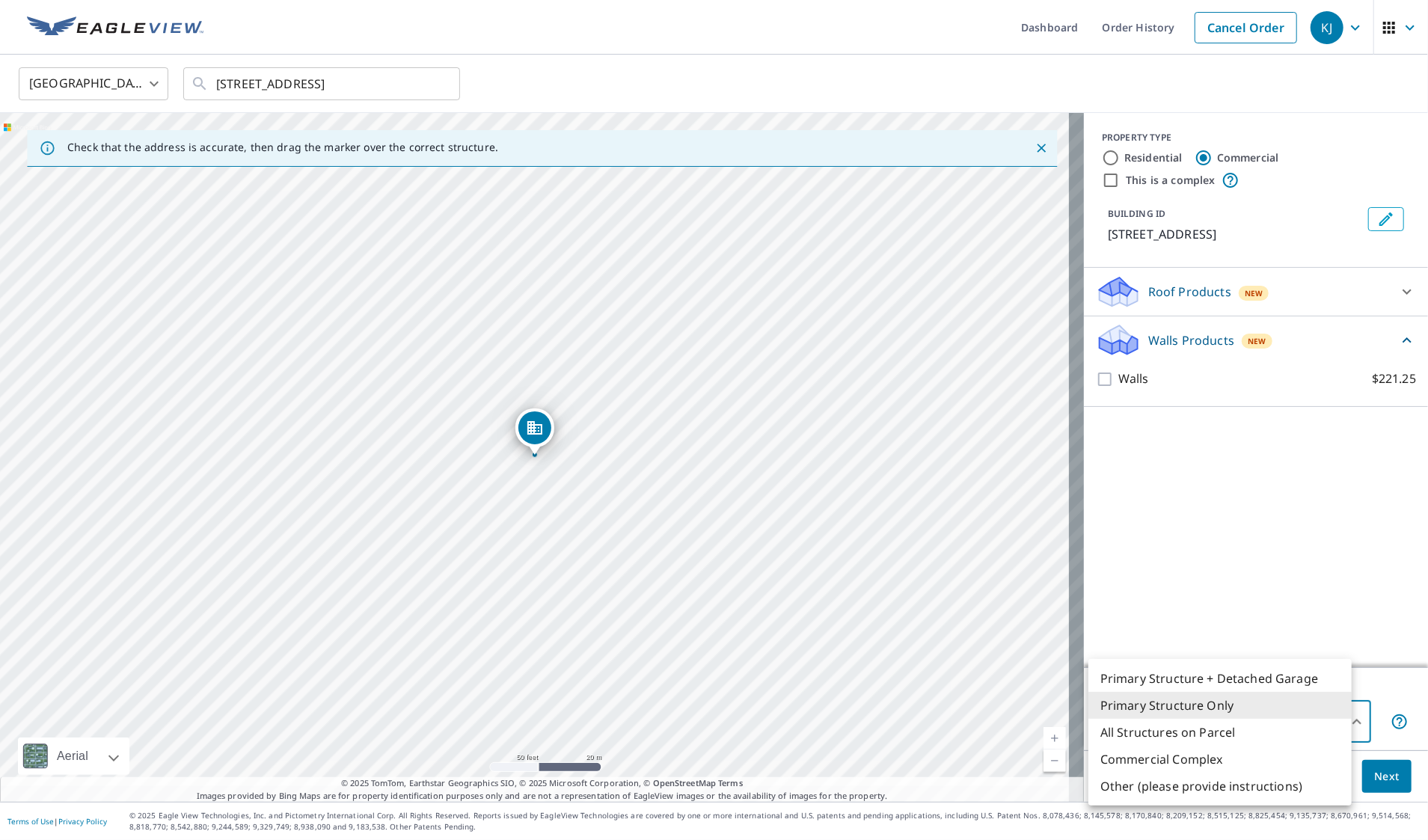
click at [1183, 719] on body "KJ KJ Dashboard Order History Cancel Order KJ [GEOGRAPHIC_DATA] [GEOGRAPHIC_DAT…" at bounding box center [714, 420] width 1428 height 840
click at [1199, 715] on li "Primary Structure Only" at bounding box center [1220, 705] width 263 height 27
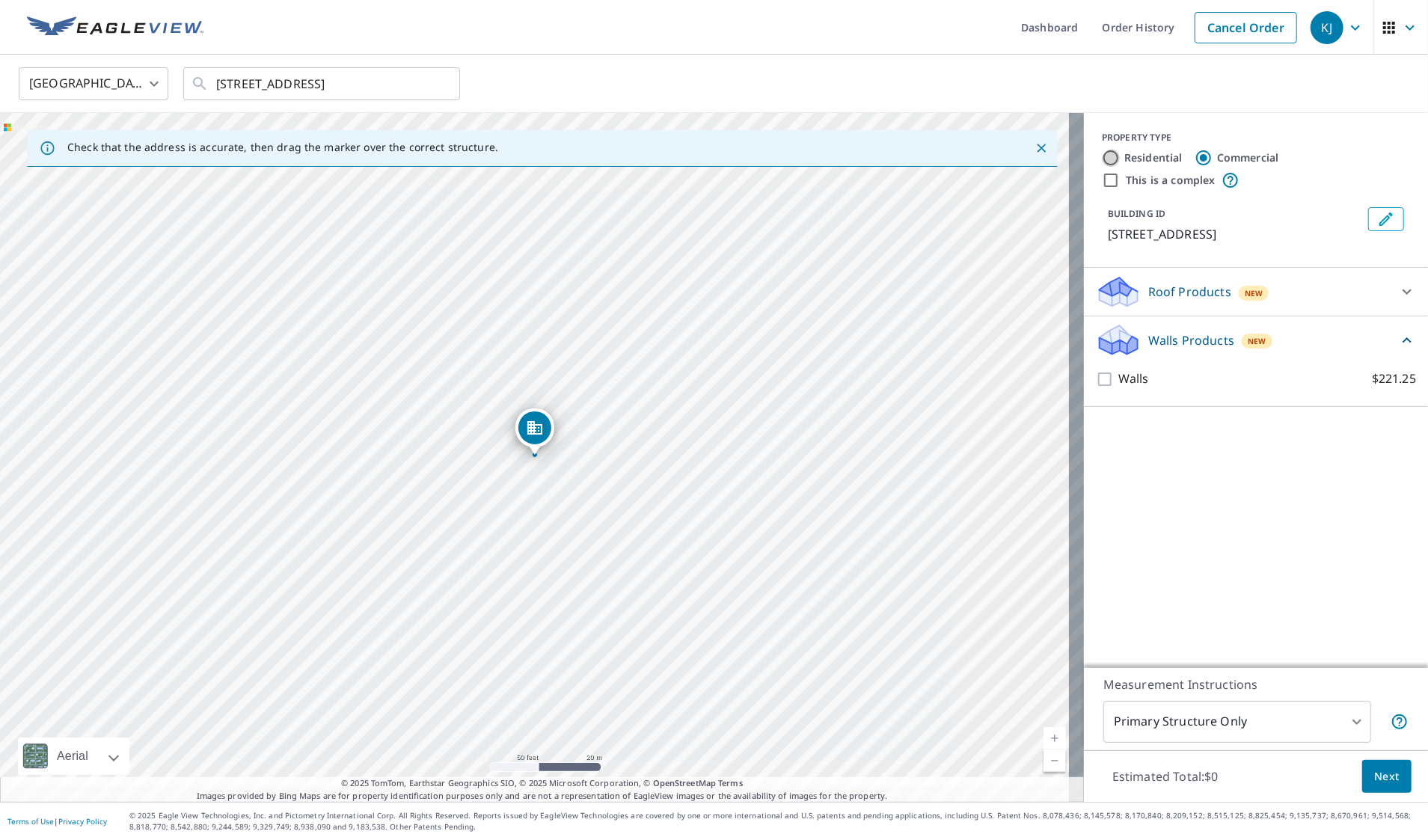
click at [1102, 165] on input "Residential" at bounding box center [1111, 157] width 18 height 18
radio input "true"
type input "1"
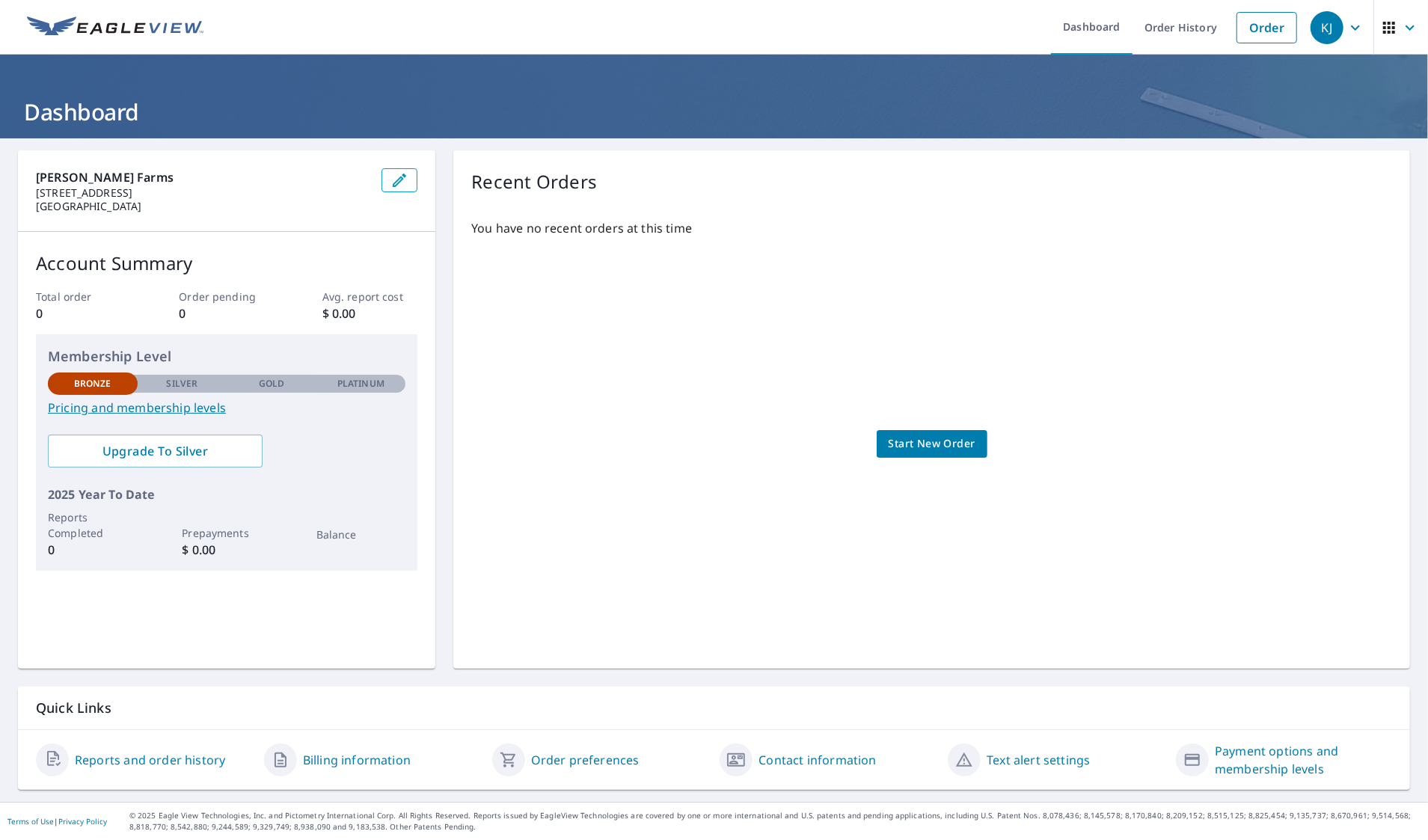
click at [157, 757] on link "Reports and order history" at bounding box center [150, 760] width 150 height 18
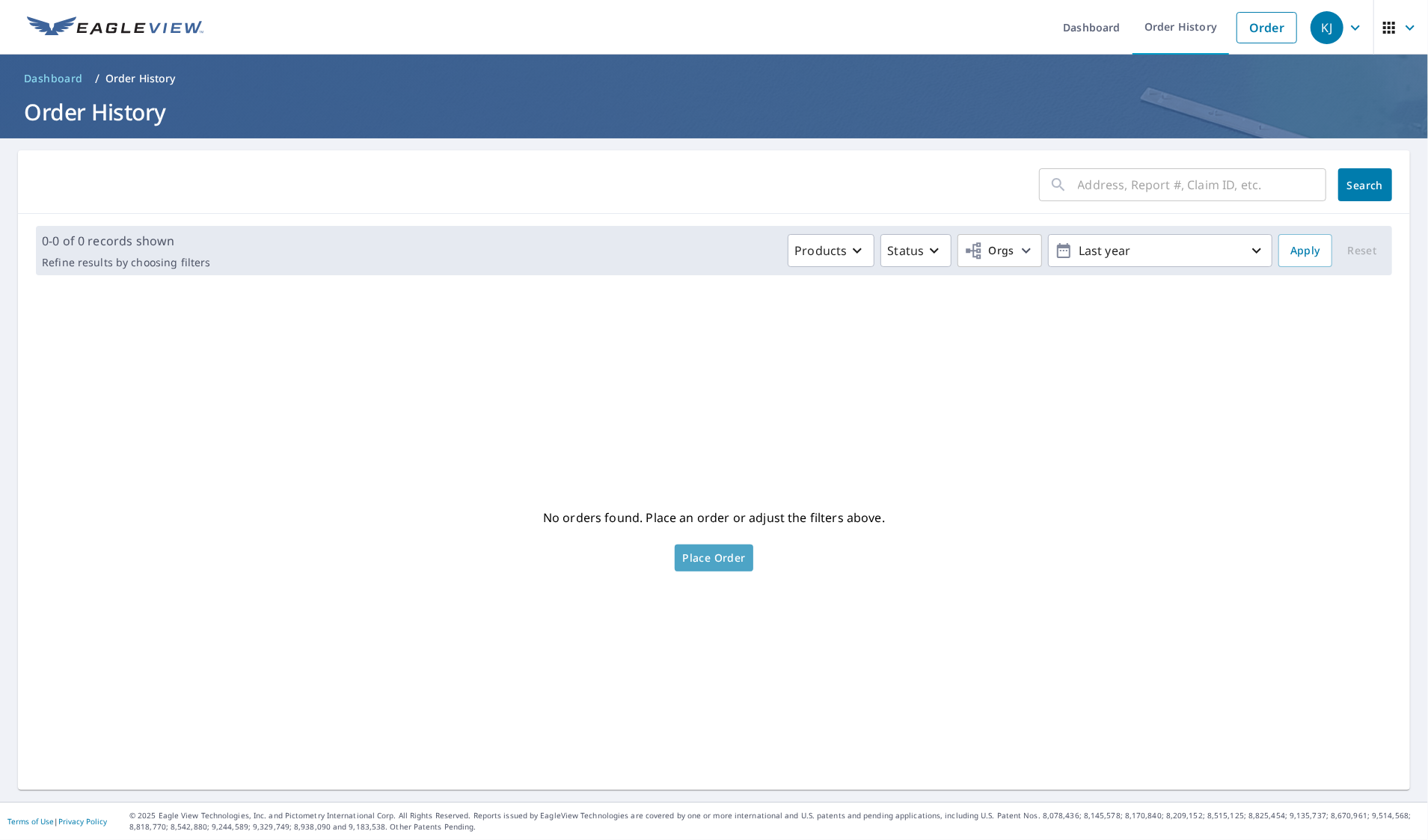
click at [710, 559] on span "Place Order" at bounding box center [714, 558] width 63 height 8
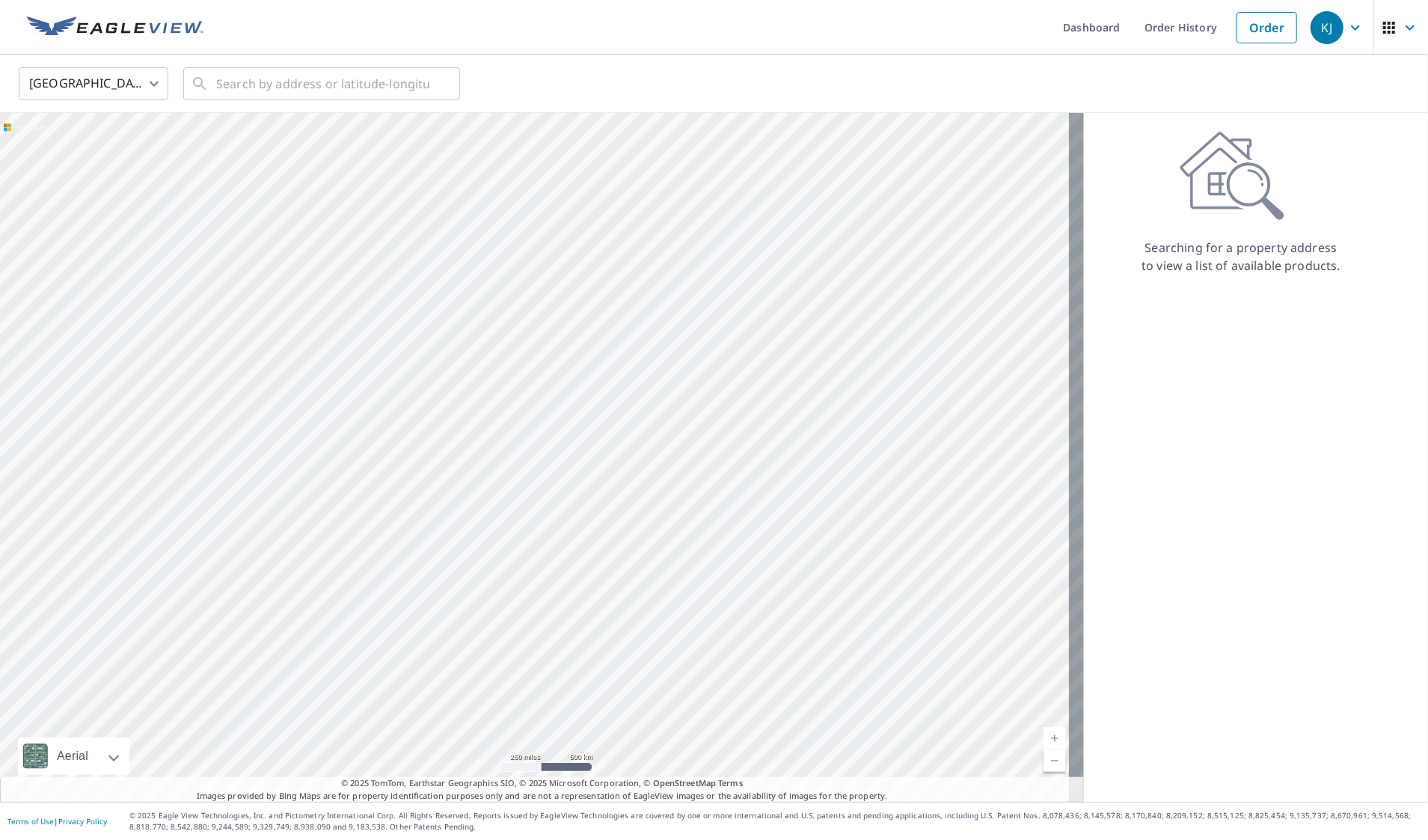
drag, startPoint x: 944, startPoint y: 521, endPoint x: 211, endPoint y: 491, distance: 733.6
click at [211, 491] on div at bounding box center [542, 457] width 1084 height 688
drag, startPoint x: 821, startPoint y: 397, endPoint x: 519, endPoint y: 549, distance: 338.1
click at [519, 549] on div at bounding box center [542, 457] width 1084 height 688
drag, startPoint x: 941, startPoint y: 296, endPoint x: 760, endPoint y: 394, distance: 205.8
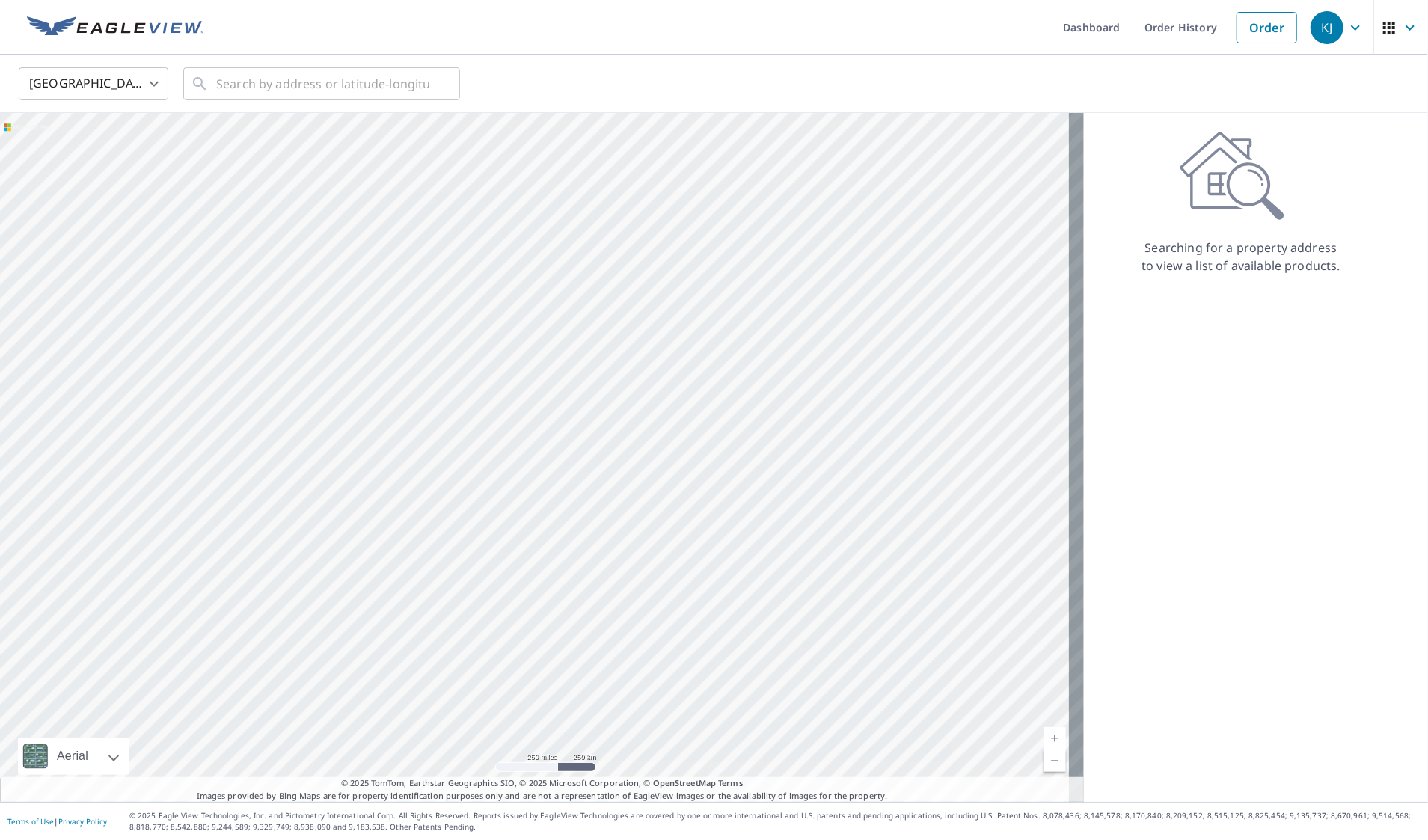
click at [760, 394] on div at bounding box center [542, 457] width 1084 height 688
drag, startPoint x: 821, startPoint y: 388, endPoint x: 494, endPoint y: 545, distance: 362.7
click at [494, 545] on div at bounding box center [542, 457] width 1084 height 688
drag, startPoint x: 886, startPoint y: 488, endPoint x: 453, endPoint y: 503, distance: 433.3
click at [453, 503] on div at bounding box center [542, 457] width 1084 height 688
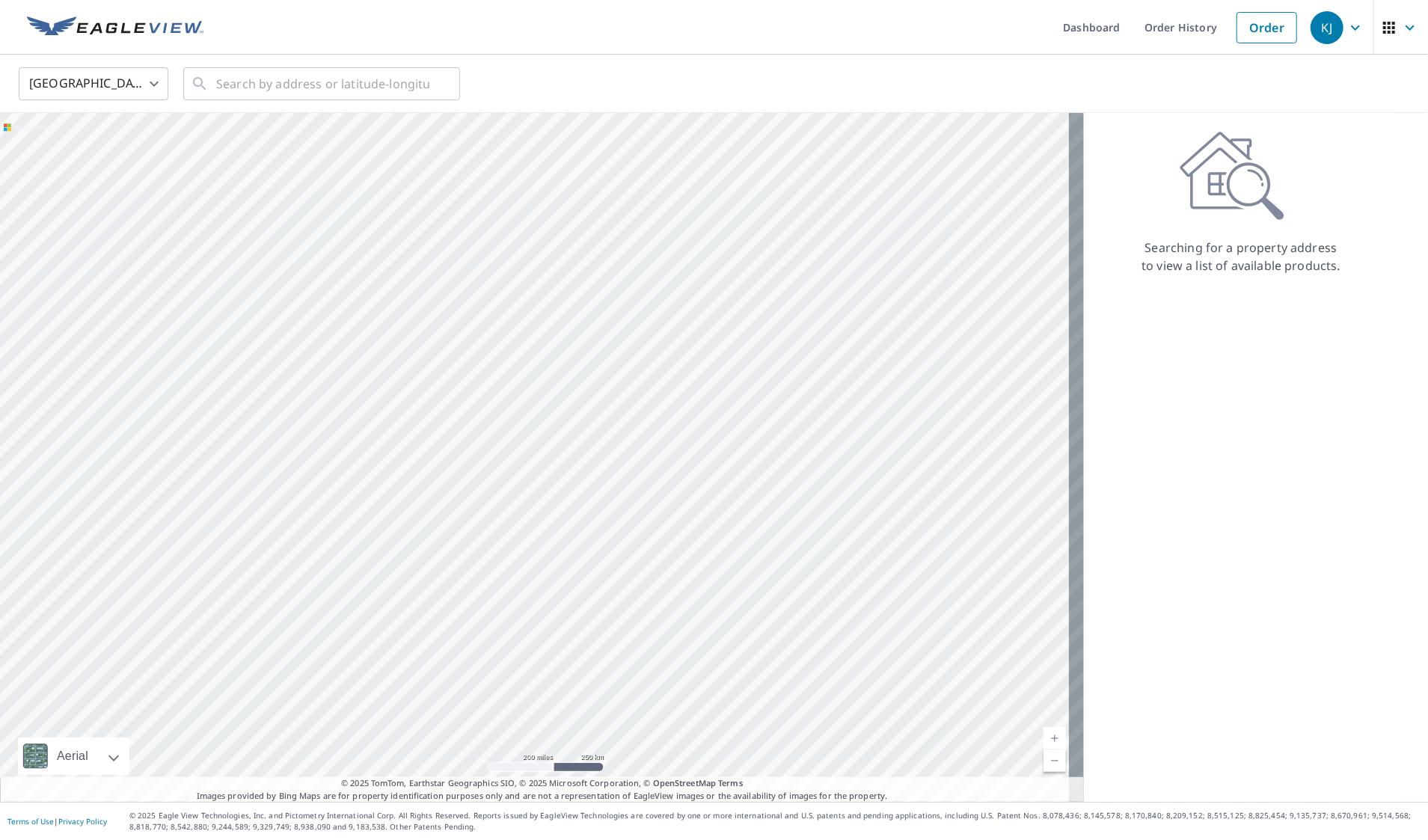
drag, startPoint x: 910, startPoint y: 556, endPoint x: 665, endPoint y: 459, distance: 263.5
click at [665, 459] on div at bounding box center [542, 457] width 1084 height 688
drag, startPoint x: 696, startPoint y: 515, endPoint x: 596, endPoint y: 372, distance: 174.5
click at [596, 372] on div at bounding box center [542, 457] width 1084 height 688
drag, startPoint x: 806, startPoint y: 530, endPoint x: 796, endPoint y: 341, distance: 189.3
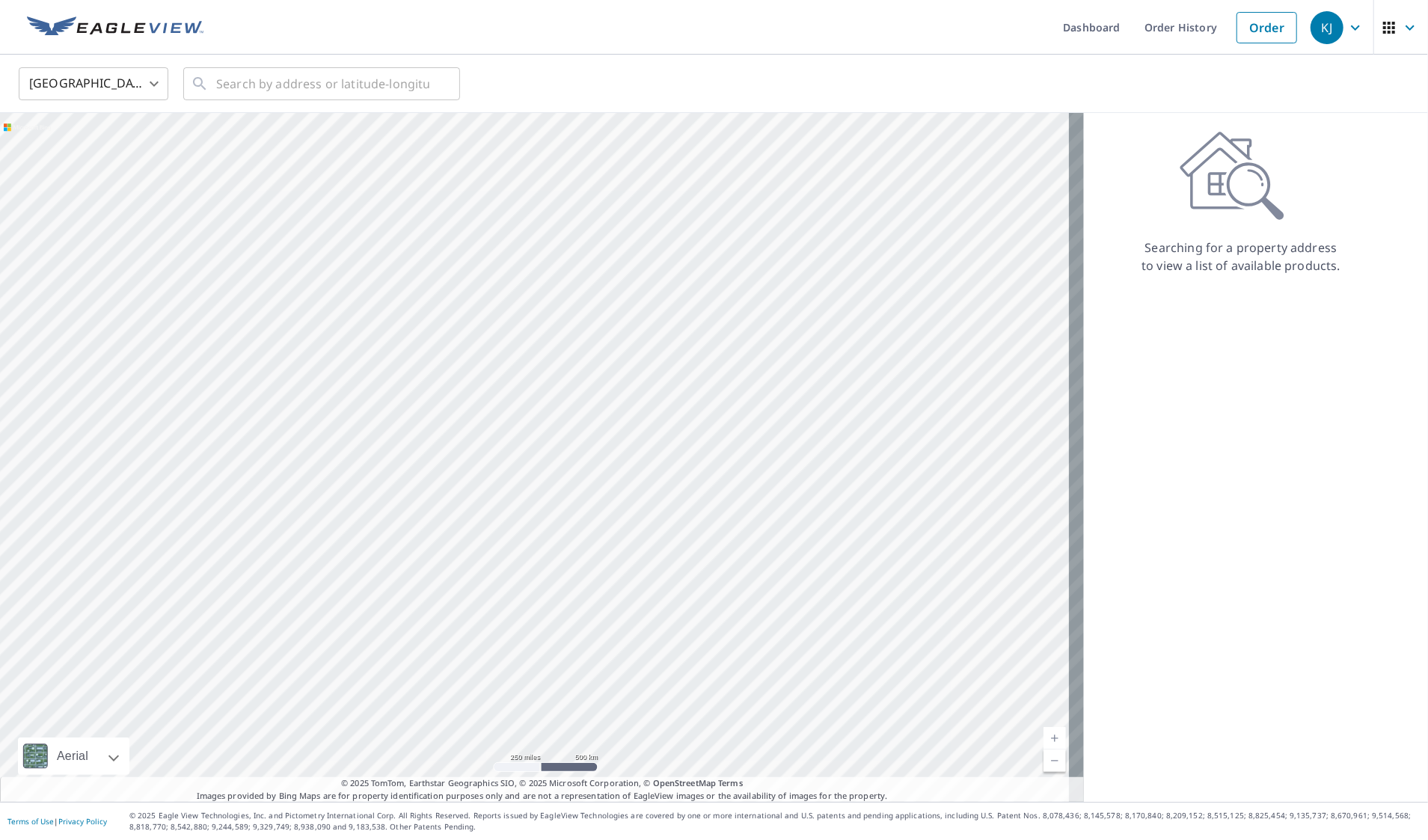
click at [796, 341] on div at bounding box center [542, 457] width 1084 height 688
drag, startPoint x: 747, startPoint y: 347, endPoint x: 933, endPoint y: 345, distance: 186.0
click at [933, 345] on div at bounding box center [542, 457] width 1084 height 688
drag, startPoint x: 868, startPoint y: 586, endPoint x: 1009, endPoint y: 270, distance: 346.0
click at [1009, 270] on div at bounding box center [542, 457] width 1084 height 688
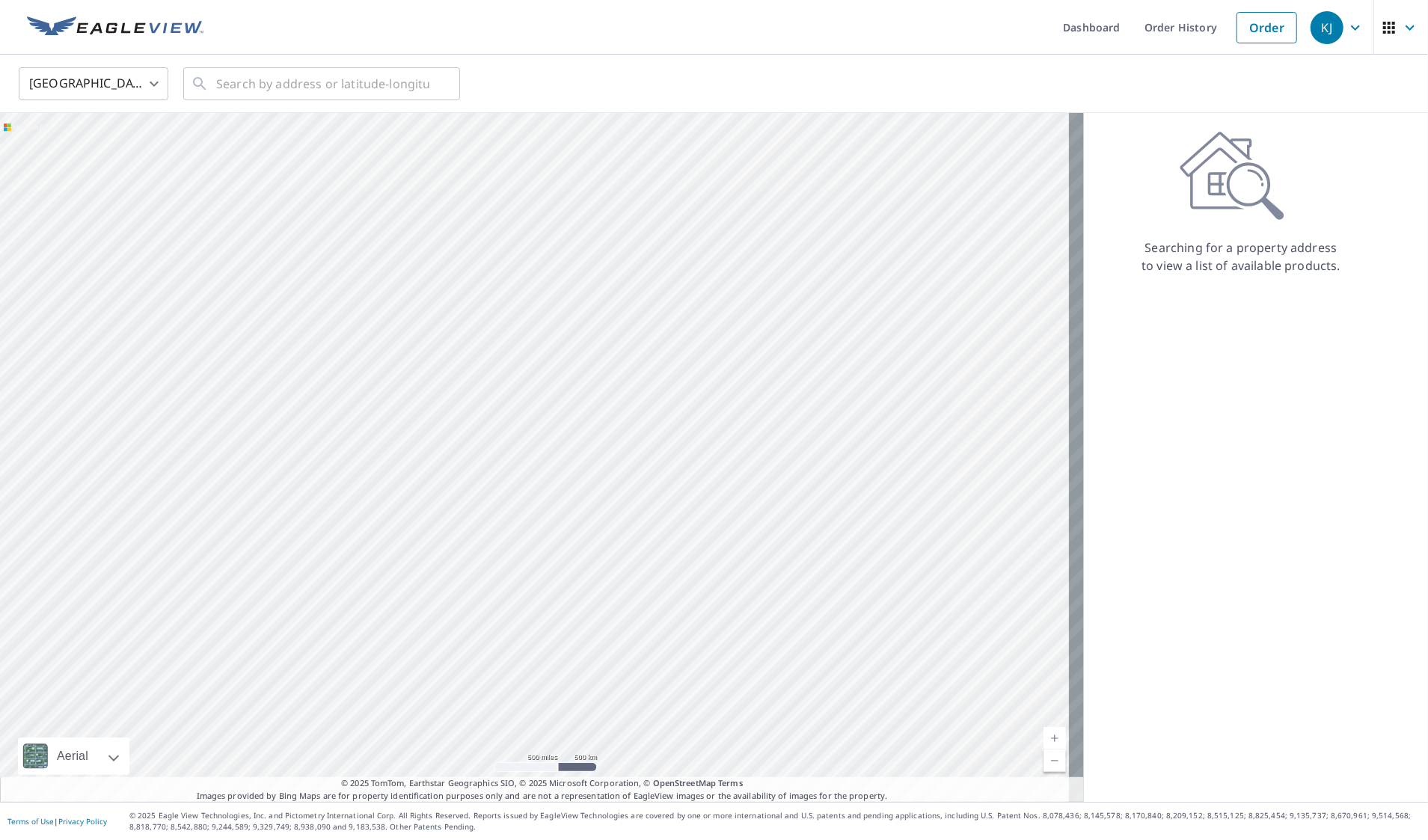
drag, startPoint x: 771, startPoint y: 436, endPoint x: 878, endPoint y: 259, distance: 206.8
click at [878, 259] on div at bounding box center [542, 457] width 1084 height 688
drag, startPoint x: 542, startPoint y: 470, endPoint x: 969, endPoint y: 389, distance: 434.6
click at [969, 389] on div at bounding box center [542, 457] width 1084 height 688
drag, startPoint x: 664, startPoint y: 631, endPoint x: 710, endPoint y: 407, distance: 228.7
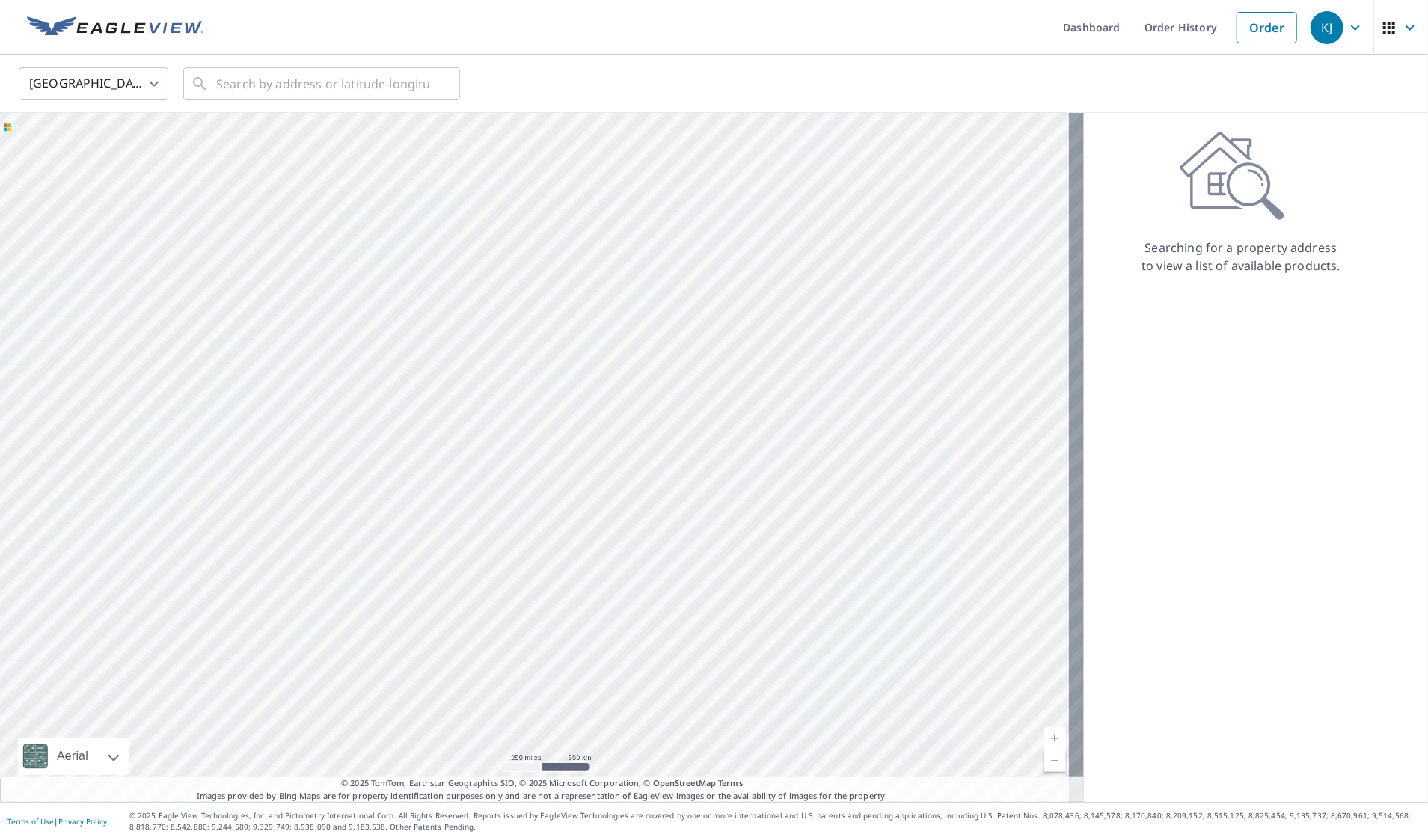
click at [710, 407] on div at bounding box center [542, 457] width 1084 height 688
drag, startPoint x: 662, startPoint y: 496, endPoint x: 732, endPoint y: 343, distance: 168.3
click at [732, 343] on div at bounding box center [542, 457] width 1084 height 688
drag, startPoint x: 757, startPoint y: 550, endPoint x: 772, endPoint y: 349, distance: 201.6
click at [772, 349] on div at bounding box center [542, 457] width 1084 height 688
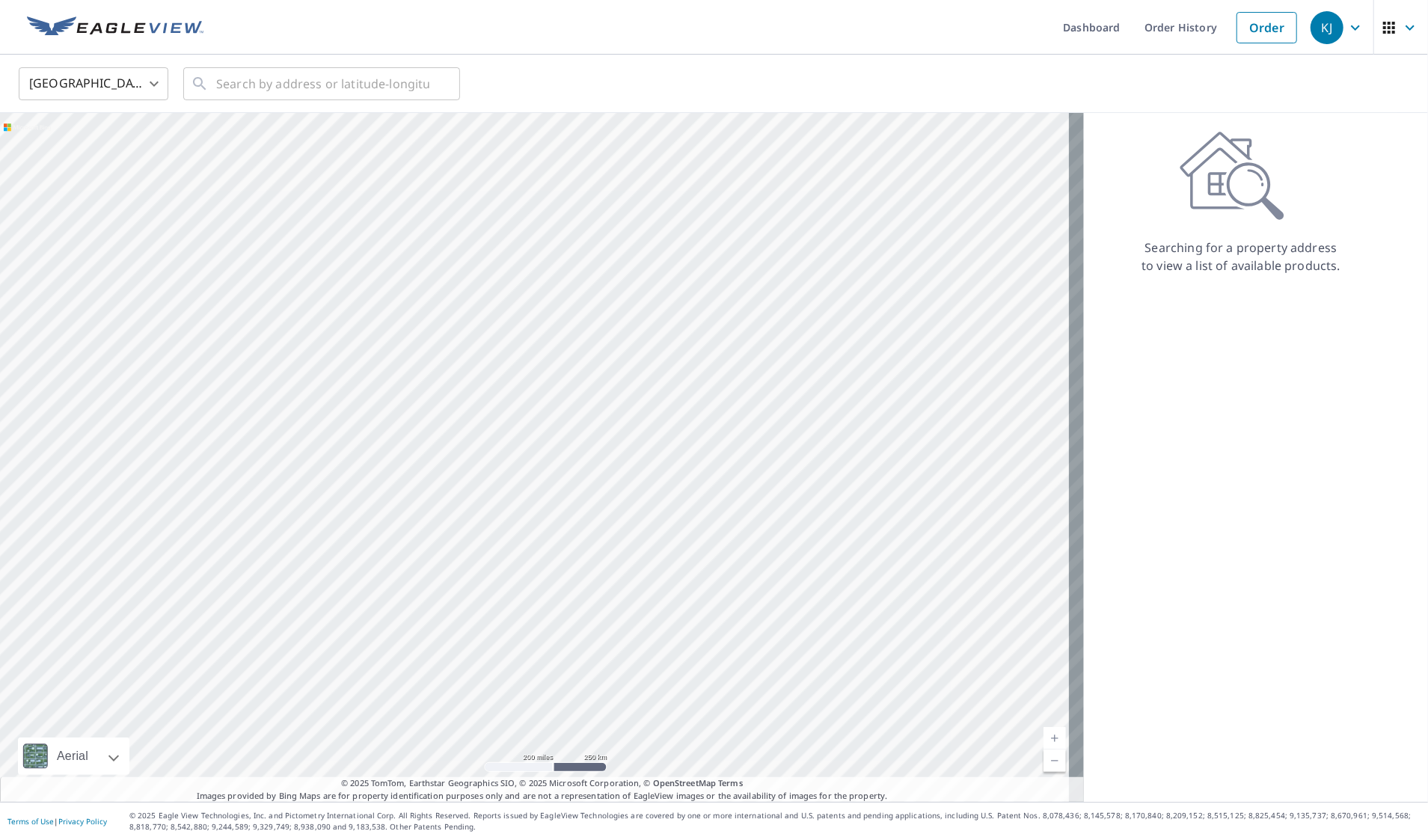
drag, startPoint x: 614, startPoint y: 414, endPoint x: 1015, endPoint y: 368, distance: 403.6
click at [1015, 368] on div at bounding box center [542, 457] width 1084 height 688
drag, startPoint x: 940, startPoint y: 344, endPoint x: 893, endPoint y: 538, distance: 199.6
click at [893, 538] on div at bounding box center [542, 457] width 1084 height 688
drag, startPoint x: 886, startPoint y: 258, endPoint x: 893, endPoint y: 520, distance: 262.1
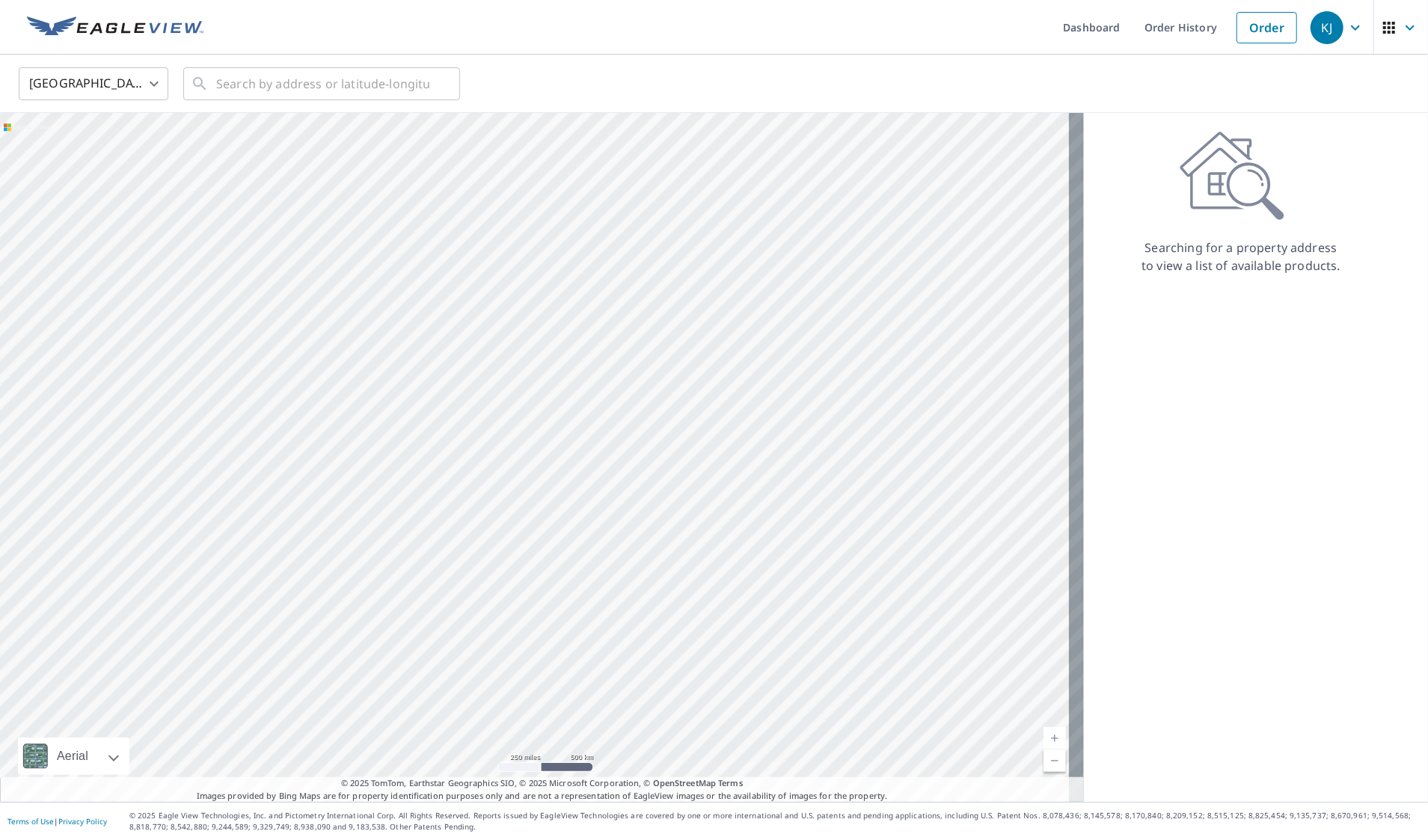
click at [893, 520] on div at bounding box center [542, 457] width 1084 height 688
drag, startPoint x: 914, startPoint y: 307, endPoint x: 793, endPoint y: 376, distance: 139.3
click at [906, 419] on div at bounding box center [542, 457] width 1084 height 688
drag, startPoint x: 693, startPoint y: 312, endPoint x: 667, endPoint y: 407, distance: 98.5
click at [667, 407] on div at bounding box center [542, 457] width 1084 height 688
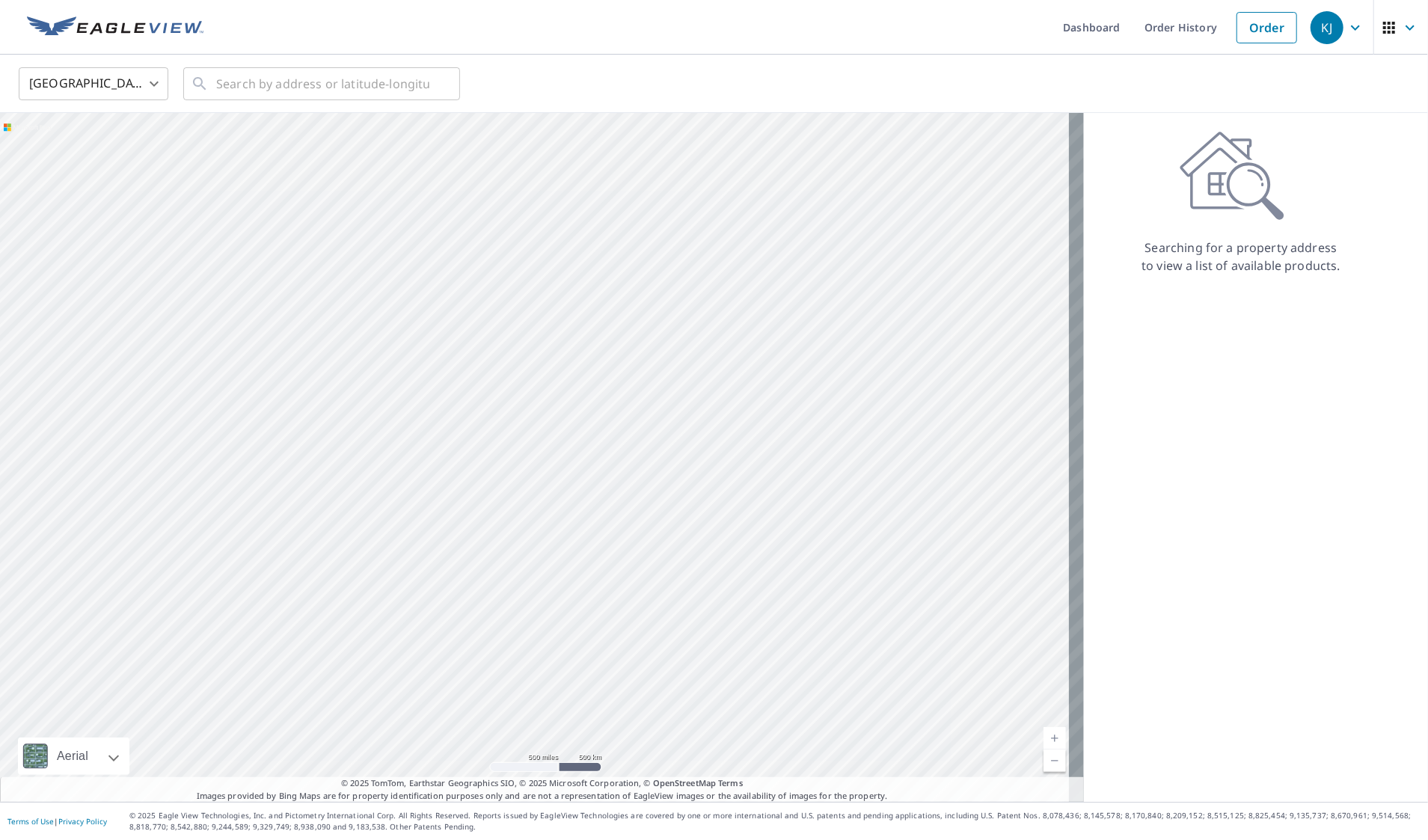
drag, startPoint x: 667, startPoint y: 407, endPoint x: 1051, endPoint y: 295, distance: 400.0
click at [1051, 295] on div at bounding box center [542, 457] width 1084 height 688
drag, startPoint x: 406, startPoint y: 350, endPoint x: 934, endPoint y: 320, distance: 528.9
click at [934, 320] on div at bounding box center [542, 457] width 1084 height 688
drag, startPoint x: 381, startPoint y: 463, endPoint x: 676, endPoint y: 366, distance: 310.5
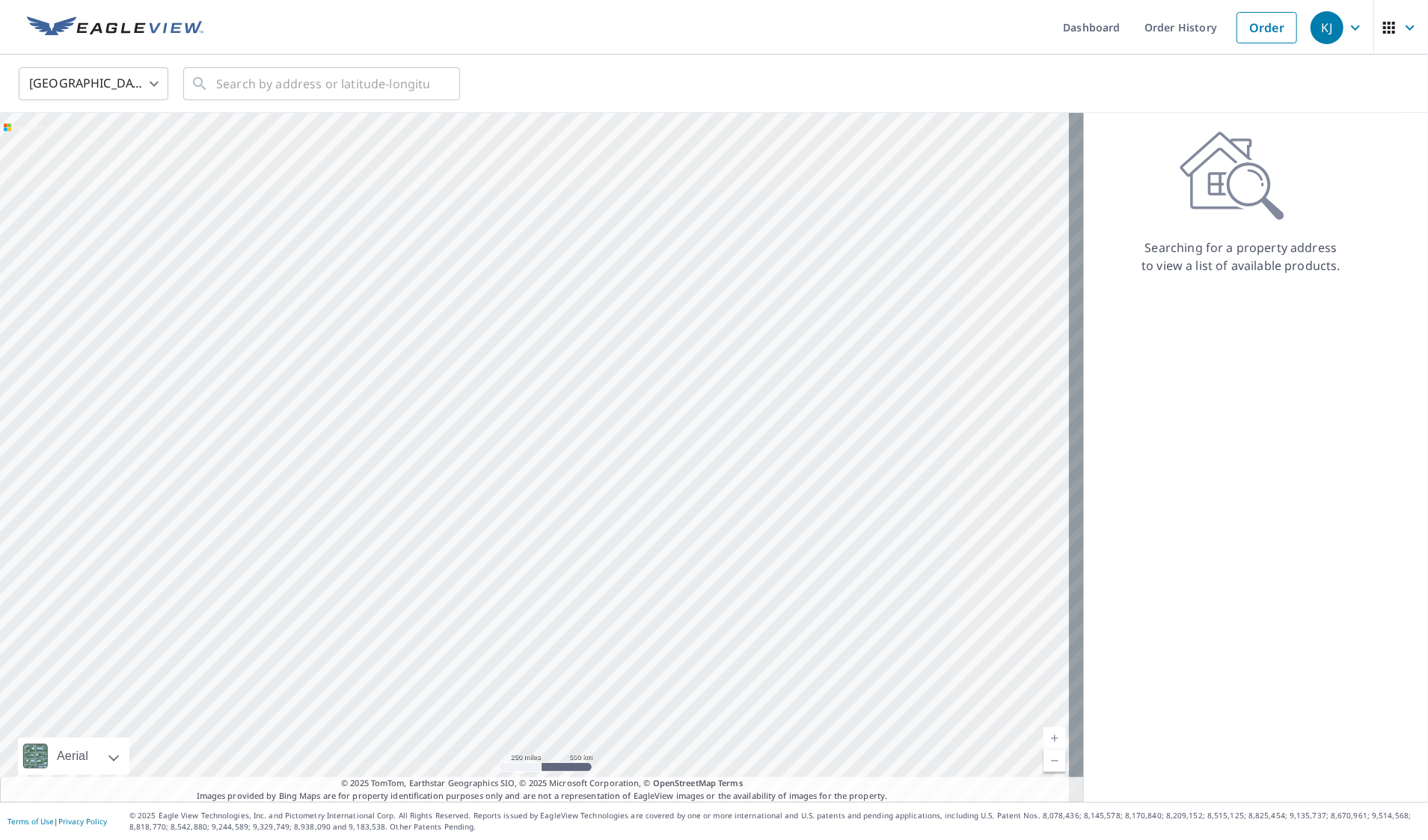
click at [676, 366] on div at bounding box center [542, 457] width 1084 height 688
drag, startPoint x: 442, startPoint y: 341, endPoint x: 903, endPoint y: 798, distance: 649.1
click at [903, 798] on div "Aerial Road A standard road map Aerial A detailed look from above Labels Labels…" at bounding box center [542, 457] width 1084 height 688
drag, startPoint x: 114, startPoint y: 531, endPoint x: -5, endPoint y: 480, distance: 129.5
click at [0, 480] on html "KJ KJ Dashboard Order History Order KJ United States US ​ ​ Aerial Road A stand…" at bounding box center [714, 420] width 1428 height 840
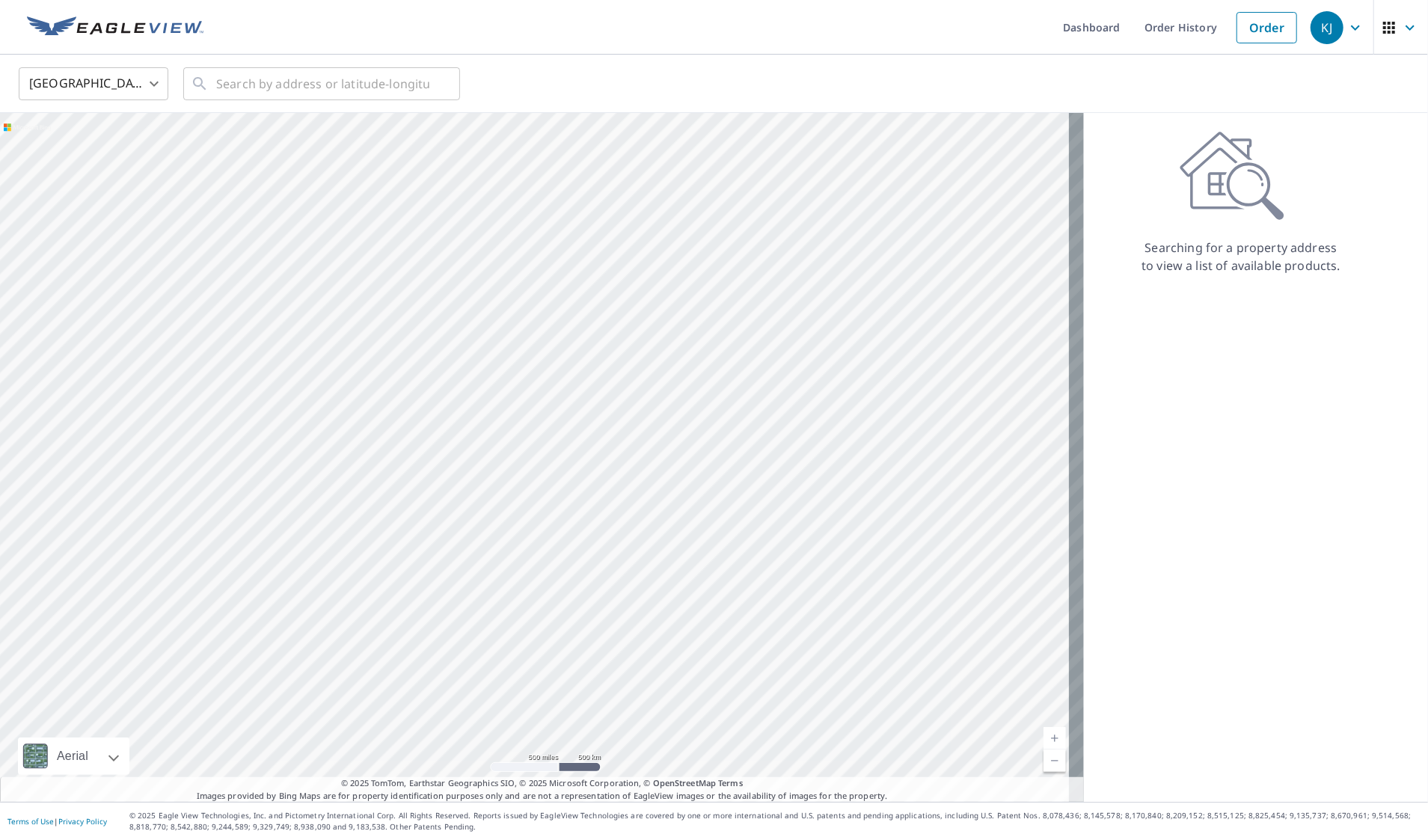
click at [865, 524] on div at bounding box center [542, 457] width 1084 height 688
drag, startPoint x: 199, startPoint y: 416, endPoint x: 751, endPoint y: 419, distance: 552.0
click at [751, 419] on div at bounding box center [542, 457] width 1084 height 688
click at [731, 501] on div at bounding box center [542, 457] width 1084 height 688
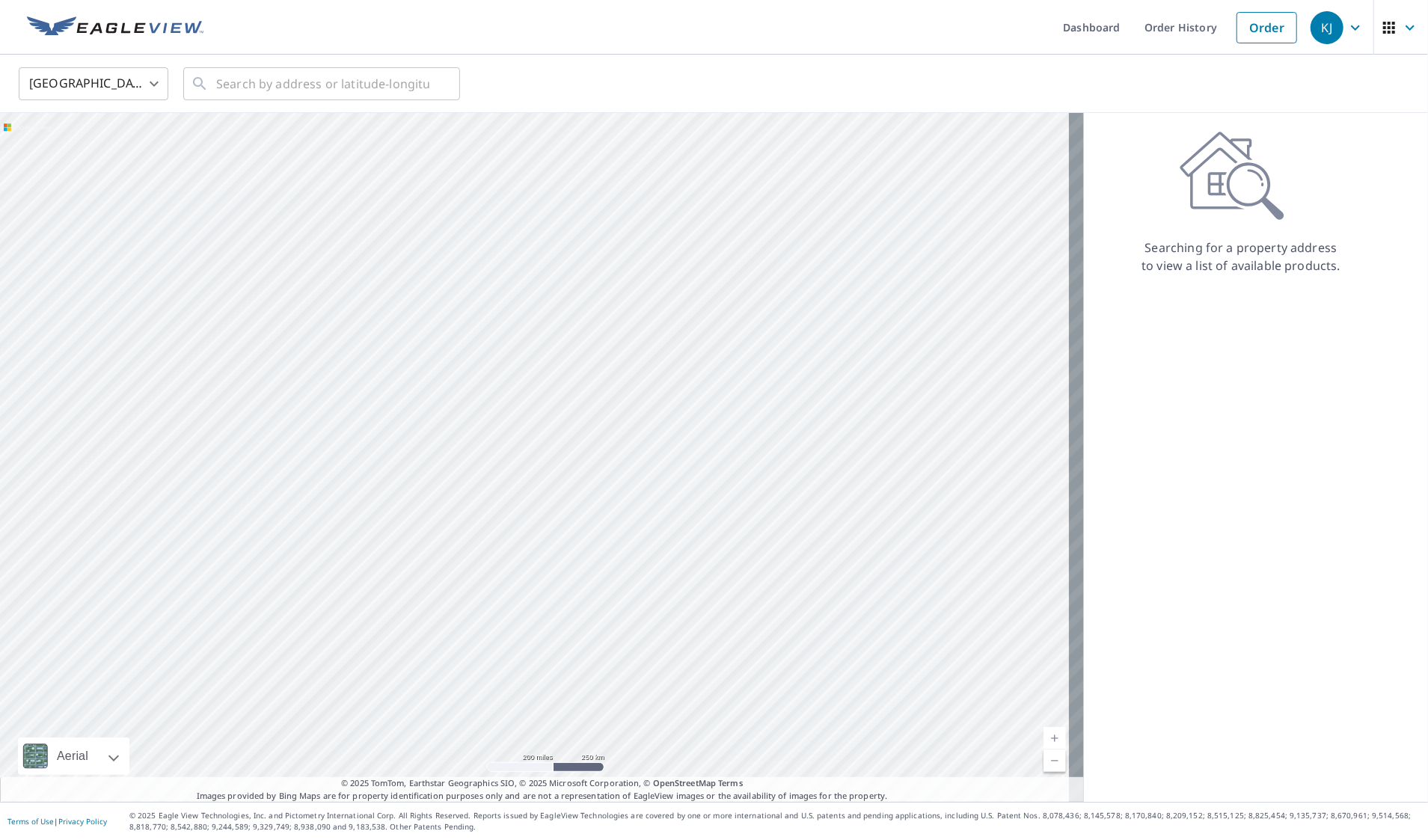
drag, startPoint x: 550, startPoint y: 216, endPoint x: 550, endPoint y: 228, distance: 12.0
click at [550, 213] on div at bounding box center [542, 457] width 1084 height 688
click at [1043, 761] on link "Current Level 5, Zoom Out" at bounding box center [1054, 760] width 23 height 23
drag, startPoint x: 1036, startPoint y: 760, endPoint x: 1029, endPoint y: 756, distance: 8.1
click at [1043, 760] on link "Current Level 4, Zoom Out" at bounding box center [1054, 760] width 23 height 23
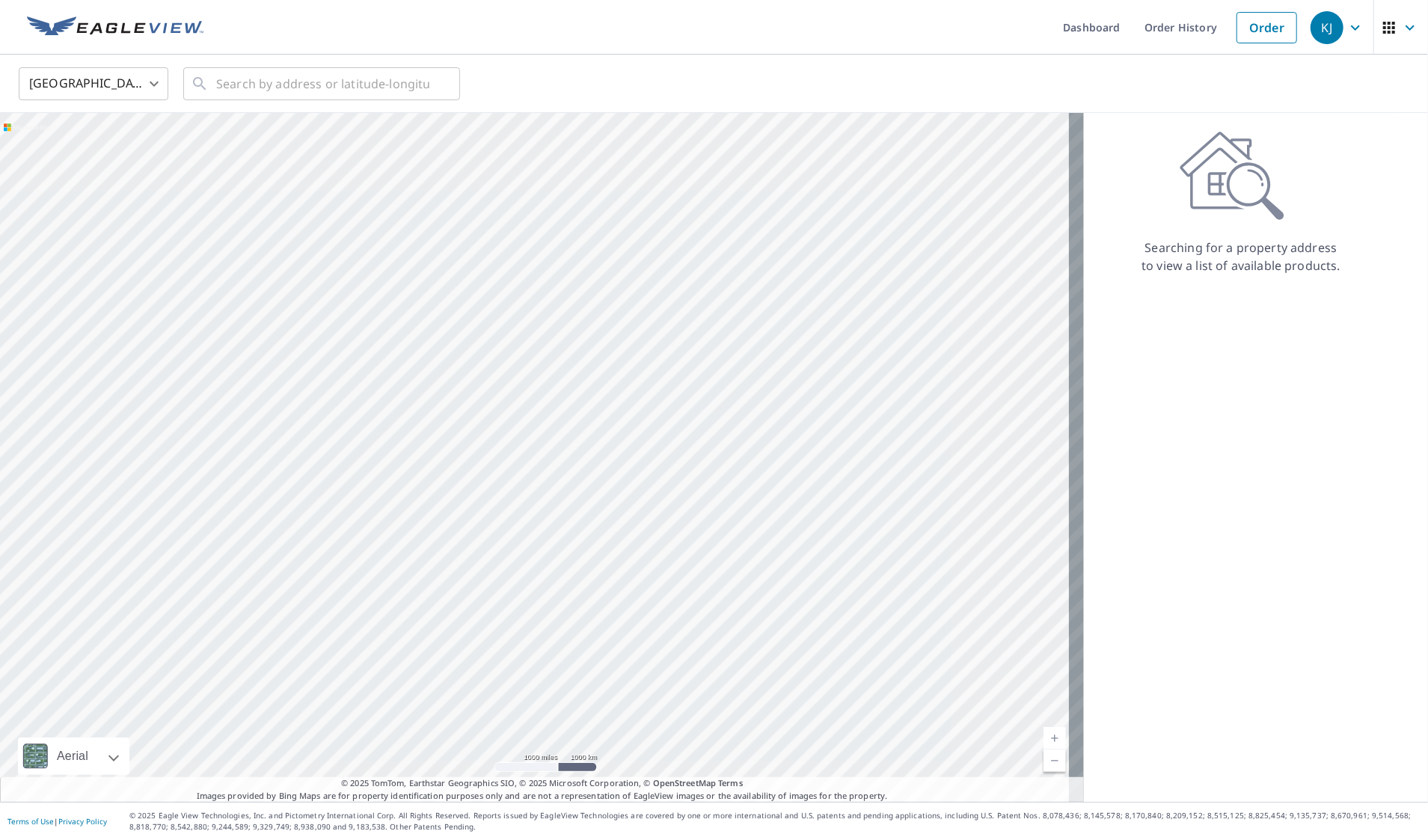
drag, startPoint x: 714, startPoint y: 395, endPoint x: 697, endPoint y: 261, distance: 135.1
click at [697, 261] on div at bounding box center [542, 457] width 1084 height 688
drag, startPoint x: 735, startPoint y: 640, endPoint x: 735, endPoint y: 517, distance: 123.0
click at [735, 517] on div at bounding box center [542, 457] width 1084 height 688
click at [1043, 757] on link "Current Level 3, Zoom Out" at bounding box center [1054, 760] width 23 height 23
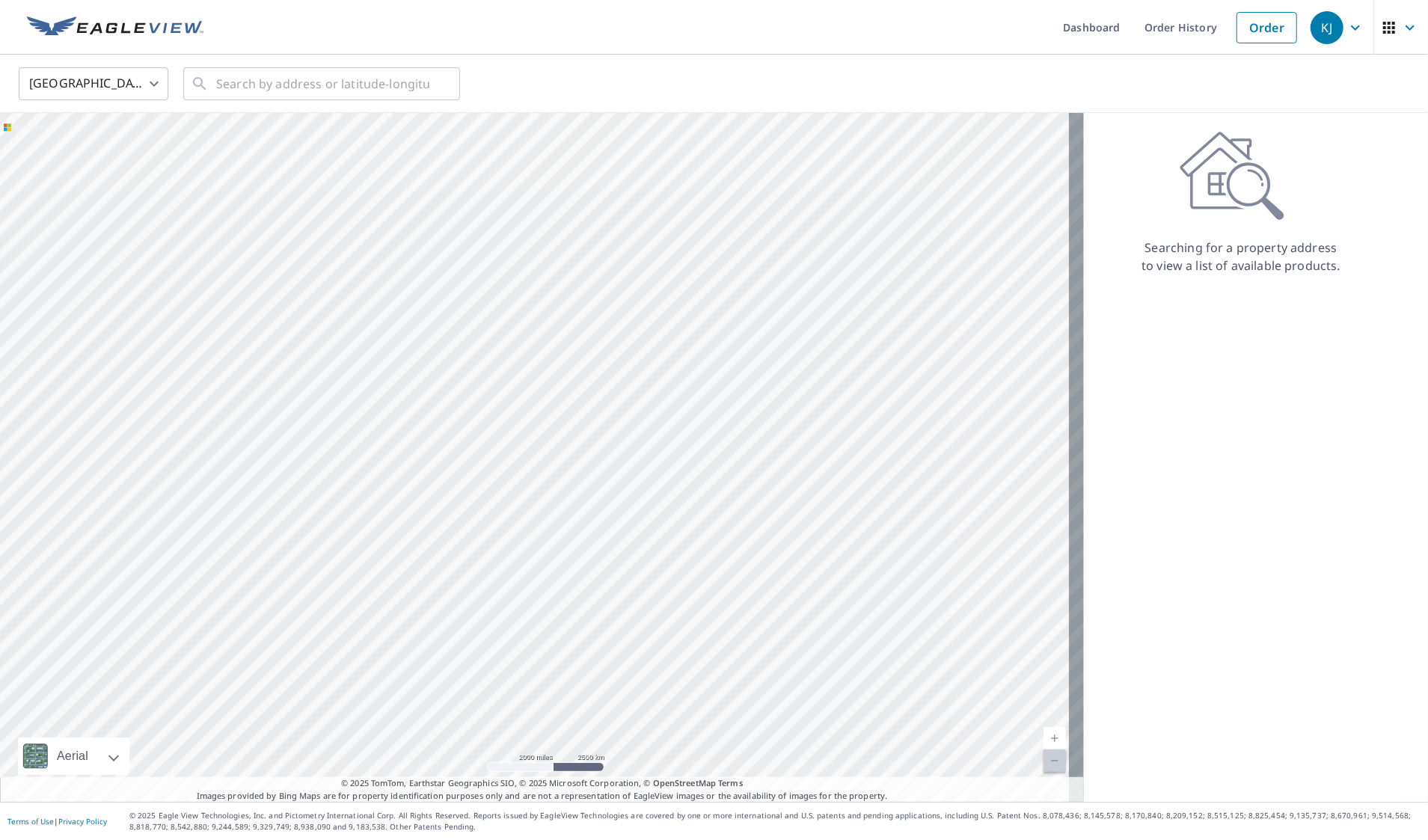
click at [1043, 736] on link "Current Level 2, Zoom In" at bounding box center [1054, 738] width 23 height 23
drag, startPoint x: 763, startPoint y: 610, endPoint x: 621, endPoint y: 449, distance: 214.7
click at [621, 449] on div at bounding box center [542, 457] width 1084 height 688
click at [1043, 740] on link "Current Level 3, Zoom In" at bounding box center [1054, 738] width 23 height 23
click at [1043, 740] on link "Current Level 4, Zoom In" at bounding box center [1054, 738] width 23 height 23
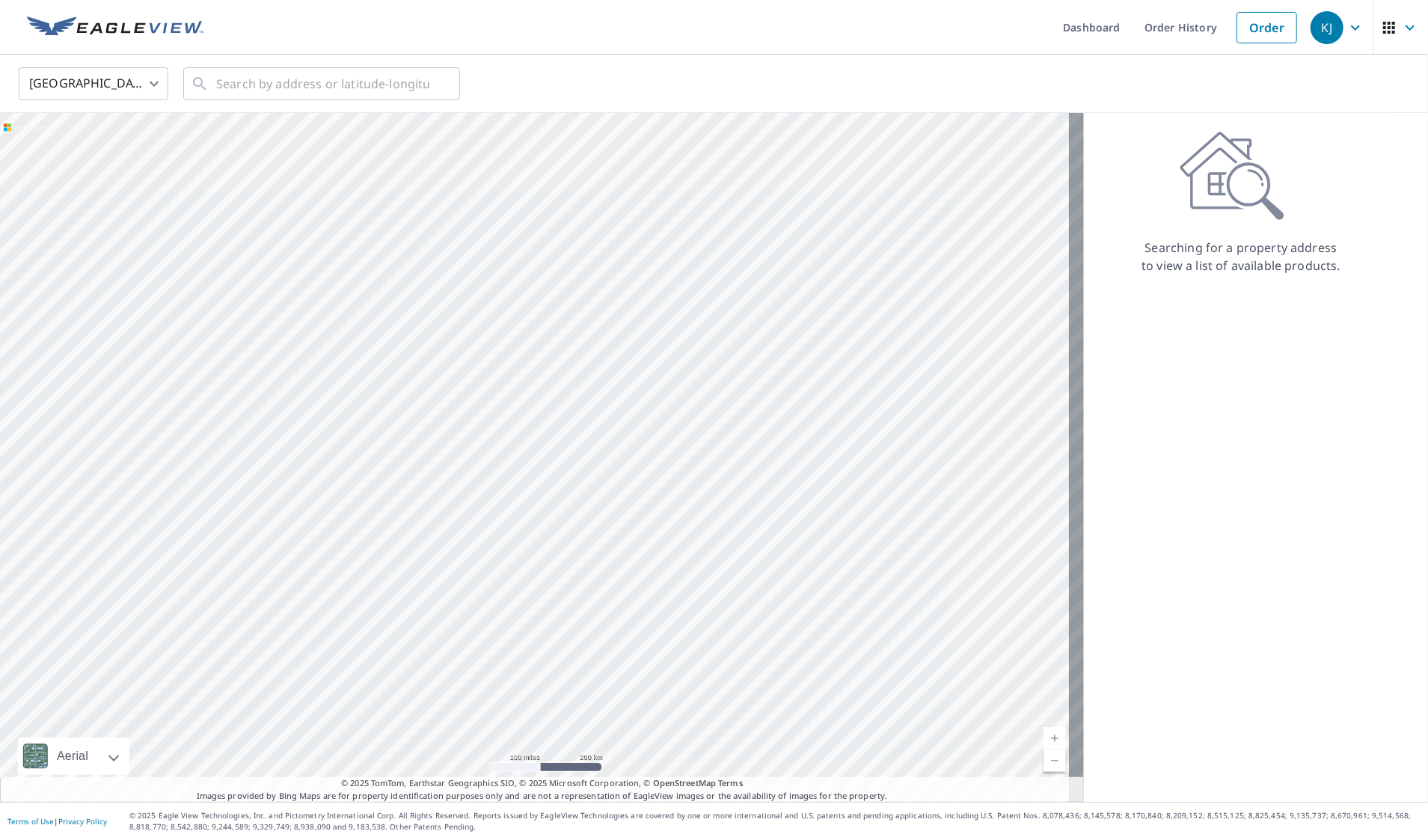
drag, startPoint x: 886, startPoint y: 661, endPoint x: 725, endPoint y: 333, distance: 365.4
click at [725, 333] on div at bounding box center [542, 457] width 1084 height 688
click at [1043, 739] on link "Current Level 5, Zoom In" at bounding box center [1054, 738] width 23 height 23
drag, startPoint x: 966, startPoint y: 393, endPoint x: 522, endPoint y: 454, distance: 448.2
click at [522, 454] on div at bounding box center [542, 457] width 1084 height 688
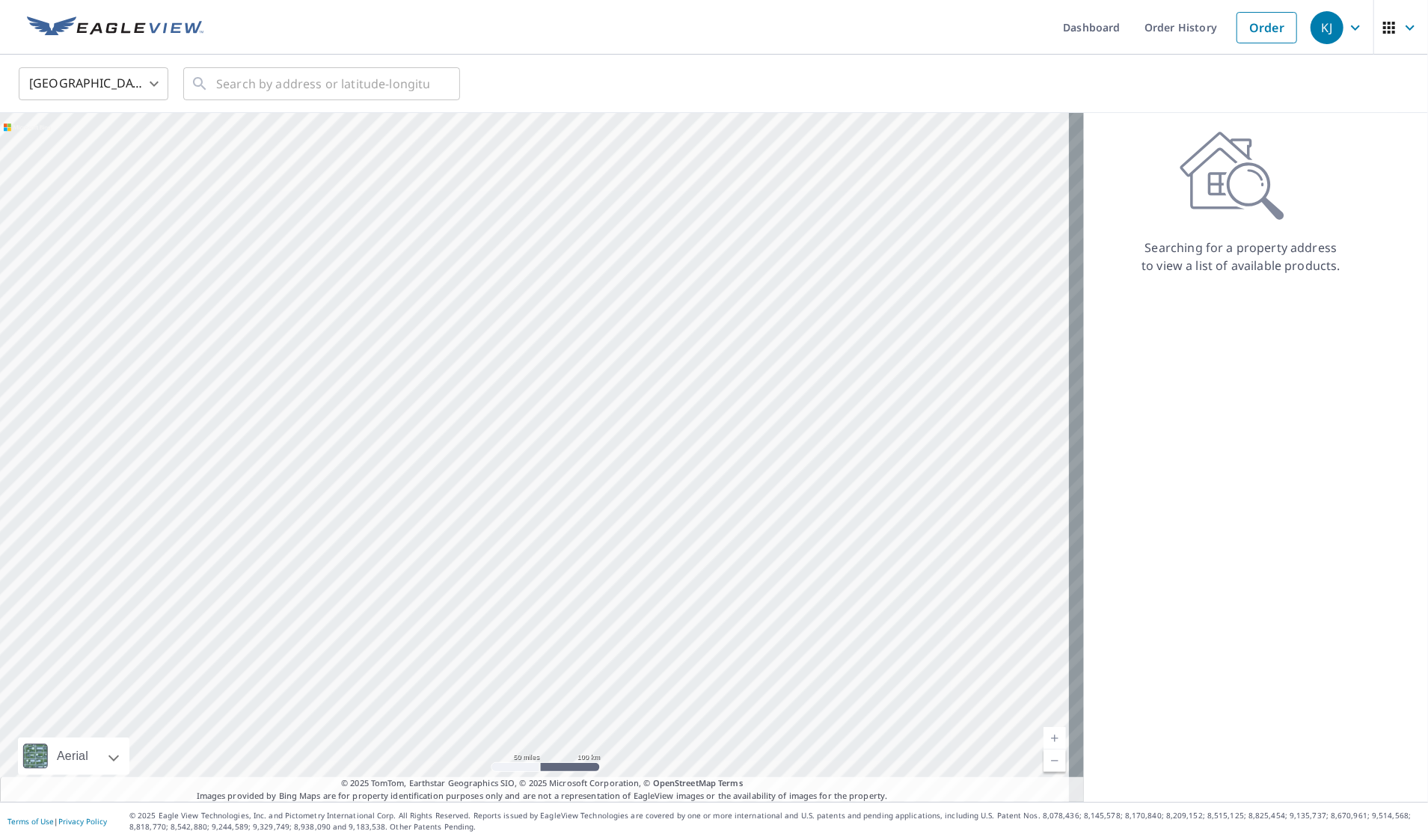
drag, startPoint x: 743, startPoint y: 379, endPoint x: 648, endPoint y: 413, distance: 100.9
click at [648, 413] on div at bounding box center [542, 457] width 1084 height 688
drag, startPoint x: 711, startPoint y: 341, endPoint x: 737, endPoint y: 483, distance: 144.4
click at [737, 483] on div at bounding box center [542, 457] width 1084 height 688
drag, startPoint x: 653, startPoint y: 359, endPoint x: 1323, endPoint y: 528, distance: 691.0
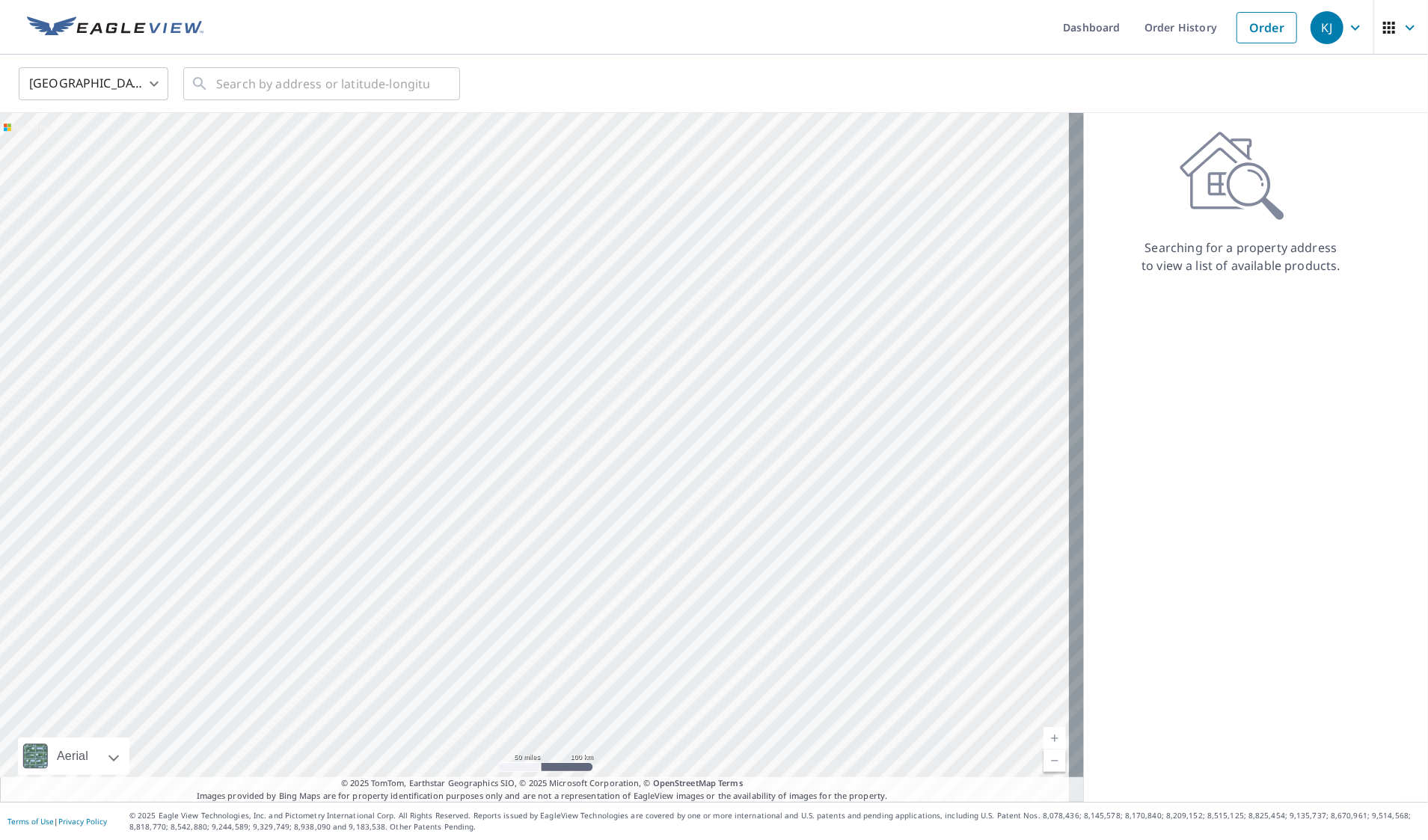
click at [1331, 531] on div "Aerial Road A standard road map Aerial A detailed look from above Labels Labels…" at bounding box center [714, 457] width 1428 height 688
drag, startPoint x: 646, startPoint y: 459, endPoint x: 1050, endPoint y: 494, distance: 405.5
click at [1050, 494] on div at bounding box center [542, 457] width 1084 height 688
drag, startPoint x: 93, startPoint y: 325, endPoint x: 754, endPoint y: 511, distance: 686.7
click at [754, 511] on div at bounding box center [542, 457] width 1084 height 688
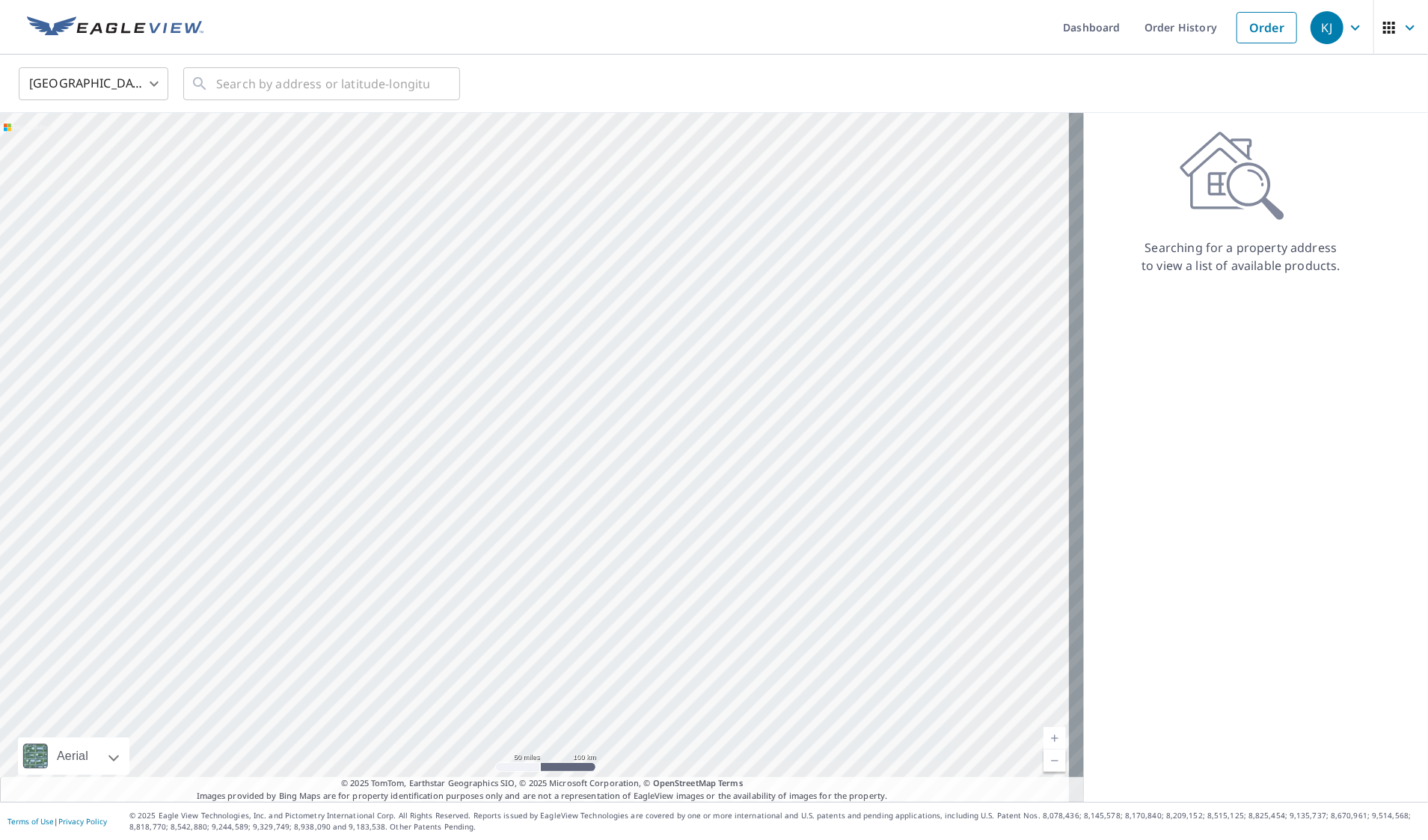
drag, startPoint x: 626, startPoint y: 438, endPoint x: 680, endPoint y: 270, distance: 176.5
click at [680, 270] on div at bounding box center [542, 457] width 1084 height 688
drag, startPoint x: 559, startPoint y: 545, endPoint x: 712, endPoint y: 275, distance: 310.3
click at [712, 275] on div at bounding box center [542, 457] width 1084 height 688
drag, startPoint x: 506, startPoint y: 291, endPoint x: 863, endPoint y: 784, distance: 608.7
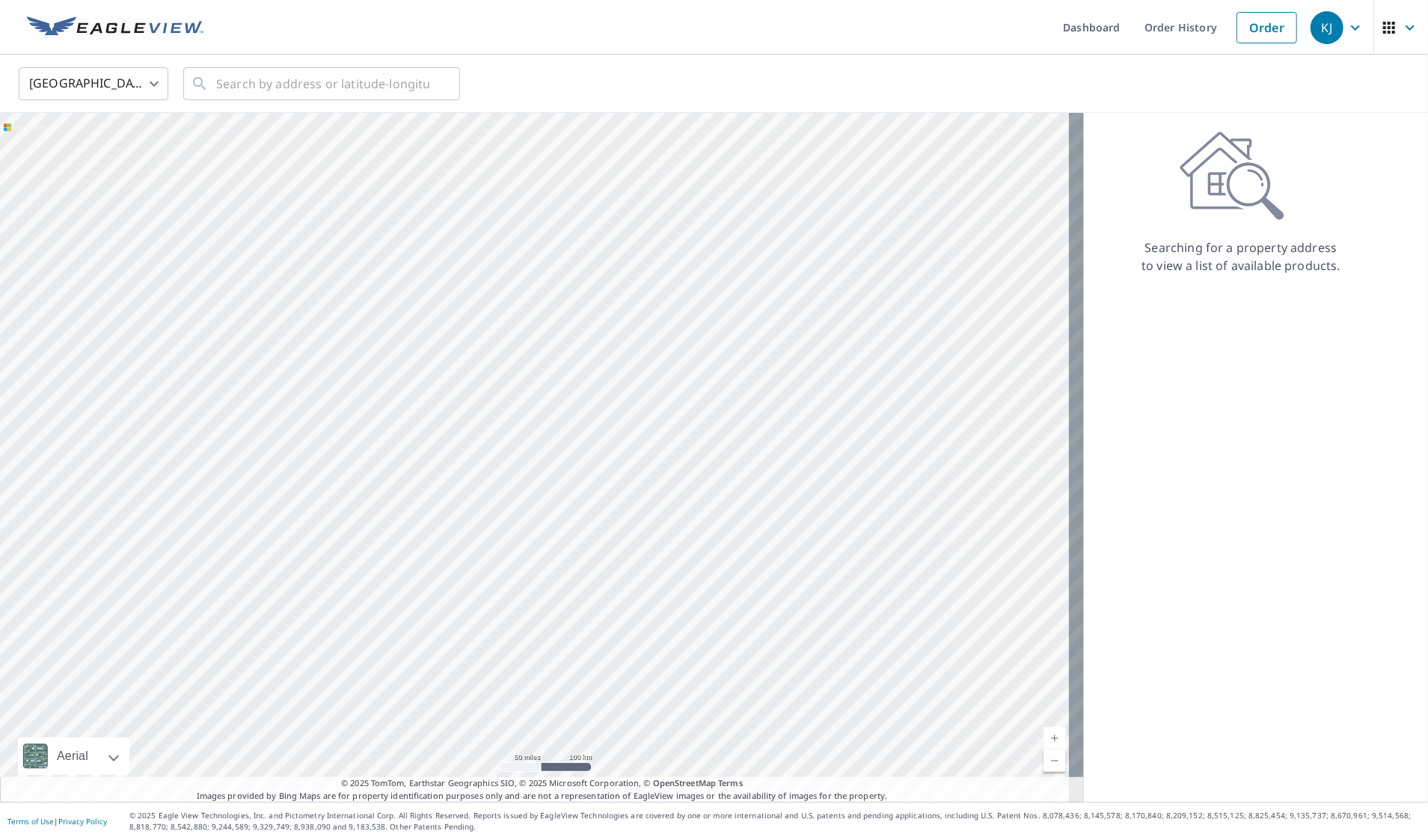
click at [863, 784] on div "Aerial Road A standard road map Aerial A detailed look from above Labels Labels…" at bounding box center [542, 457] width 1084 height 688
click at [671, 539] on div at bounding box center [542, 457] width 1084 height 688
drag, startPoint x: 529, startPoint y: 511, endPoint x: 567, endPoint y: 755, distance: 246.9
click at [567, 755] on div at bounding box center [542, 457] width 1084 height 688
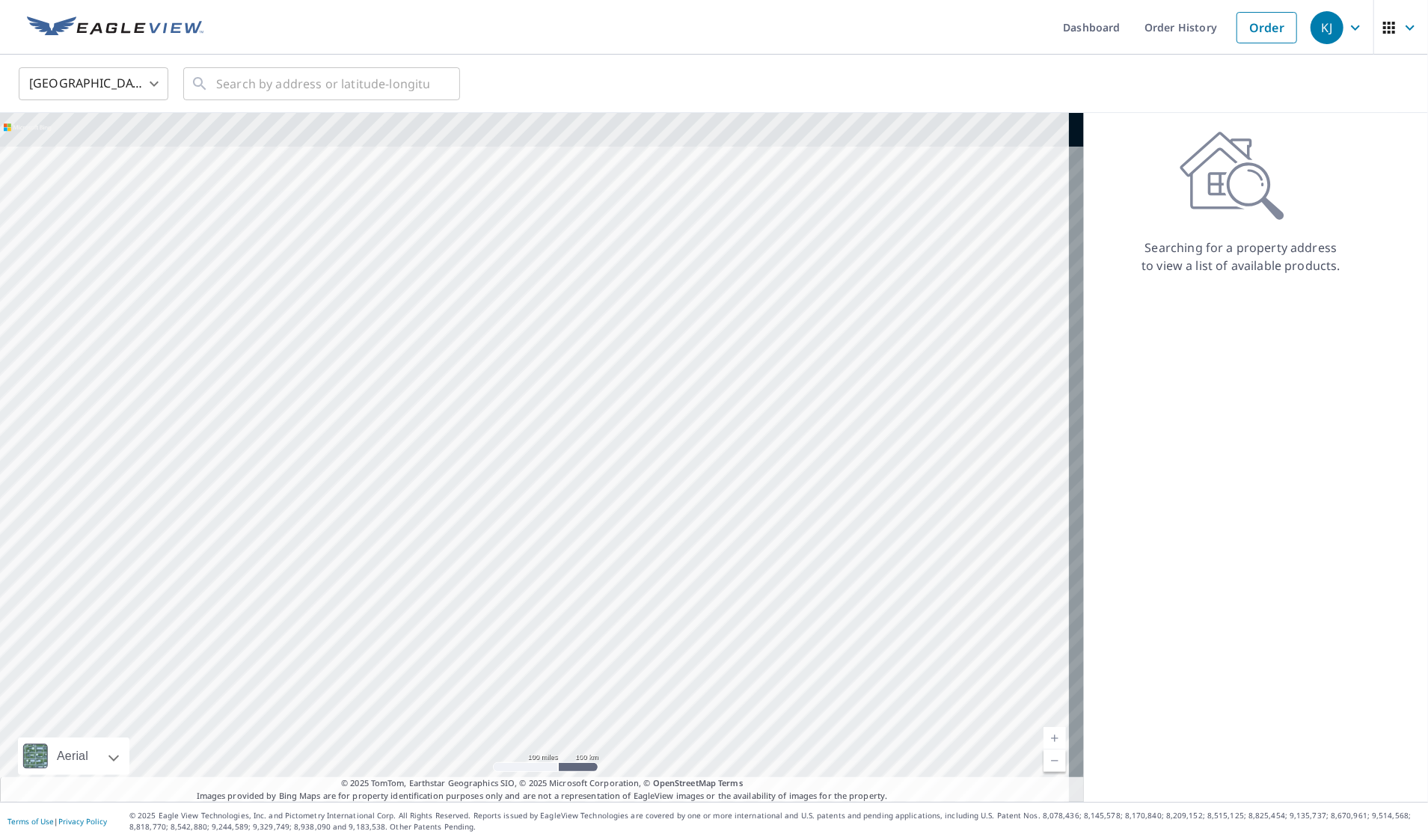
drag, startPoint x: 475, startPoint y: 231, endPoint x: 419, endPoint y: 767, distance: 538.9
click at [419, 775] on div at bounding box center [542, 457] width 1084 height 688
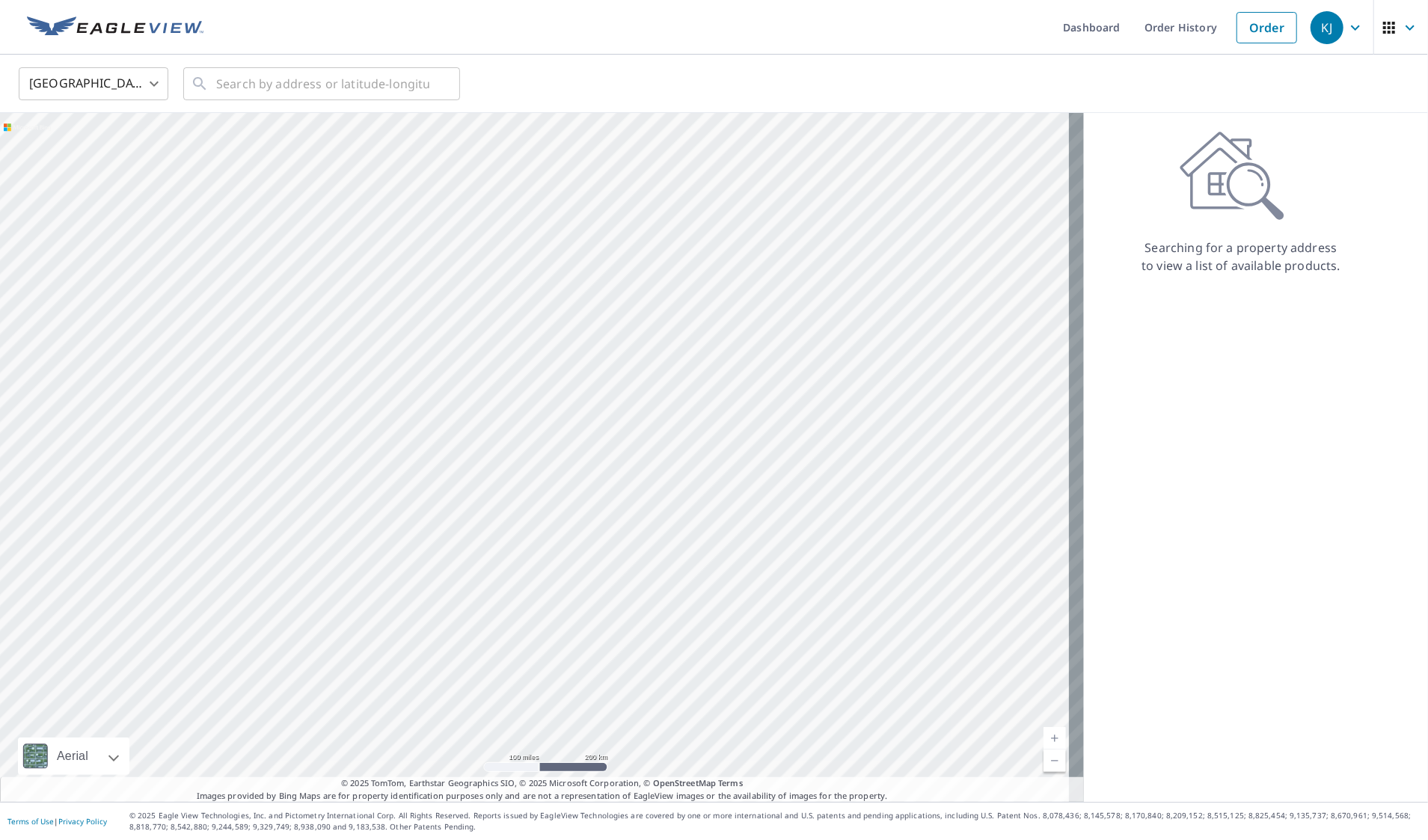
drag, startPoint x: 790, startPoint y: 459, endPoint x: 798, endPoint y: 882, distance: 423.1
click at [798, 839] on html "KJ KJ Dashboard Order History Order KJ United States US ​ ​ Aerial Road A stand…" at bounding box center [714, 420] width 1428 height 840
drag, startPoint x: 796, startPoint y: 356, endPoint x: 793, endPoint y: 555, distance: 199.0
click at [793, 555] on div at bounding box center [542, 457] width 1084 height 688
drag, startPoint x: 838, startPoint y: 179, endPoint x: 773, endPoint y: 703, distance: 528.0
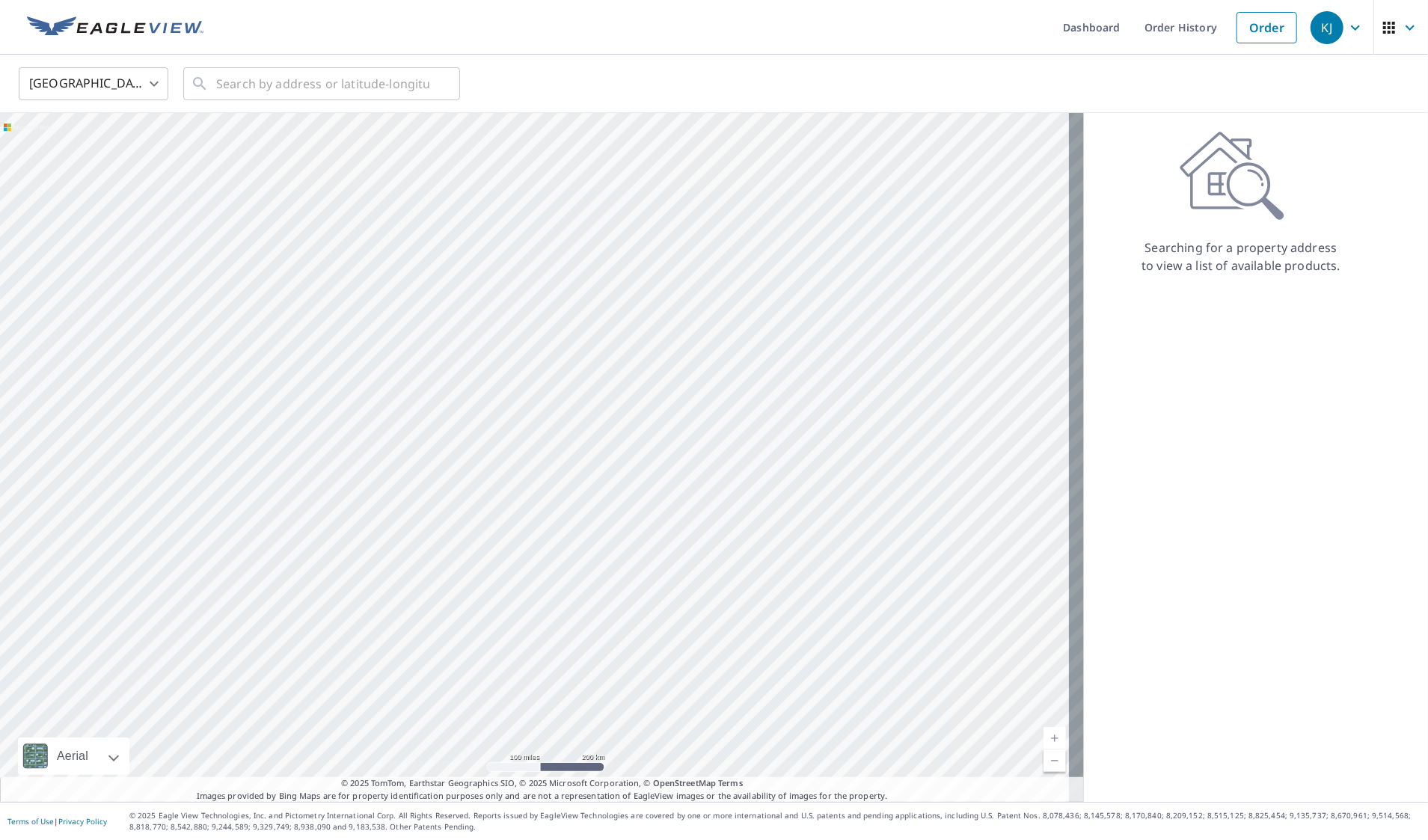
click at [773, 703] on div at bounding box center [542, 457] width 1084 height 688
drag, startPoint x: 632, startPoint y: 188, endPoint x: 718, endPoint y: 620, distance: 440.5
click at [718, 620] on div at bounding box center [542, 457] width 1084 height 688
drag, startPoint x: 418, startPoint y: 221, endPoint x: 390, endPoint y: 686, distance: 465.8
click at [390, 686] on div at bounding box center [542, 457] width 1084 height 688
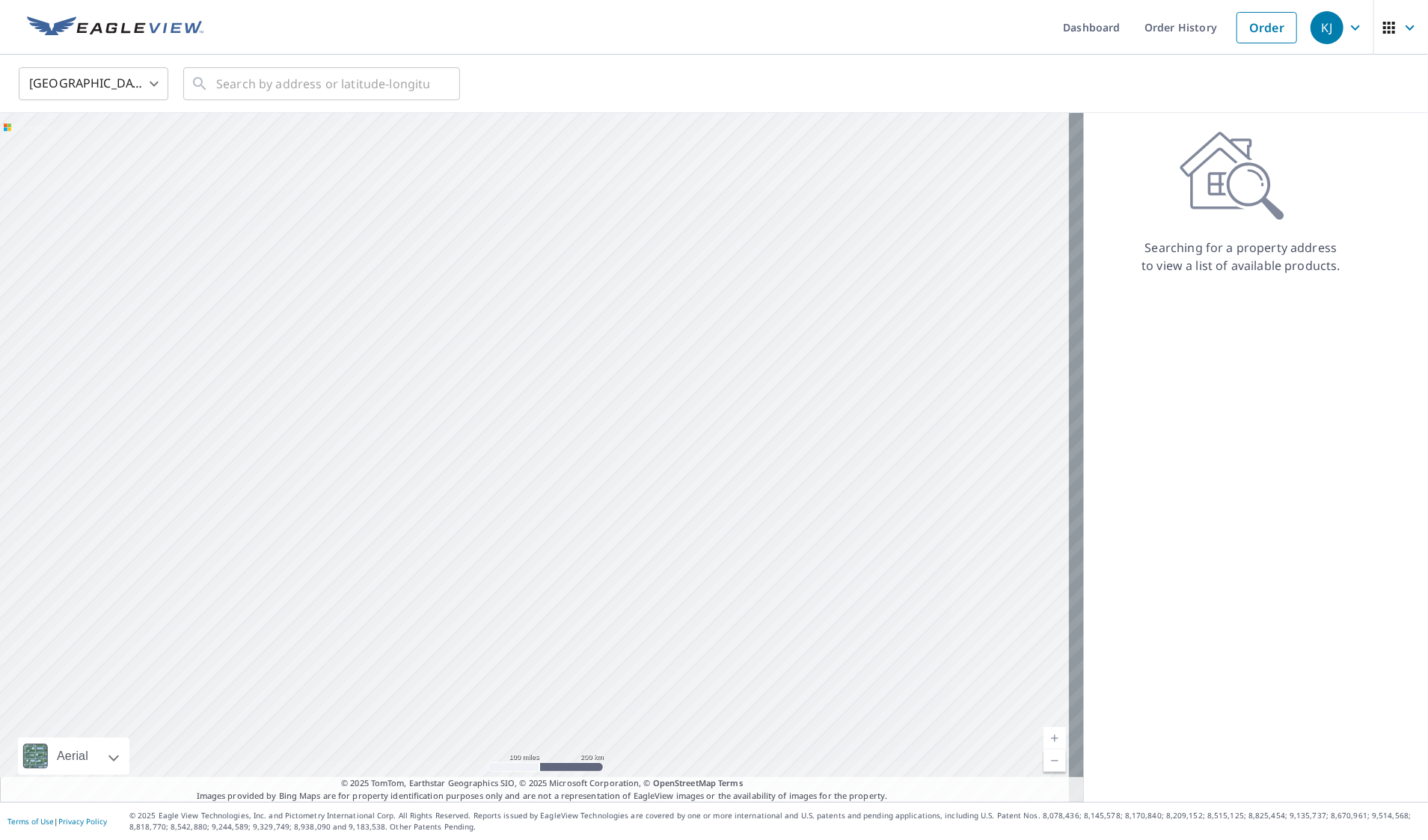
drag, startPoint x: 342, startPoint y: 430, endPoint x: 736, endPoint y: 585, distance: 423.4
click at [736, 585] on div at bounding box center [542, 457] width 1084 height 688
drag, startPoint x: 47, startPoint y: 511, endPoint x: 506, endPoint y: 635, distance: 475.5
click at [506, 635] on div at bounding box center [542, 457] width 1084 height 688
drag, startPoint x: 277, startPoint y: 367, endPoint x: 371, endPoint y: 583, distance: 235.6
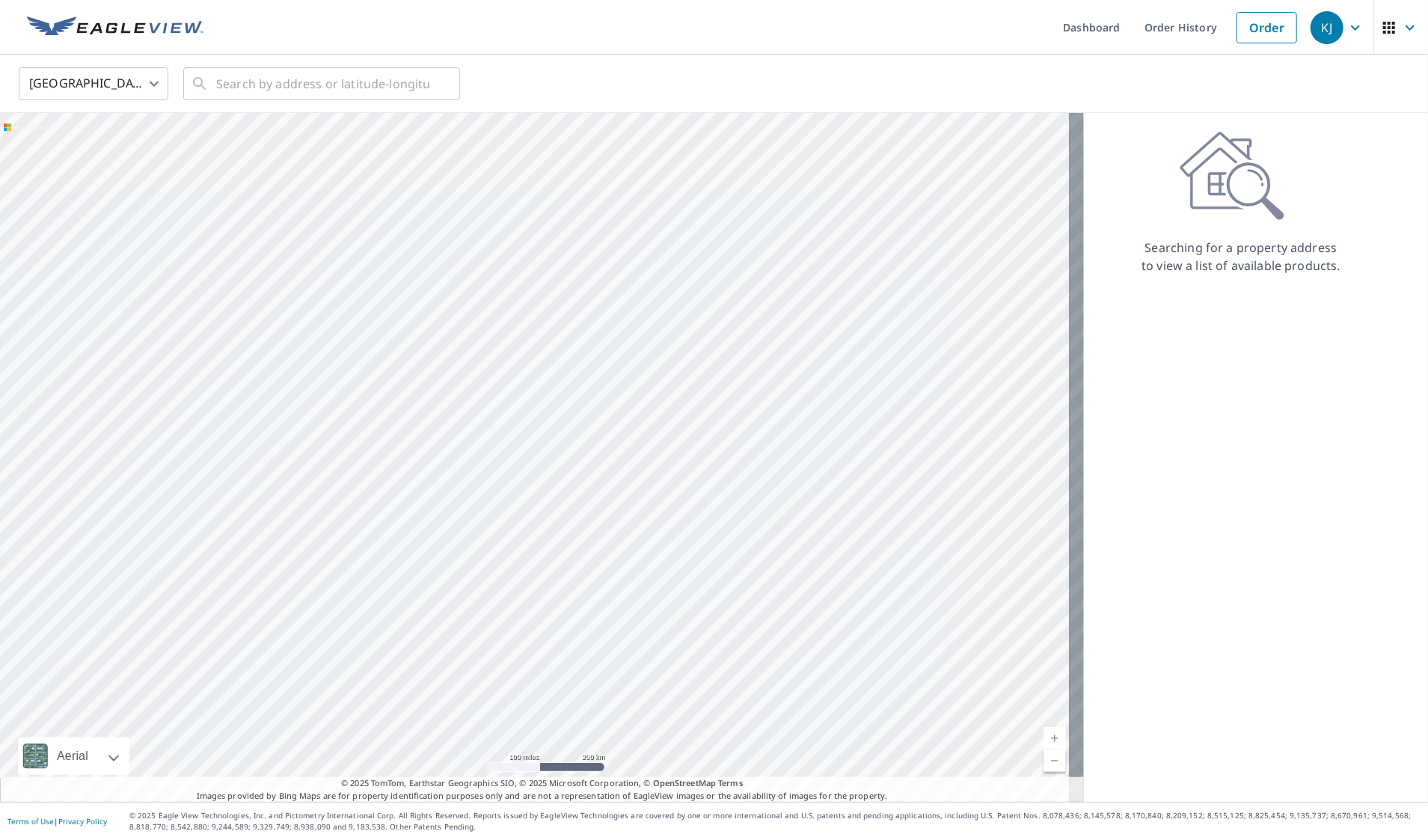
click at [371, 583] on div at bounding box center [542, 457] width 1084 height 688
drag, startPoint x: 150, startPoint y: 377, endPoint x: 279, endPoint y: 544, distance: 211.0
click at [279, 544] on div at bounding box center [542, 457] width 1084 height 688
drag, startPoint x: 118, startPoint y: 399, endPoint x: 201, endPoint y: 607, distance: 223.9
click at [201, 607] on div at bounding box center [542, 457] width 1084 height 688
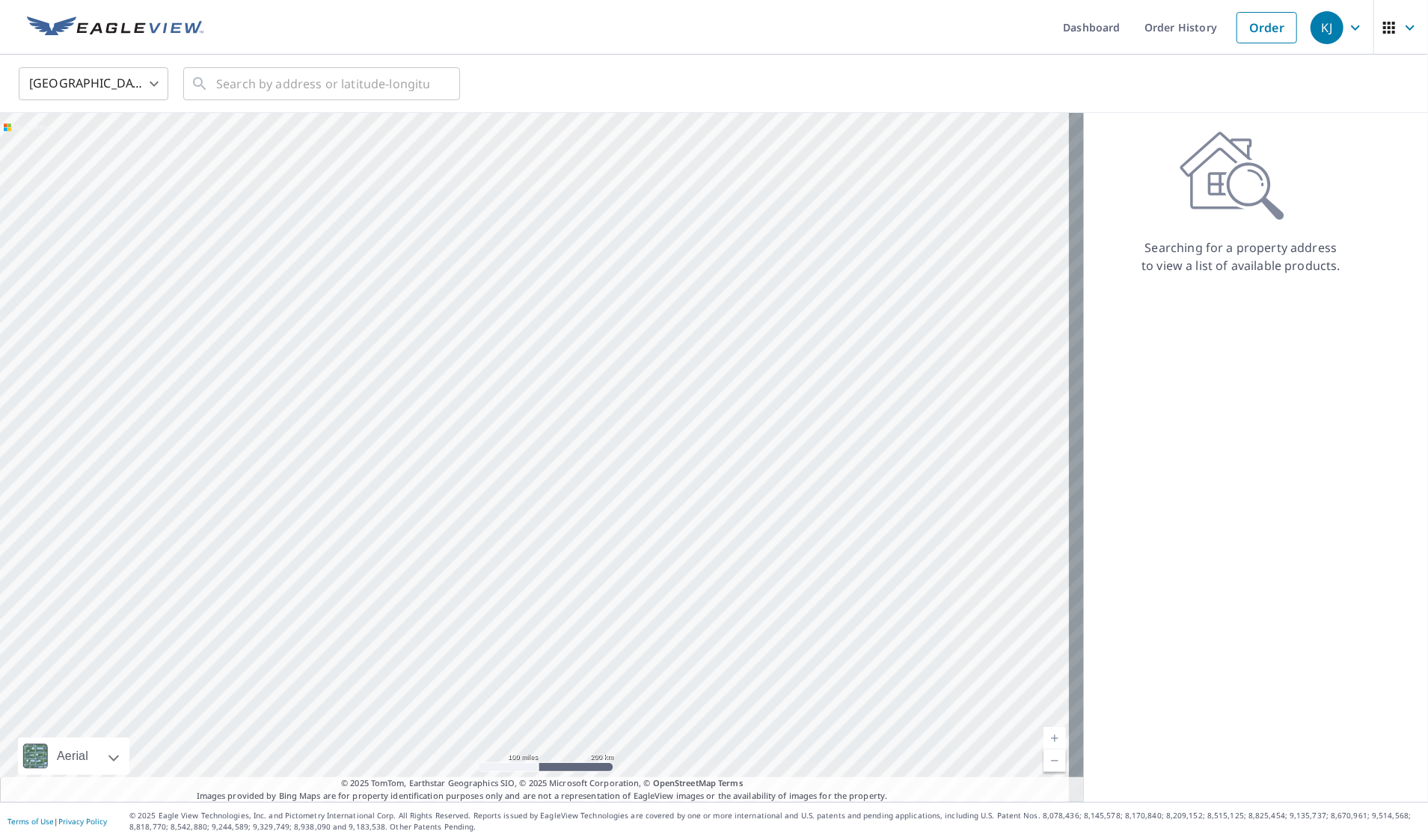
drag, startPoint x: 702, startPoint y: 496, endPoint x: 132, endPoint y: 508, distance: 570.1
click at [132, 508] on div at bounding box center [542, 457] width 1084 height 688
drag, startPoint x: 379, startPoint y: 639, endPoint x: 454, endPoint y: 395, distance: 255.3
click at [454, 395] on div at bounding box center [542, 457] width 1084 height 688
drag, startPoint x: 943, startPoint y: 511, endPoint x: 563, endPoint y: 421, distance: 390.5
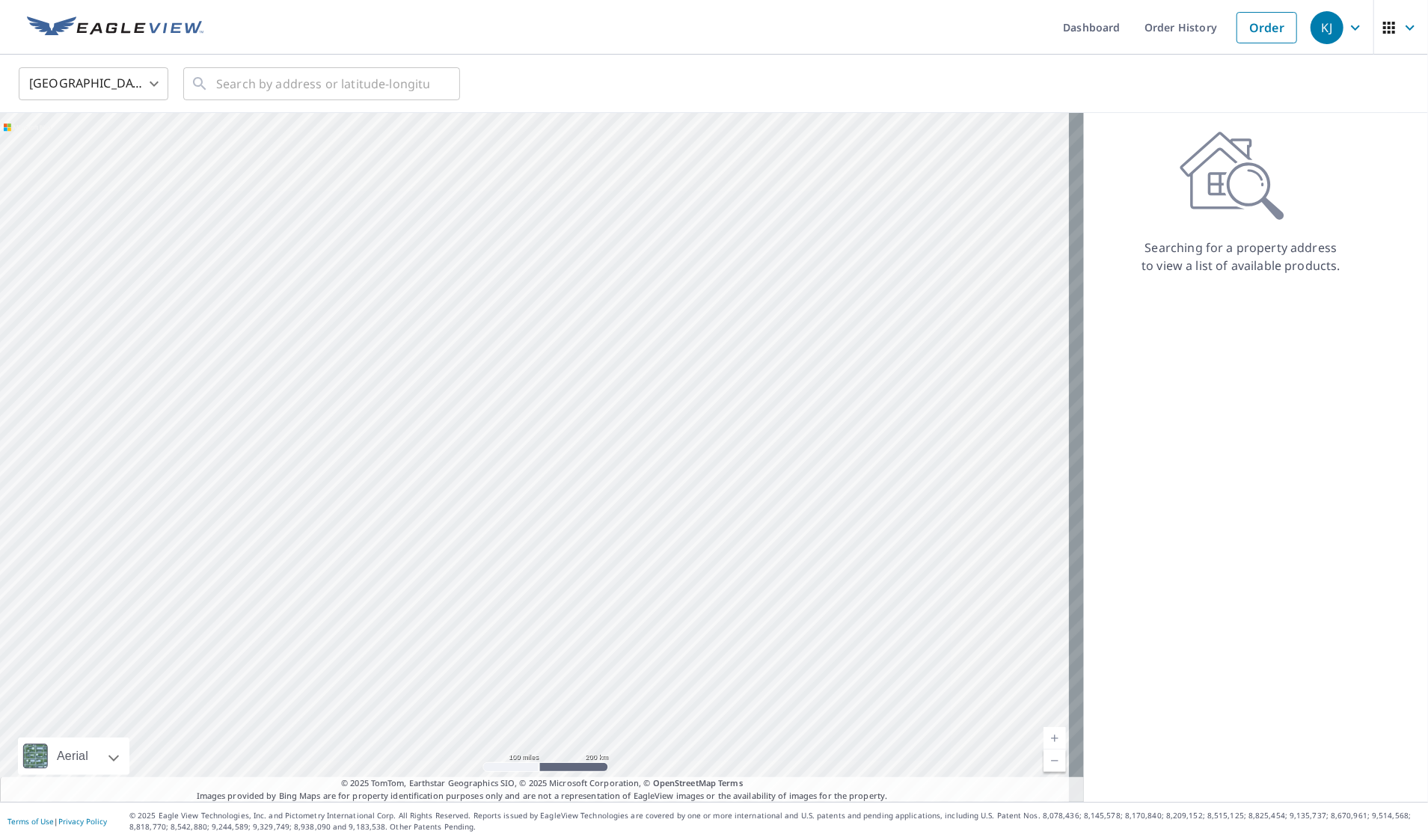
click at [564, 425] on div at bounding box center [542, 457] width 1084 height 688
click at [1043, 737] on link "Current Level 6, Zoom In" at bounding box center [1054, 738] width 23 height 23
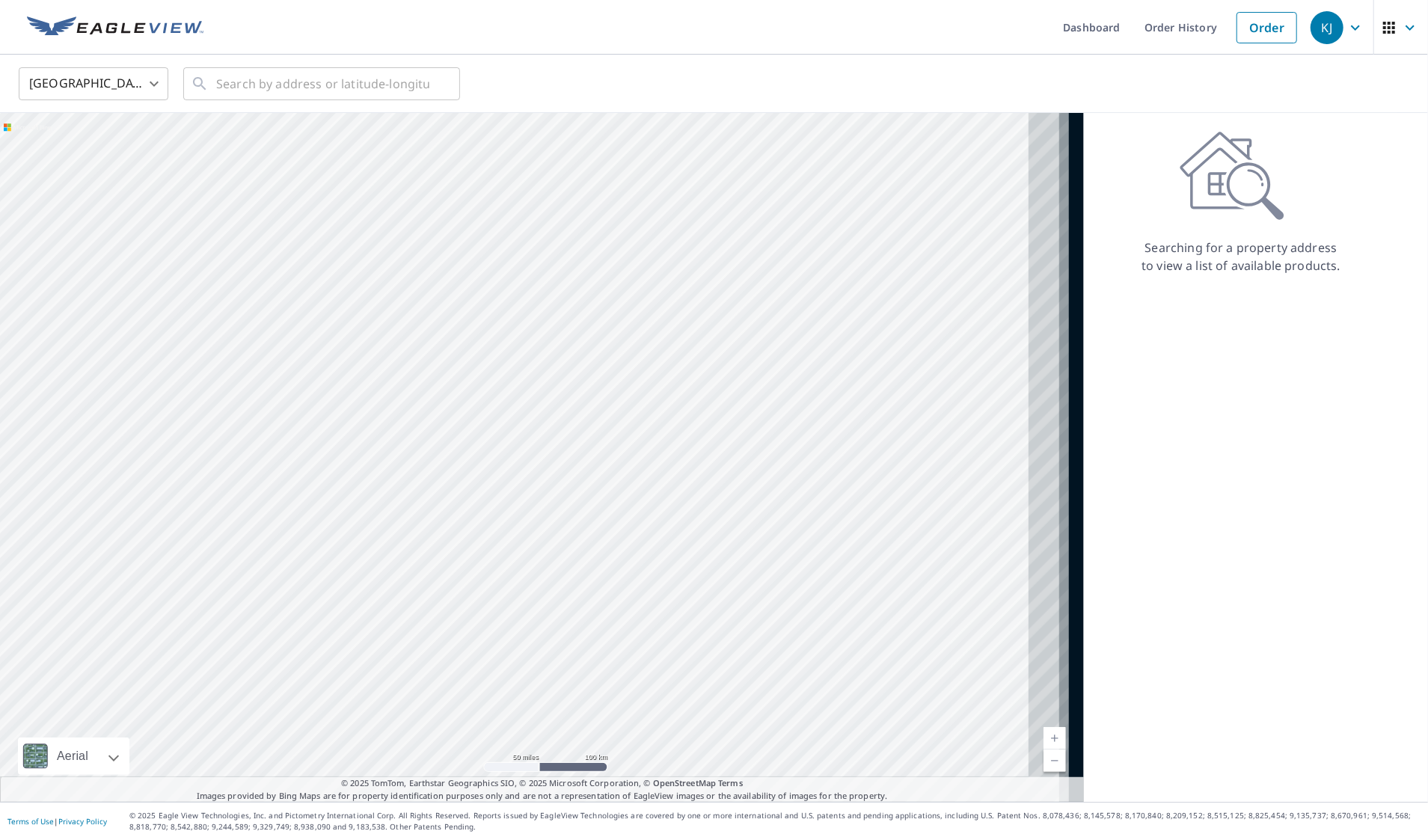
drag, startPoint x: 974, startPoint y: 604, endPoint x: 646, endPoint y: 424, distance: 374.1
click at [646, 424] on div at bounding box center [542, 457] width 1084 height 688
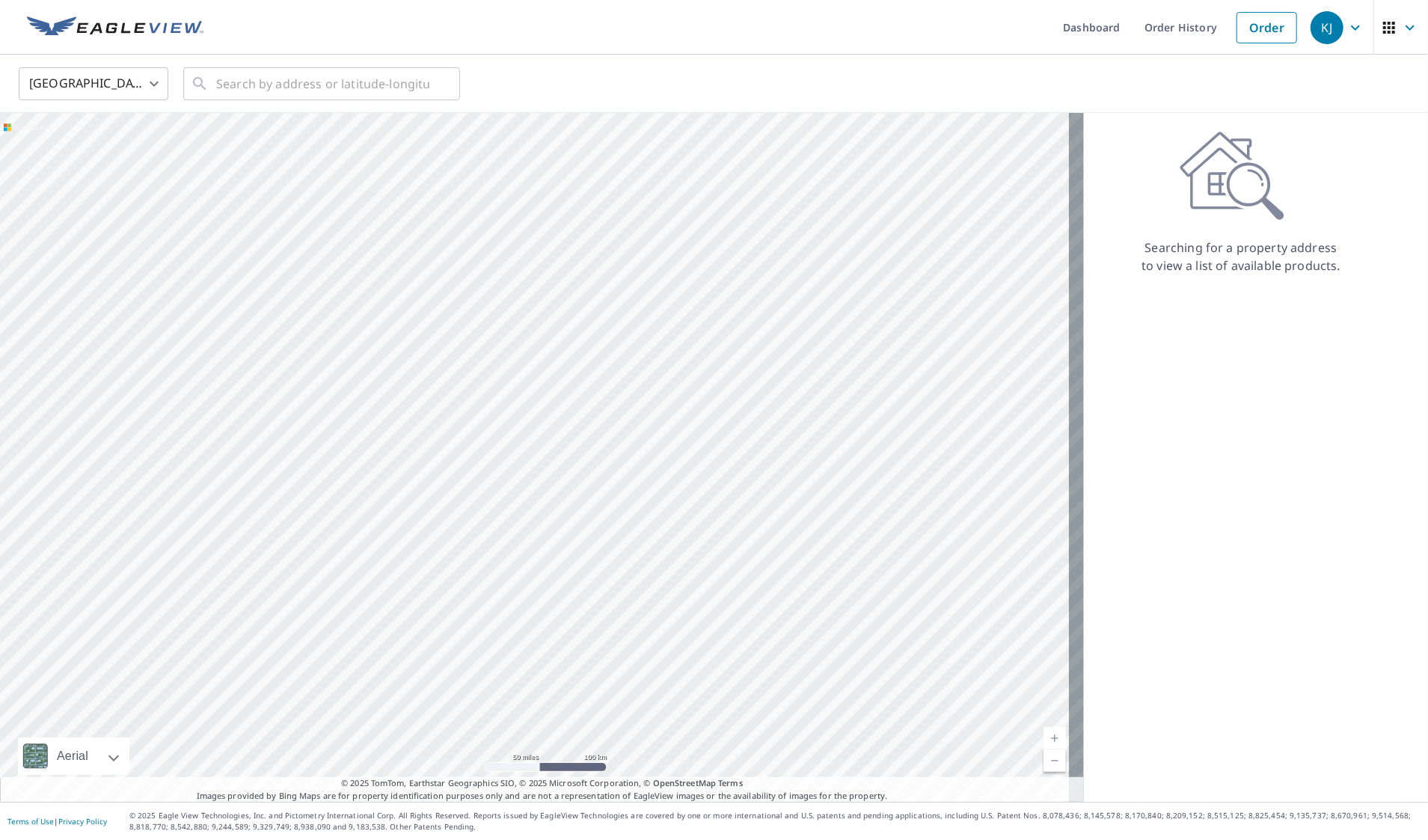
drag, startPoint x: 786, startPoint y: 567, endPoint x: 563, endPoint y: 534, distance: 225.4
click at [563, 534] on div at bounding box center [542, 457] width 1084 height 688
drag, startPoint x: 410, startPoint y: 490, endPoint x: 801, endPoint y: 362, distance: 411.4
click at [801, 362] on div at bounding box center [542, 457] width 1084 height 688
drag, startPoint x: 367, startPoint y: 574, endPoint x: 585, endPoint y: 466, distance: 243.3
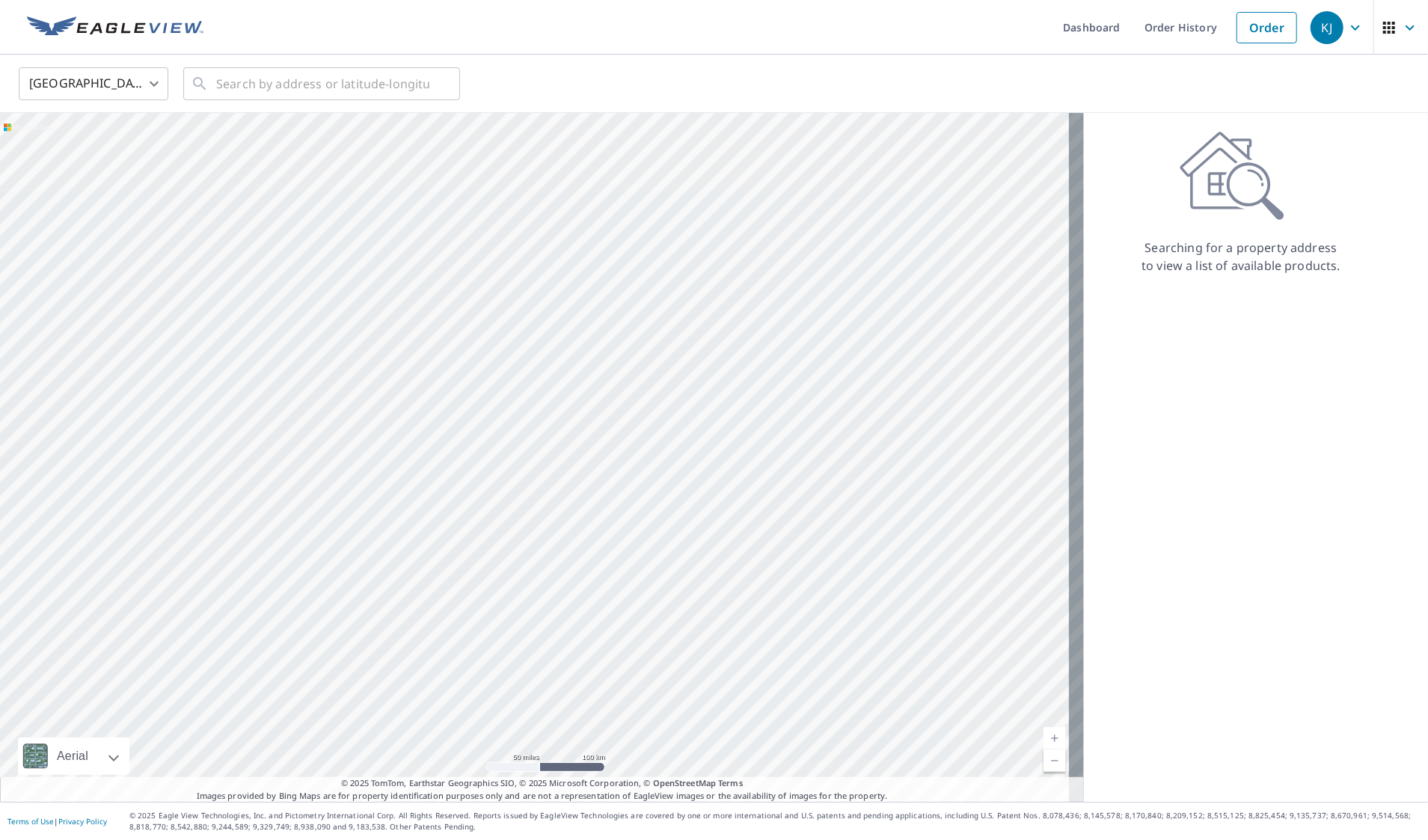
click at [588, 465] on div at bounding box center [542, 457] width 1084 height 688
drag, startPoint x: 554, startPoint y: 556, endPoint x: 385, endPoint y: 382, distance: 242.6
click at [385, 382] on div at bounding box center [542, 457] width 1084 height 688
drag, startPoint x: 801, startPoint y: 612, endPoint x: 634, endPoint y: 489, distance: 207.4
click at [634, 489] on div at bounding box center [542, 457] width 1084 height 688
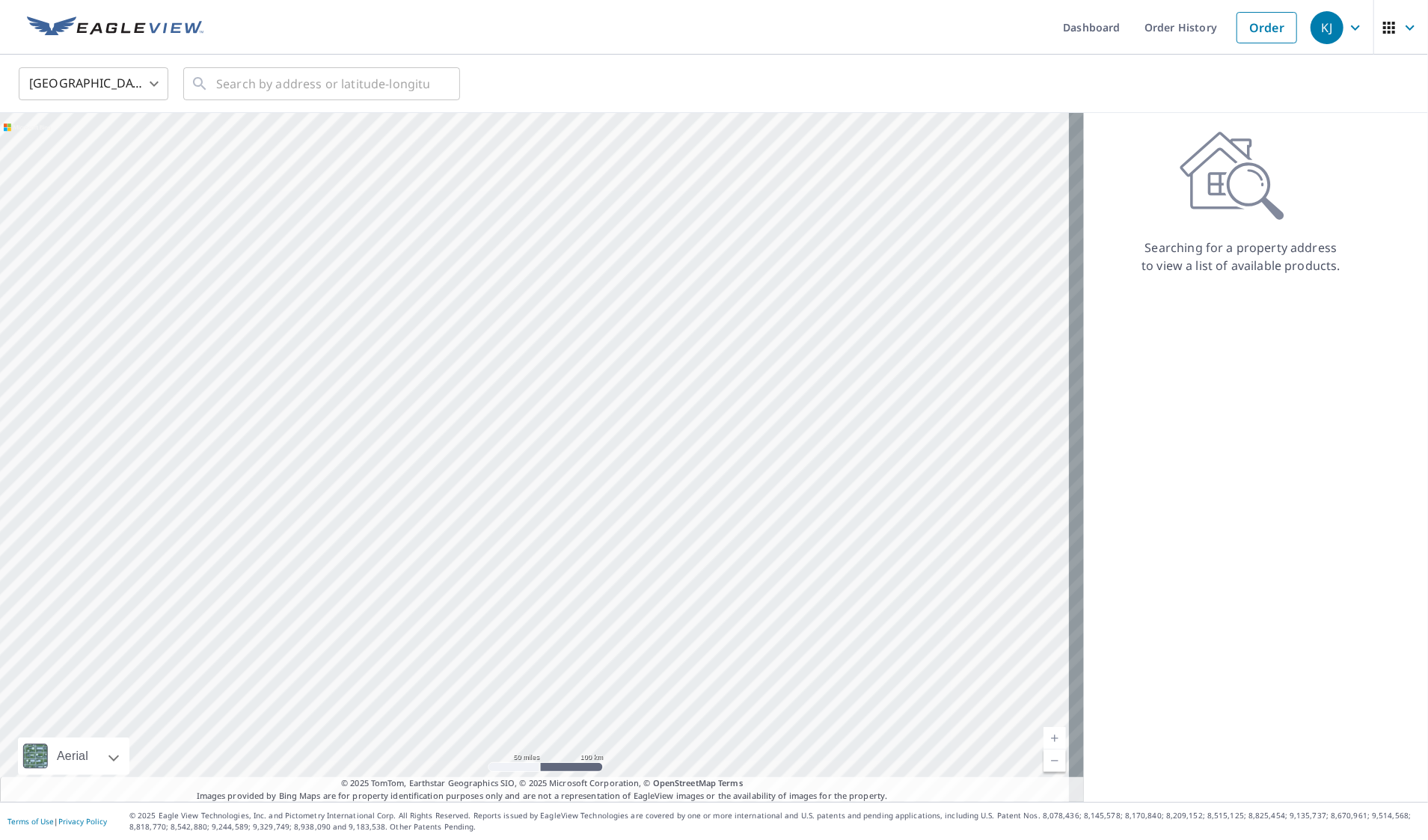
drag, startPoint x: 563, startPoint y: 577, endPoint x: 556, endPoint y: 406, distance: 171.1
click at [556, 406] on div at bounding box center [542, 457] width 1084 height 688
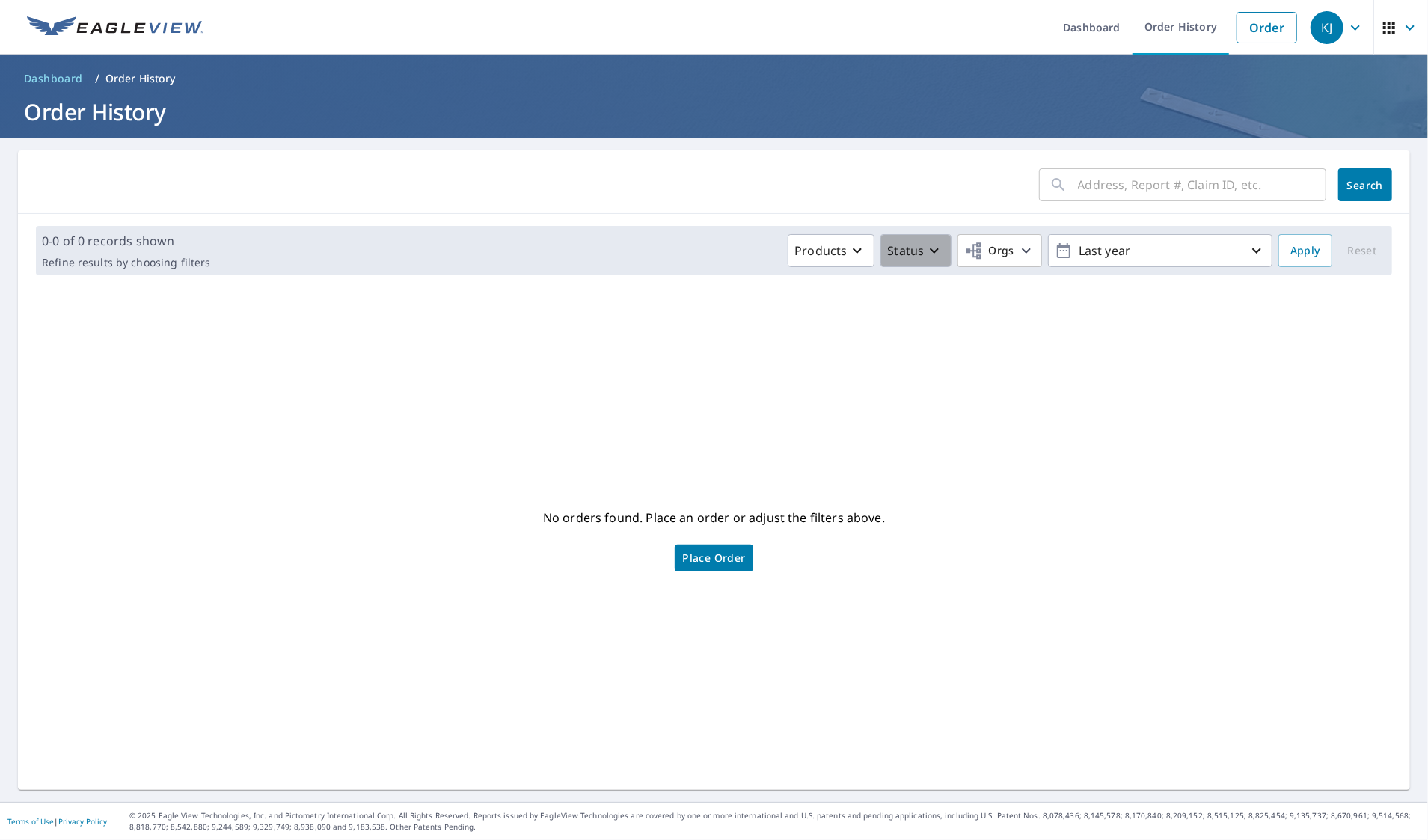
click at [925, 245] on icon "button" at bounding box center [934, 250] width 18 height 18
click at [794, 245] on p "Products" at bounding box center [820, 250] width 52 height 18
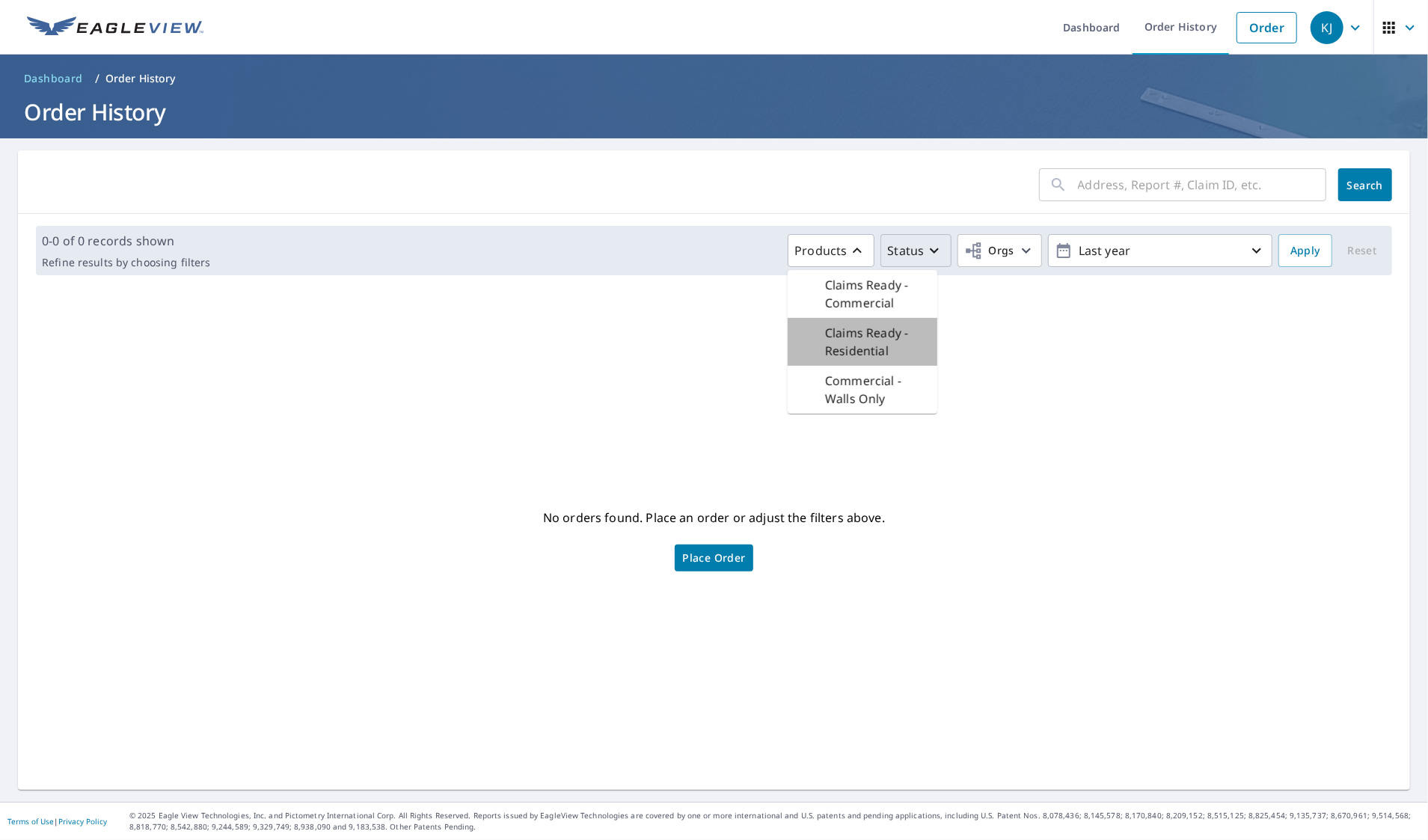
click at [825, 347] on p "Claims Ready - Residential" at bounding box center [875, 341] width 100 height 36
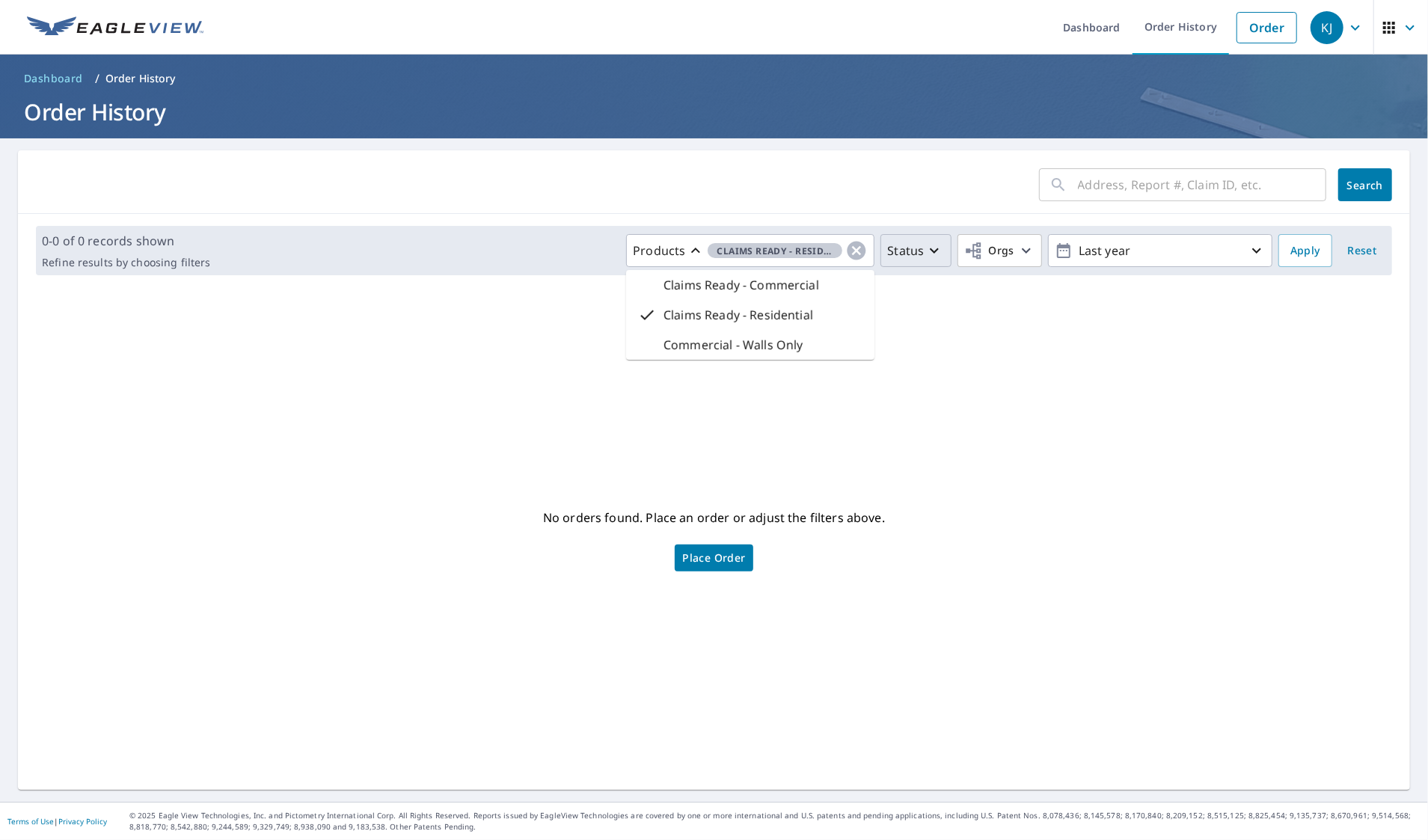
click at [684, 419] on div "No orders found. Place an order or adjust the filters above. Place Order" at bounding box center [714, 538] width 1368 height 479
click at [708, 559] on span "Place Order" at bounding box center [714, 558] width 63 height 8
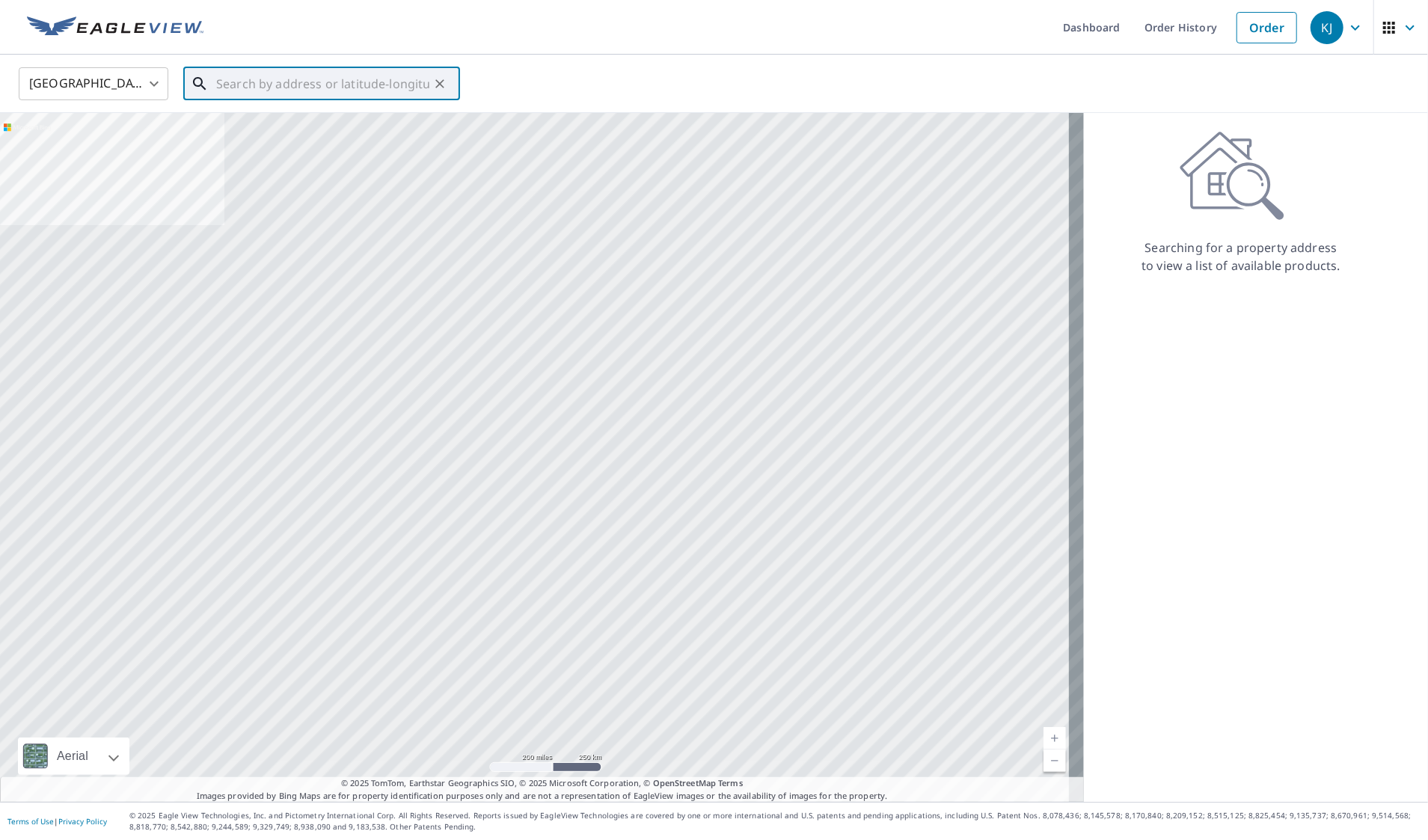
click at [374, 84] on input "text" at bounding box center [323, 84] width 213 height 42
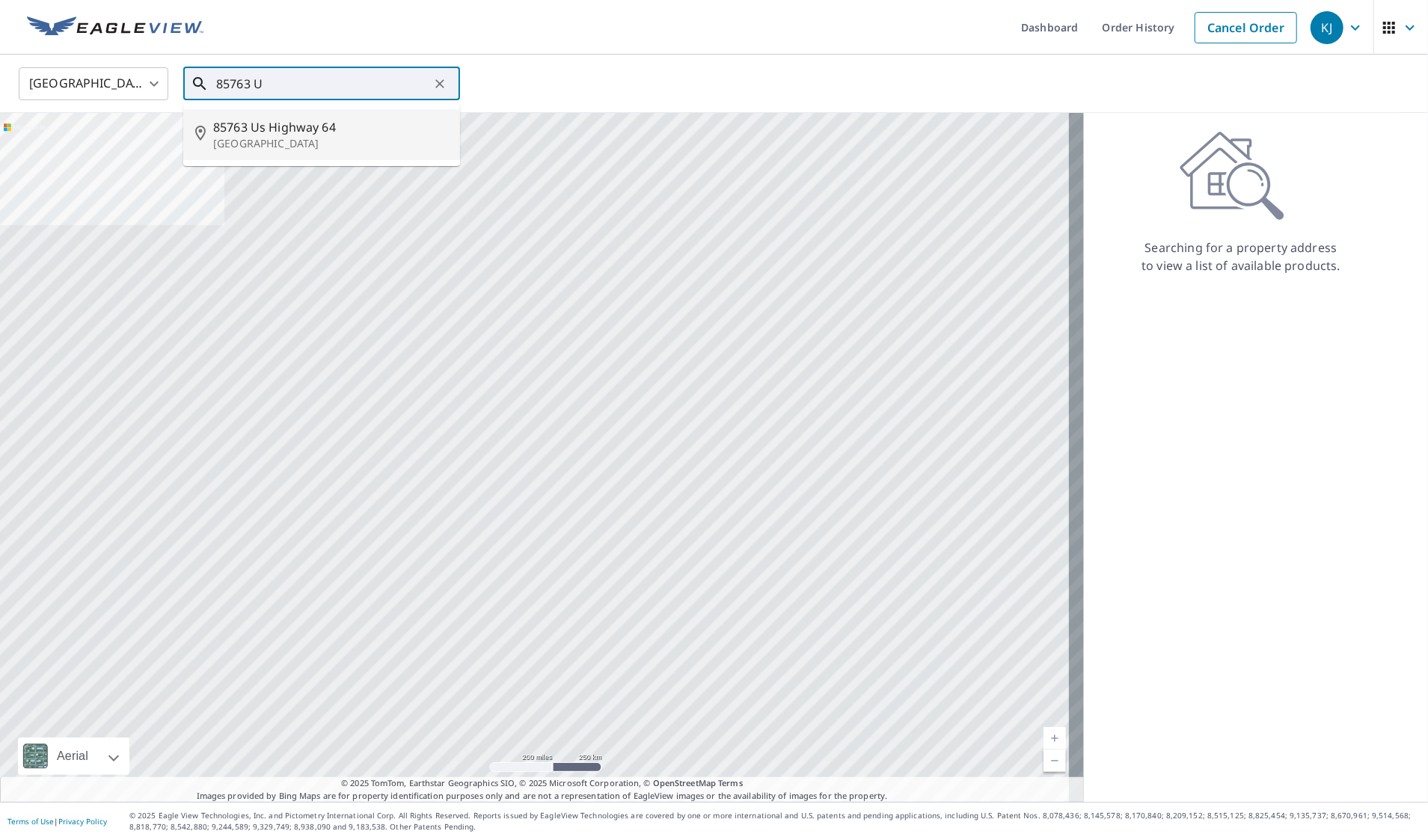
click at [322, 129] on span "85763 Us Highway 64" at bounding box center [331, 127] width 235 height 18
type input "[STREET_ADDRESS]"
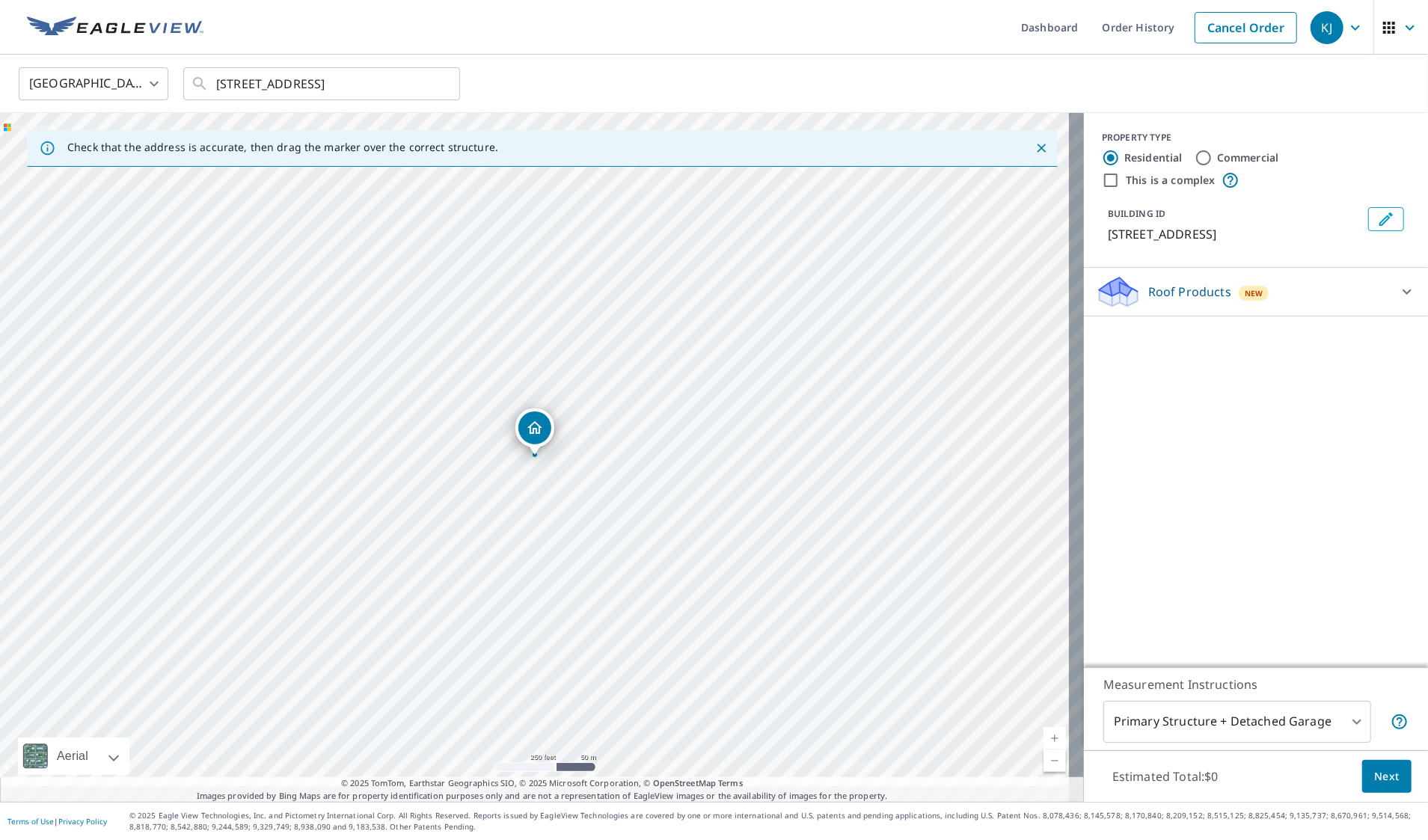
click at [1043, 727] on link "Current Level 17, Zoom In" at bounding box center [1054, 738] width 23 height 23
click at [1043, 727] on link "Current Level 18, Zoom In" at bounding box center [1054, 738] width 23 height 23
click at [1043, 727] on link "Current Level 19, Zoom In" at bounding box center [1054, 738] width 23 height 23
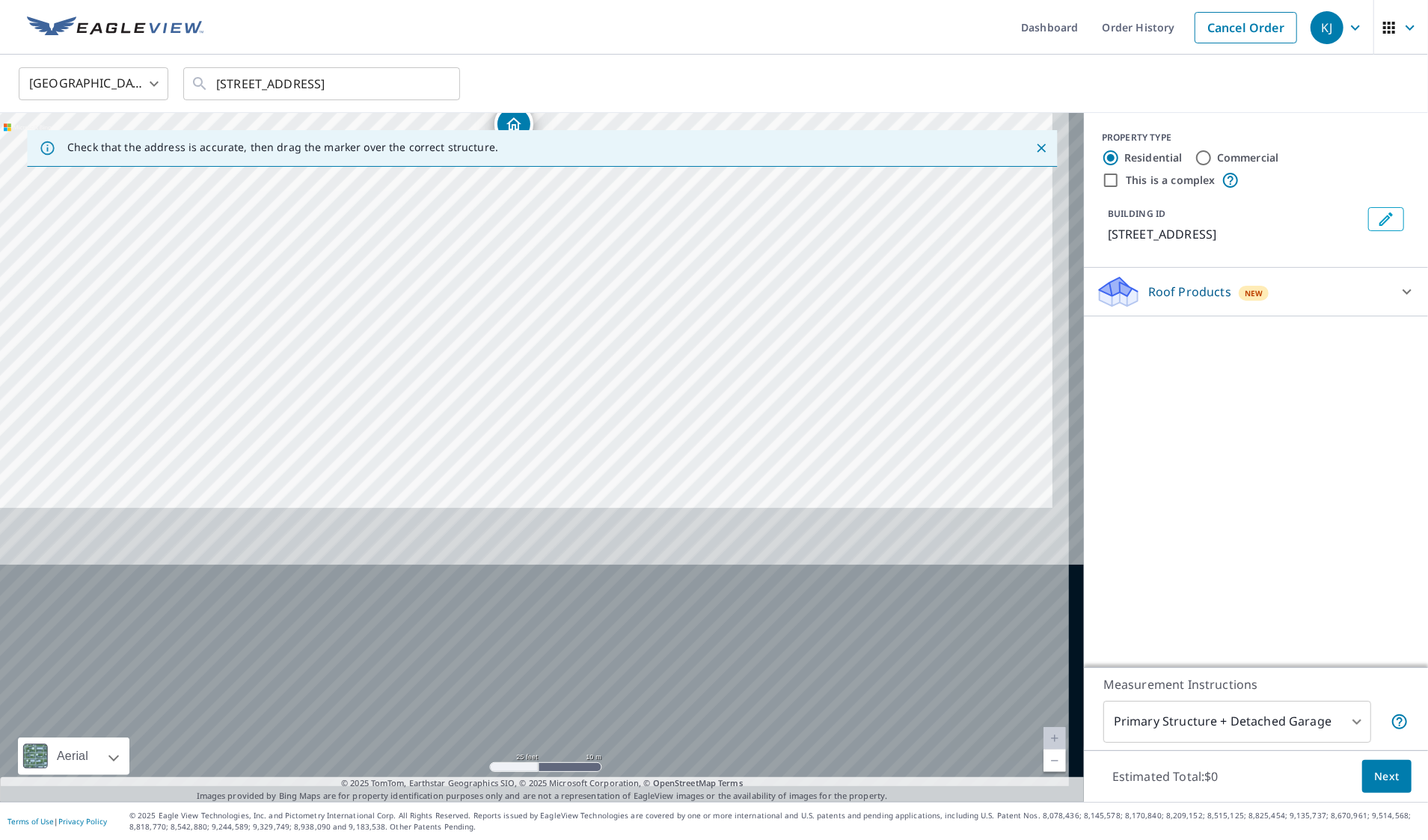
click at [671, 311] on div "[STREET_ADDRESS]" at bounding box center [542, 457] width 1084 height 688
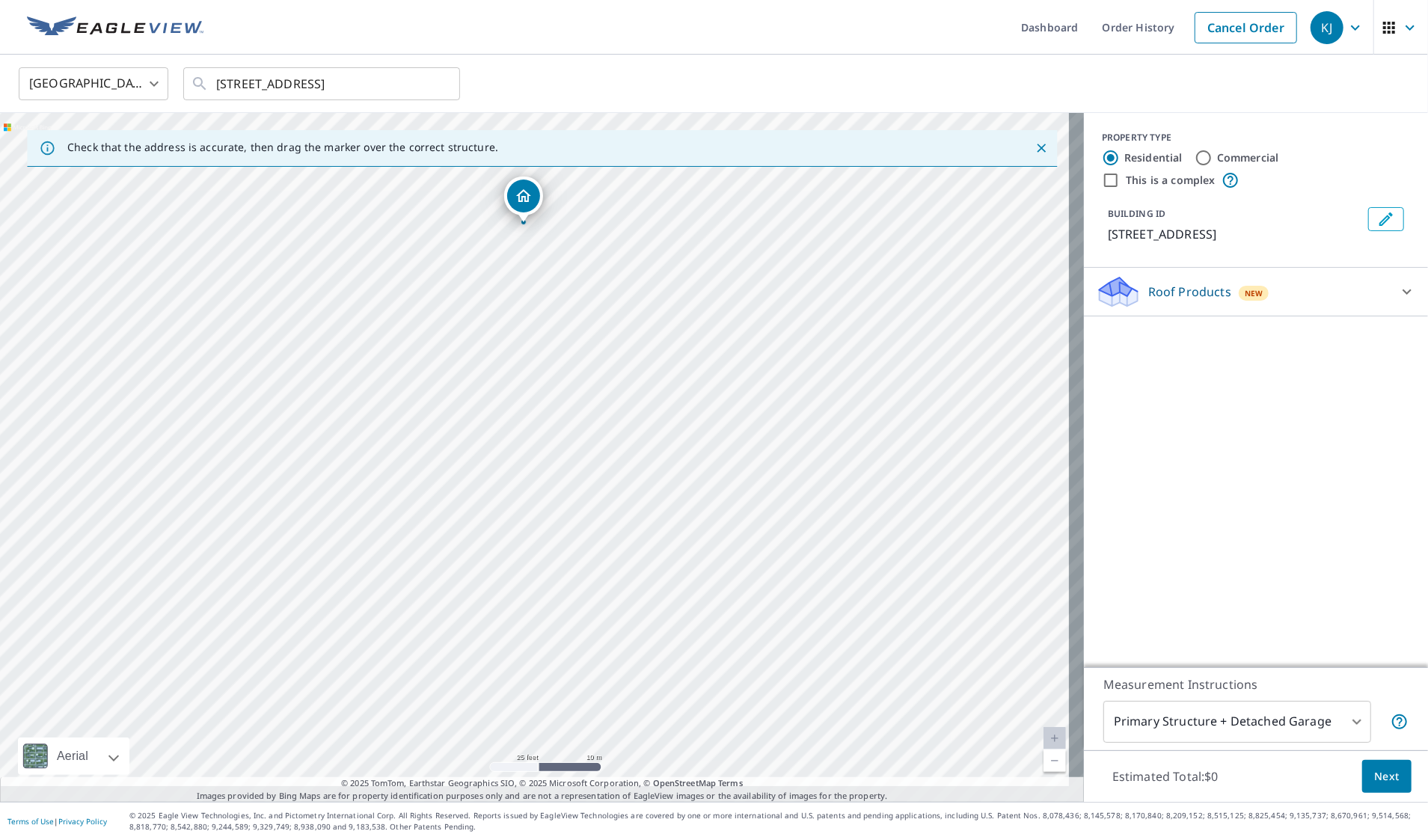
drag, startPoint x: 685, startPoint y: 402, endPoint x: 674, endPoint y: 381, distance: 23.7
click at [685, 407] on div "[STREET_ADDRESS]" at bounding box center [542, 457] width 1084 height 688
drag, startPoint x: 525, startPoint y: 195, endPoint x: 476, endPoint y: 489, distance: 298.1
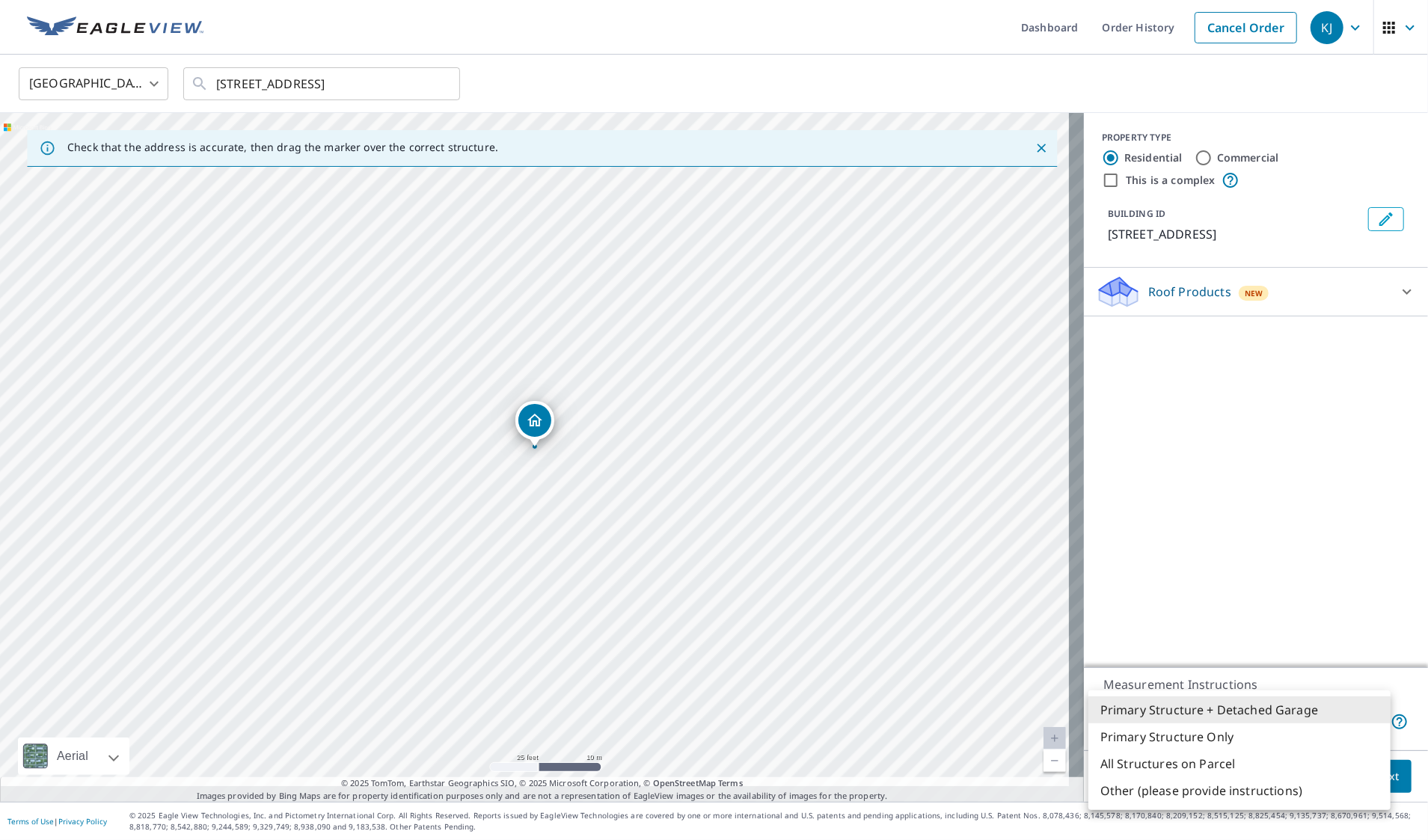
click at [1182, 700] on body "KJ KJ Dashboard Order History Cancel Order KJ [GEOGRAPHIC_DATA] [GEOGRAPHIC_DAT…" at bounding box center [714, 420] width 1428 height 840
click at [1182, 700] on li "Primary Structure + Detached Garage" at bounding box center [1240, 710] width 302 height 27
click at [1179, 692] on body "KJ KJ Dashboard Order History Cancel Order KJ [GEOGRAPHIC_DATA] [GEOGRAPHIC_DAT…" at bounding box center [714, 420] width 1428 height 840
click at [1161, 738] on li "Primary Structure Only" at bounding box center [1240, 736] width 302 height 27
type input "2"
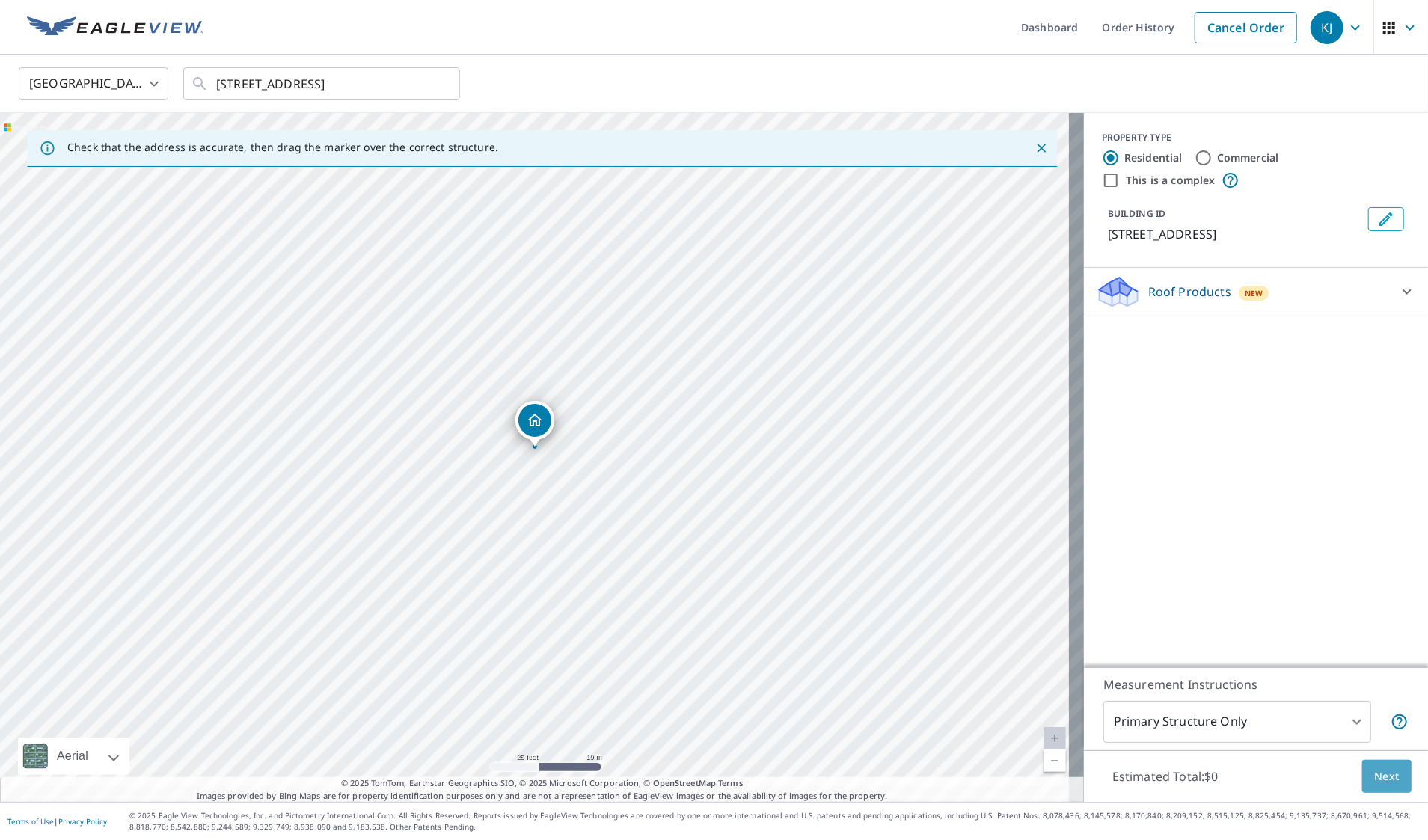
click at [1380, 775] on span "Next" at bounding box center [1387, 777] width 26 height 19
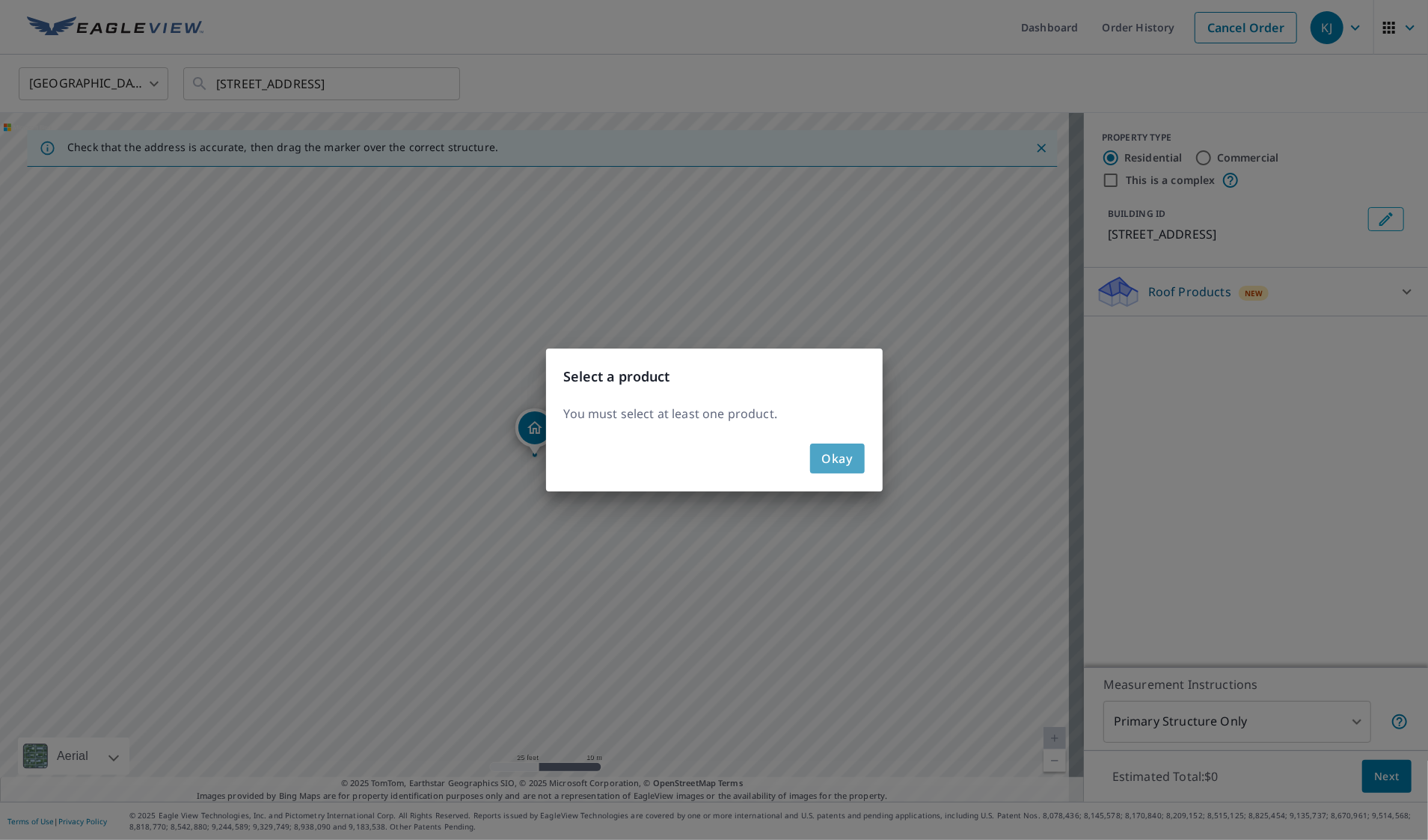
click at [852, 465] on span "Okay" at bounding box center [837, 458] width 30 height 21
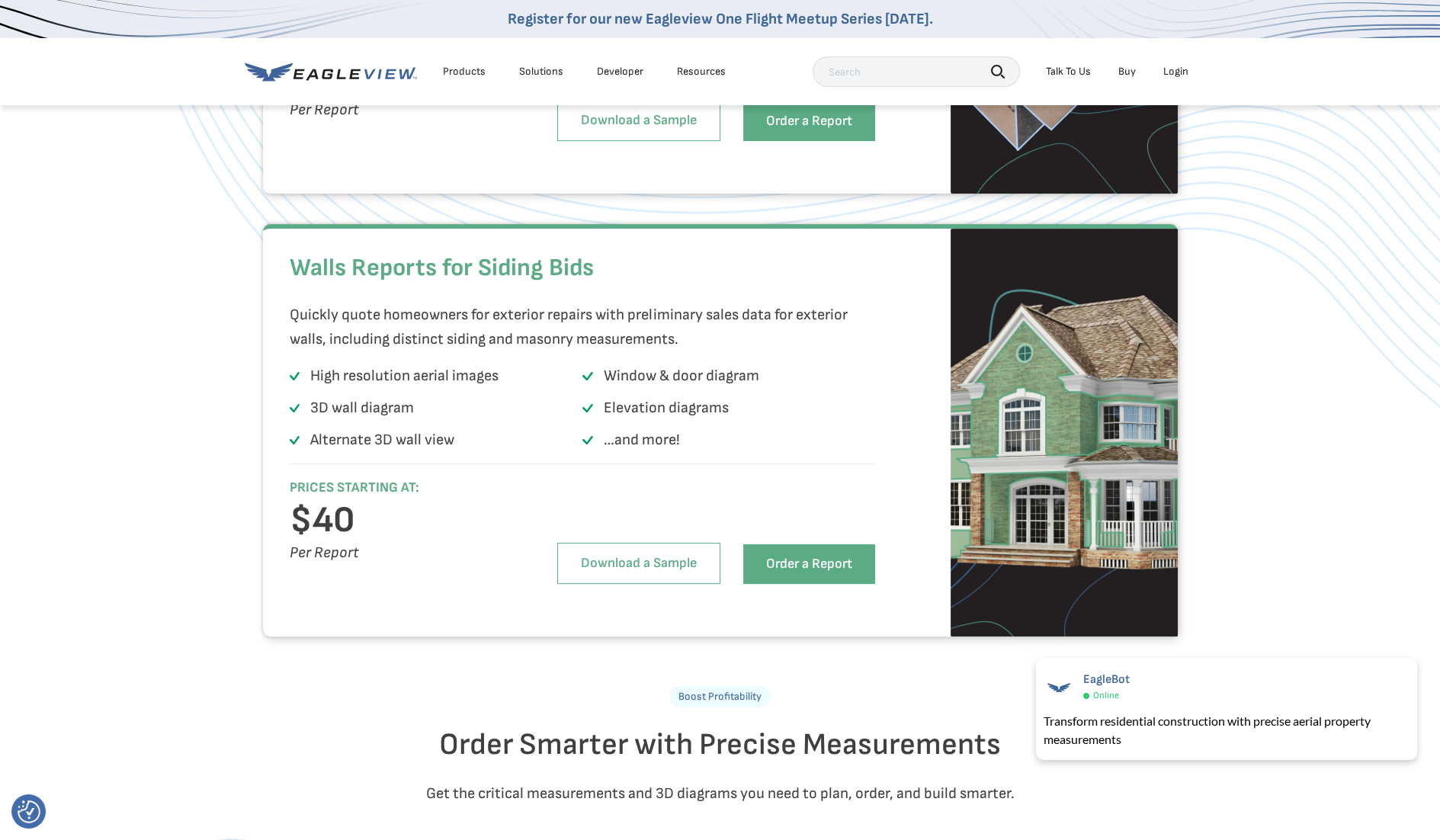
scroll to position [1694, 0]
